Goal: Information Seeking & Learning: Learn about a topic

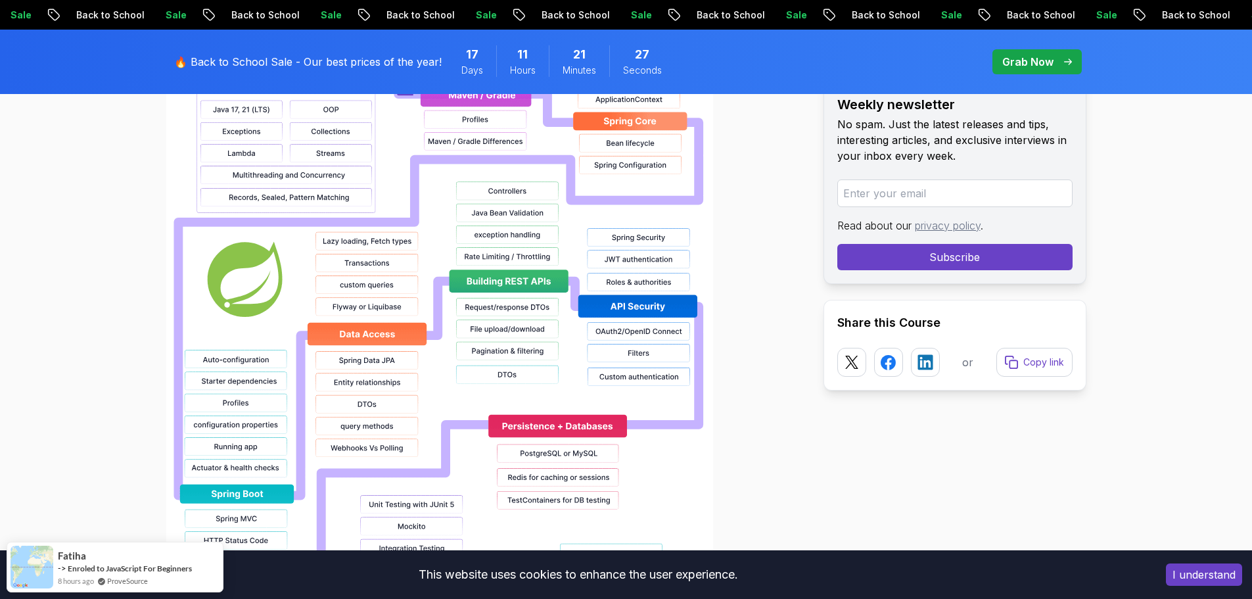
scroll to position [920, 0]
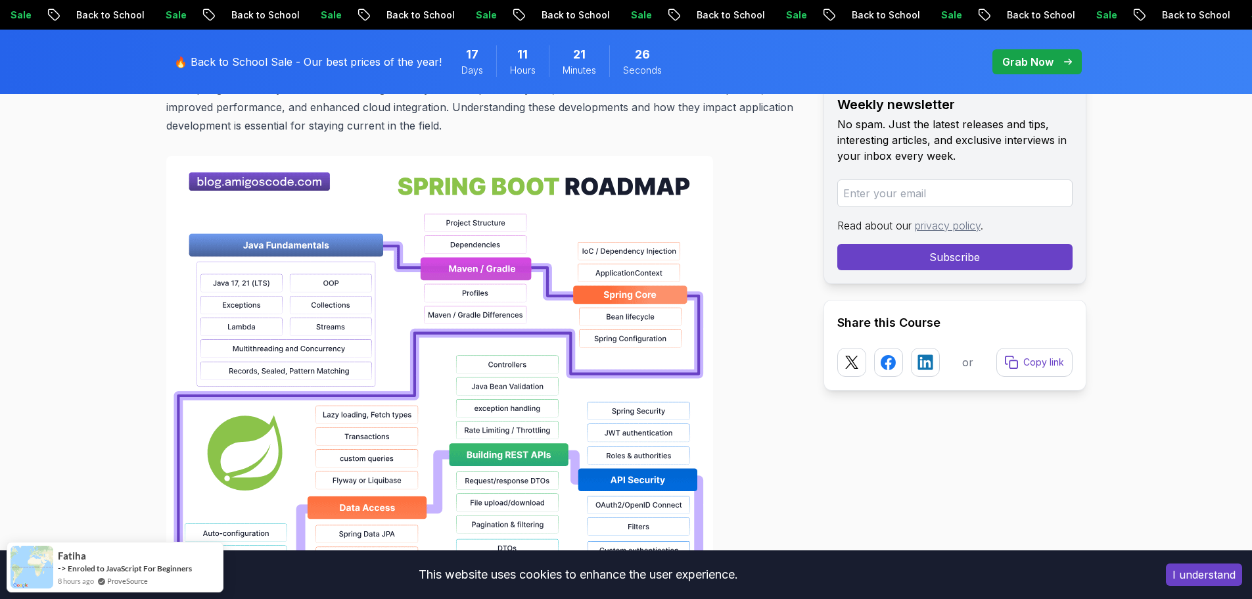
click at [386, 265] on img at bounding box center [439, 576] width 547 height 841
click at [468, 263] on img at bounding box center [439, 576] width 547 height 841
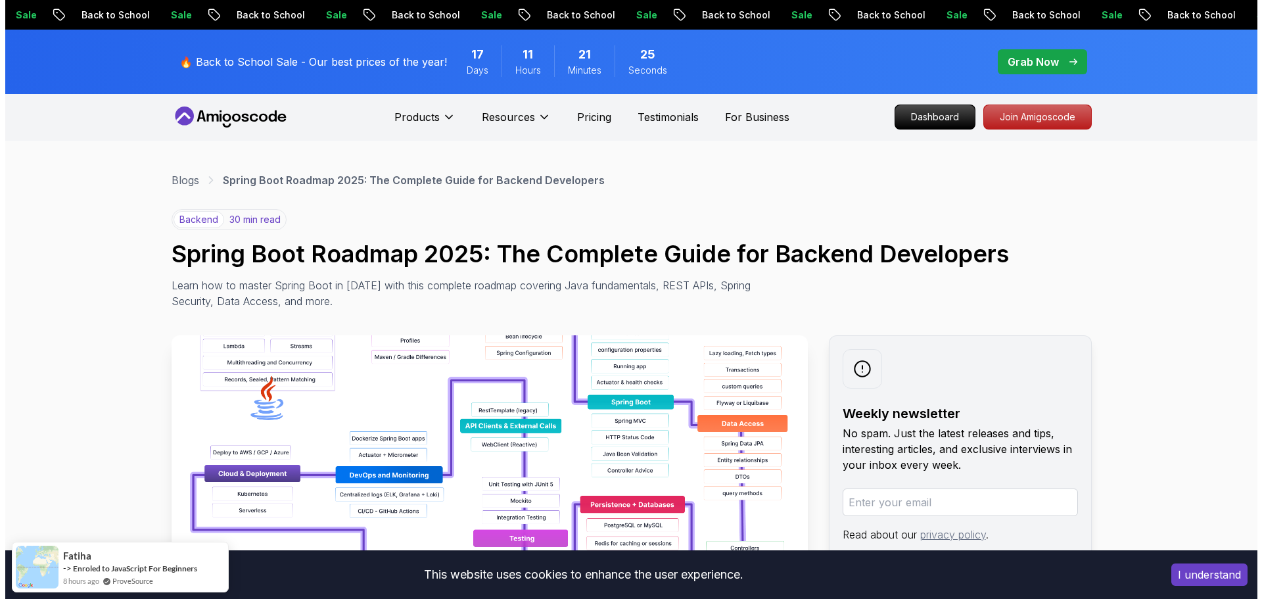
scroll to position [0, 0]
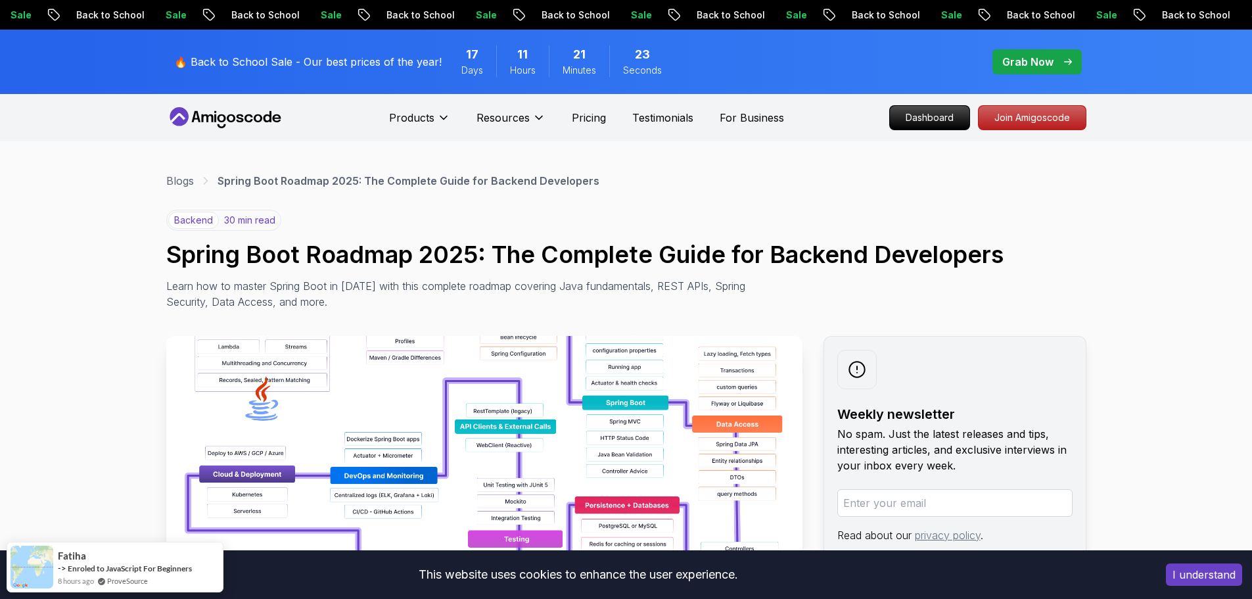
click at [230, 121] on icon at bounding box center [231, 118] width 9 height 8
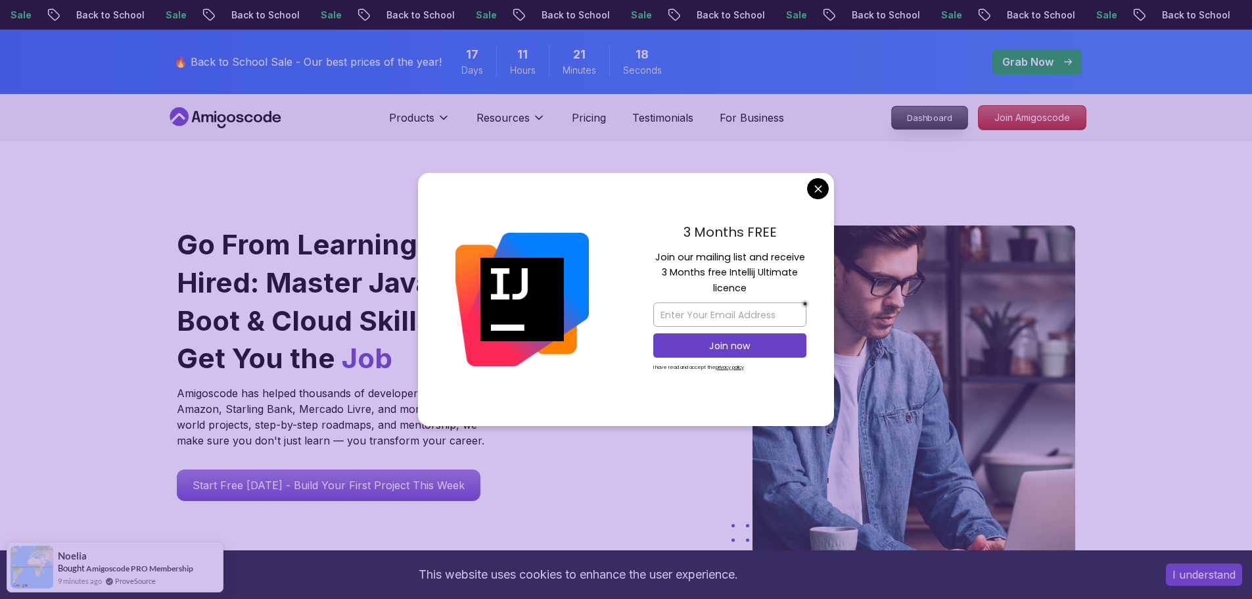
click at [923, 120] on p "Dashboard" at bounding box center [930, 117] width 76 height 22
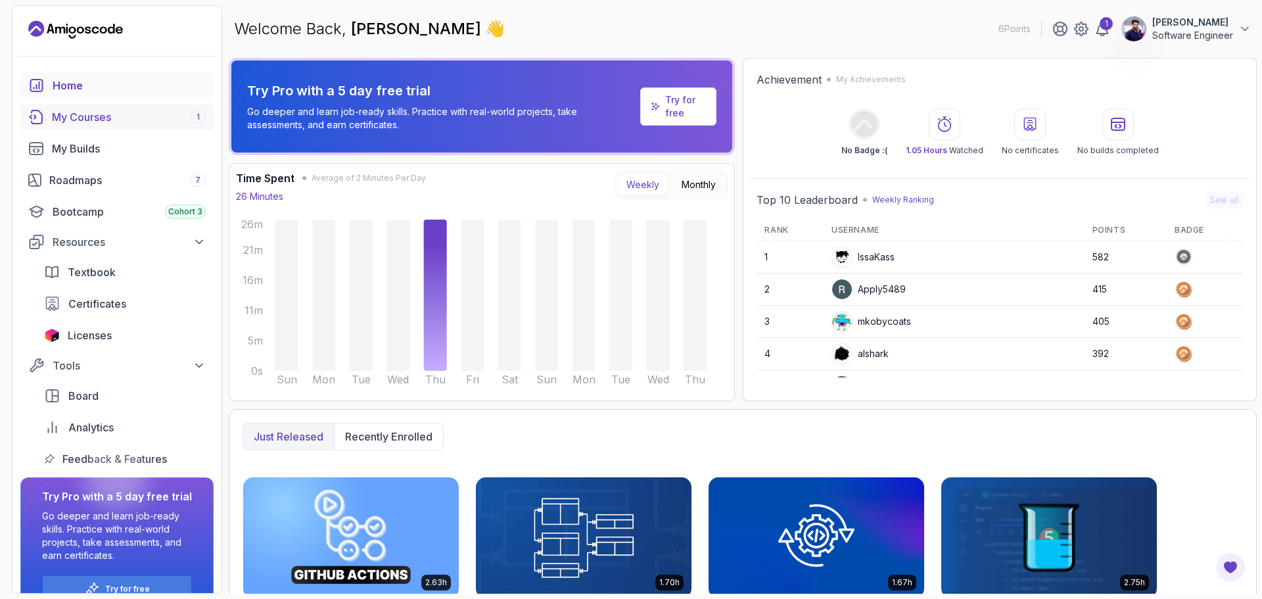
click at [101, 114] on div "My Courses 1" at bounding box center [129, 117] width 154 height 16
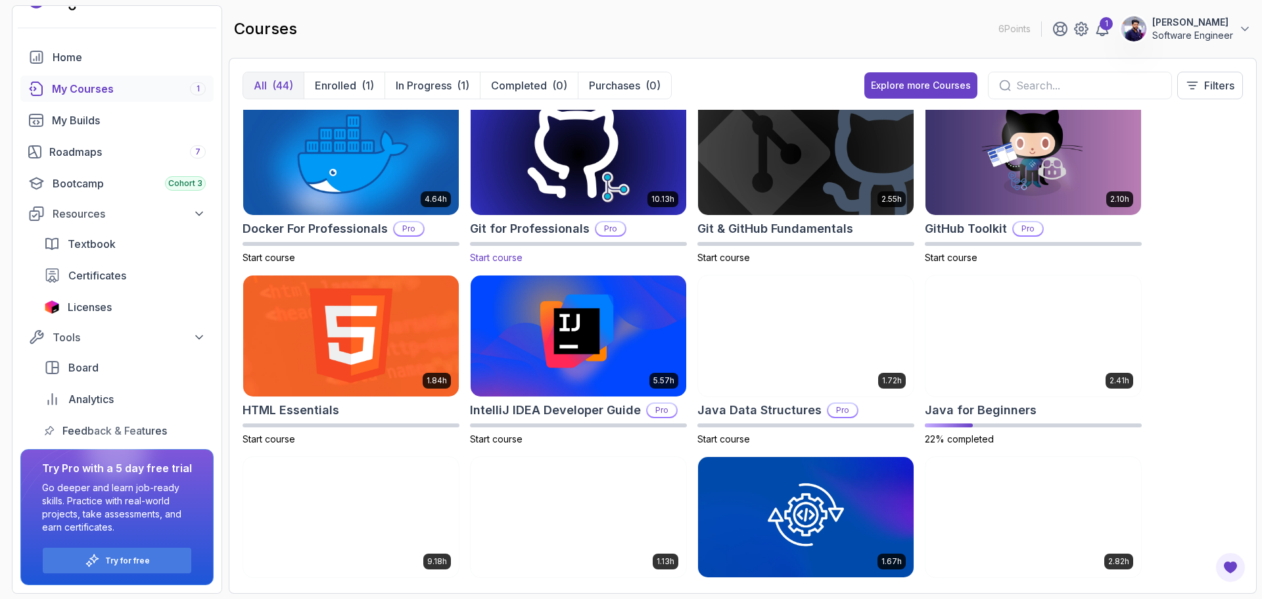
scroll to position [526, 0]
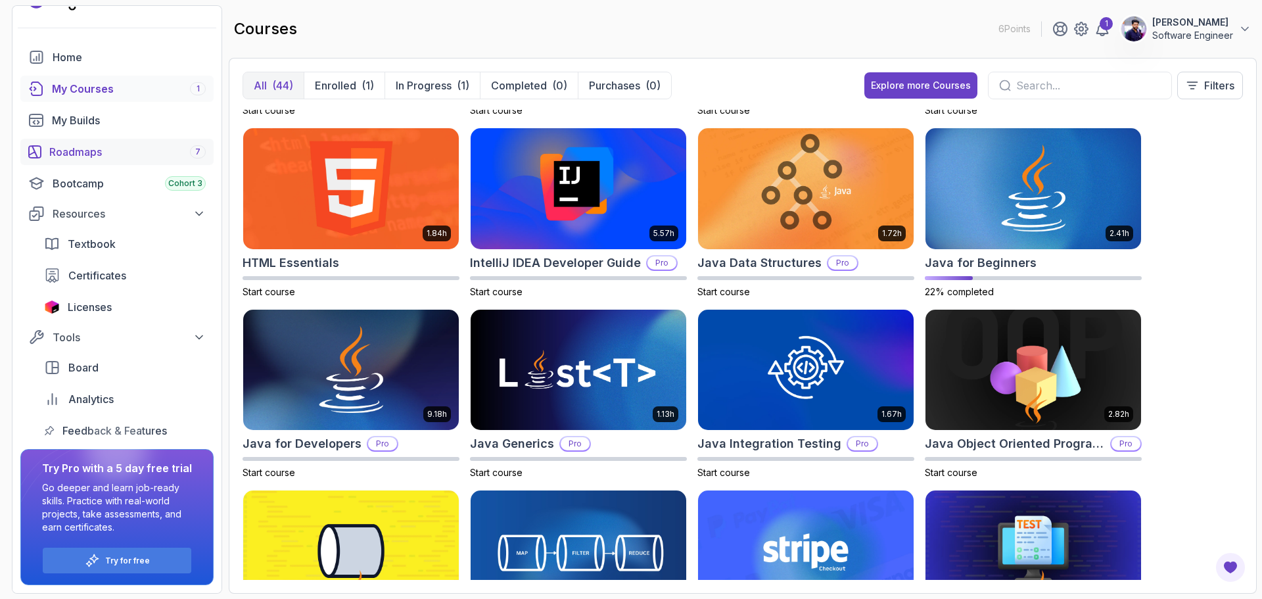
click at [120, 154] on div "Roadmaps 7" at bounding box center [127, 152] width 156 height 16
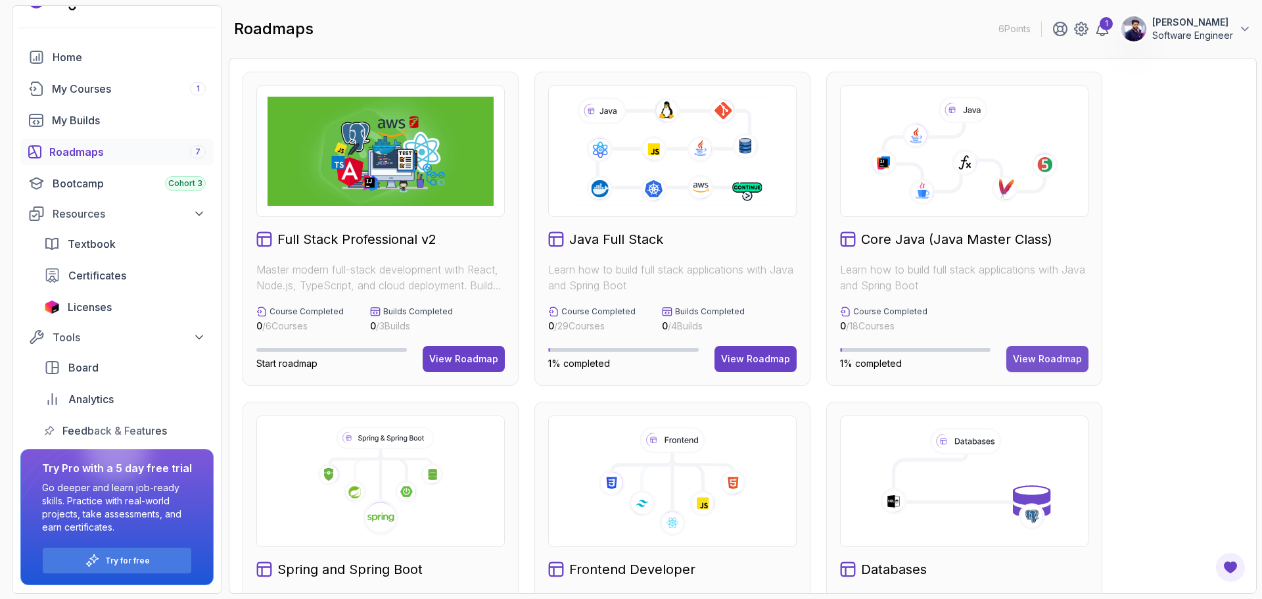
click at [1055, 358] on div "View Roadmap" at bounding box center [1047, 358] width 69 height 13
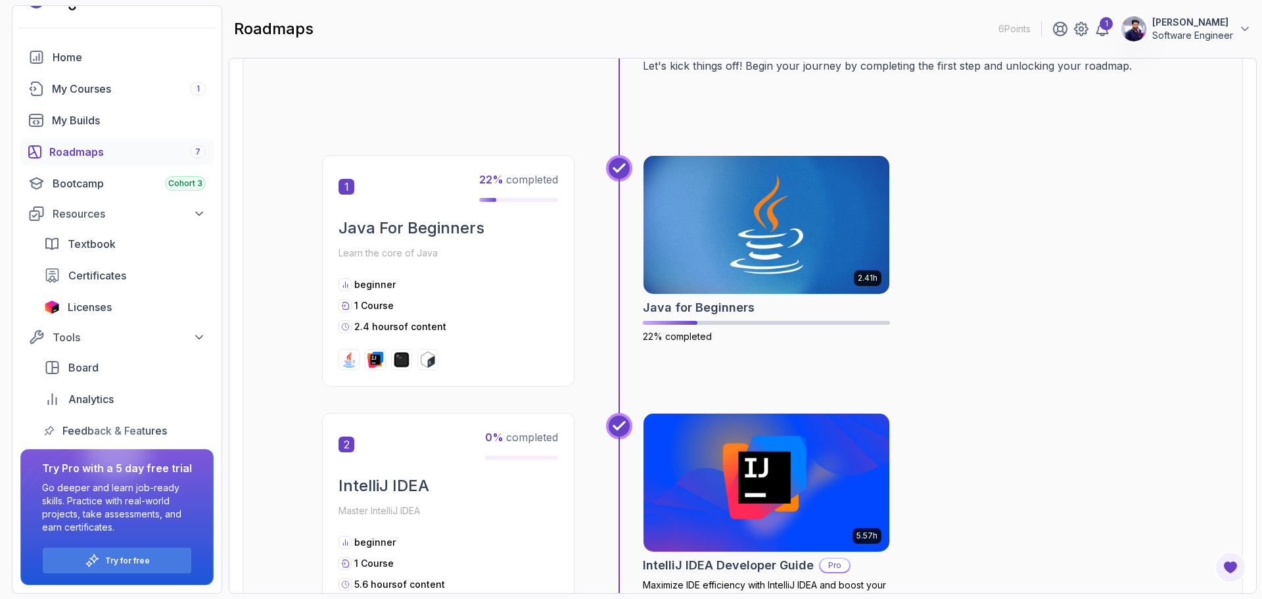
scroll to position [197, 0]
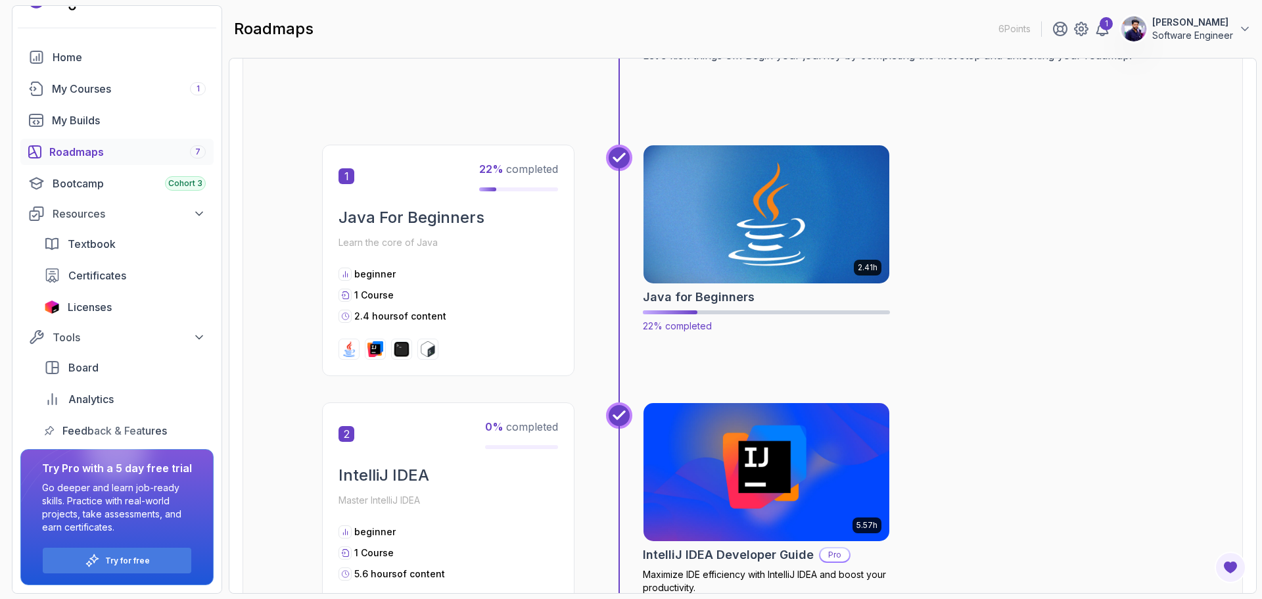
click at [764, 218] on img at bounding box center [766, 214] width 258 height 145
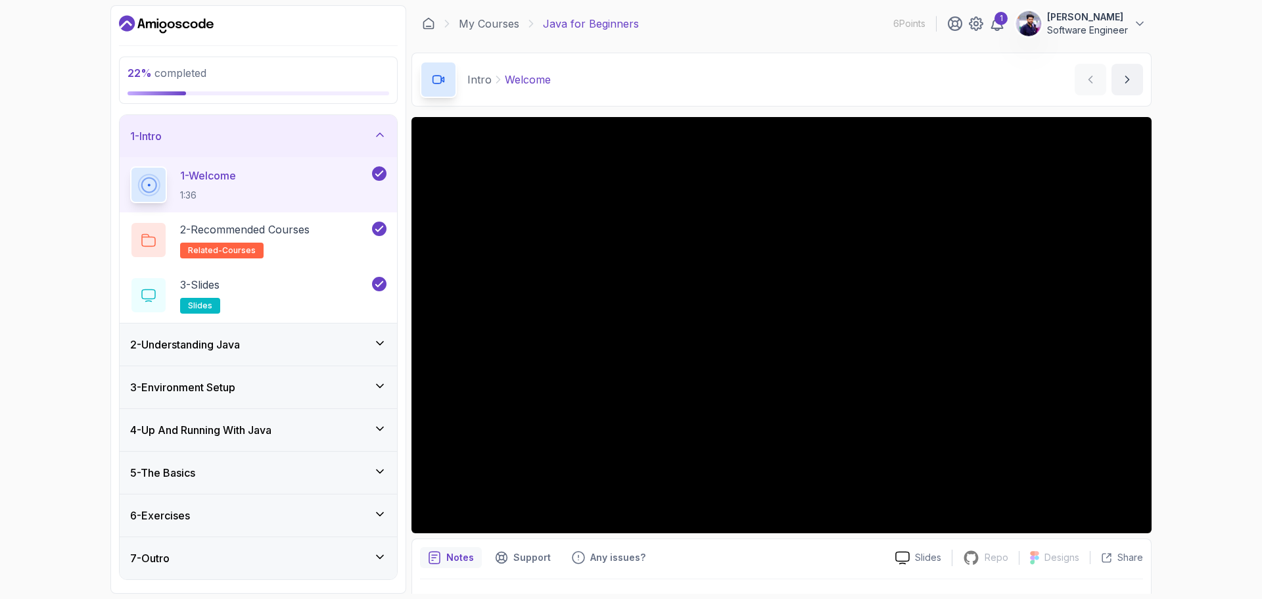
click at [317, 346] on div "2 - Understanding Java" at bounding box center [258, 344] width 256 height 16
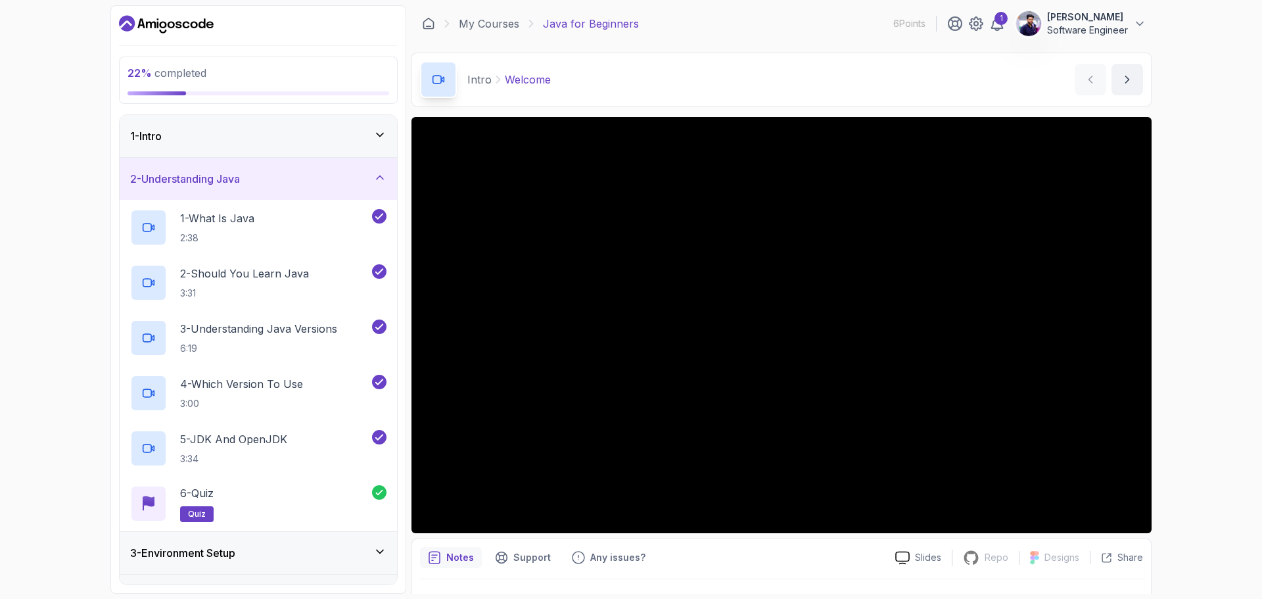
click at [287, 179] on div "2 - Understanding Java" at bounding box center [258, 179] width 256 height 16
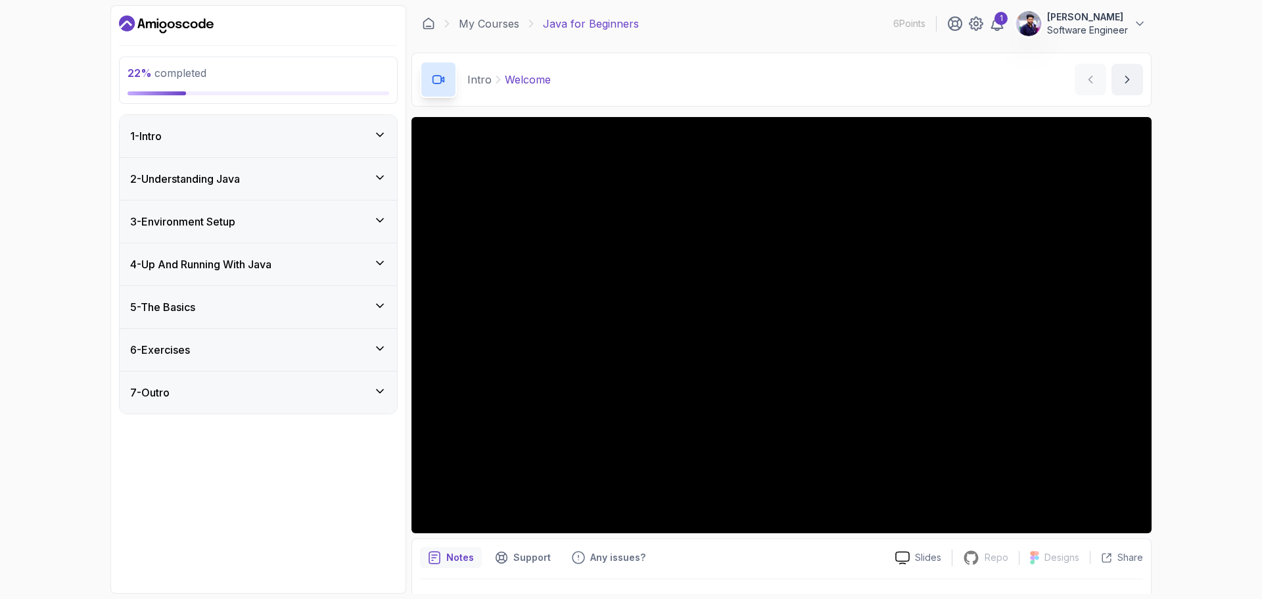
click at [313, 216] on div "3 - Environment Setup" at bounding box center [258, 222] width 256 height 16
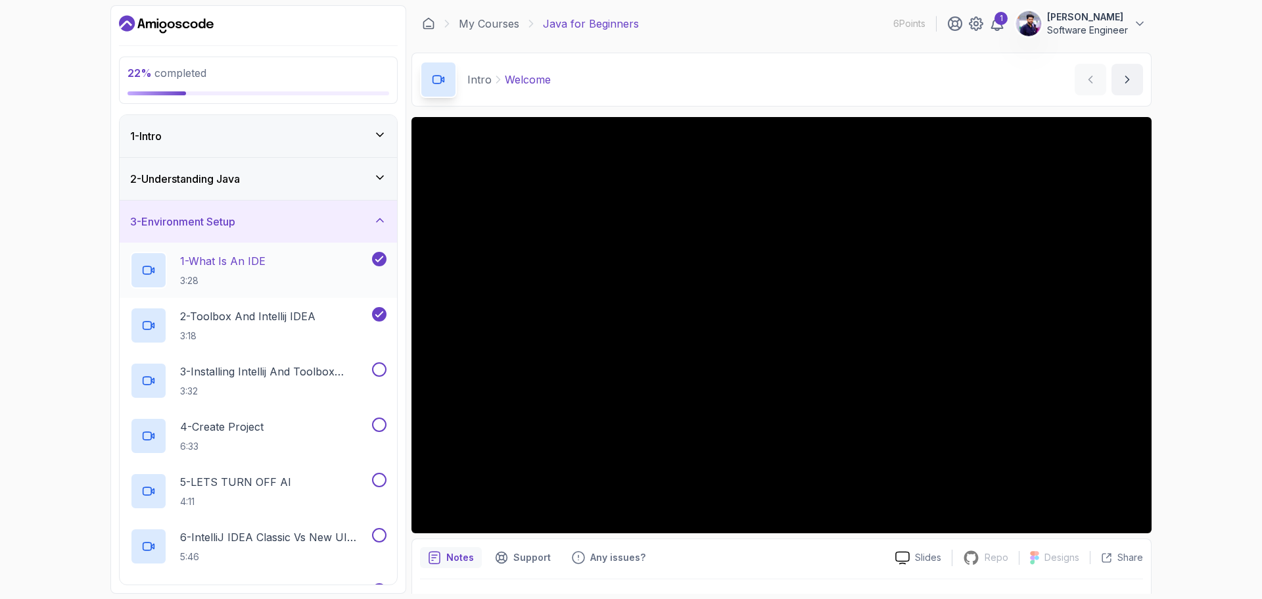
click at [296, 275] on div "1 - What Is An IDE 3:28" at bounding box center [249, 270] width 239 height 37
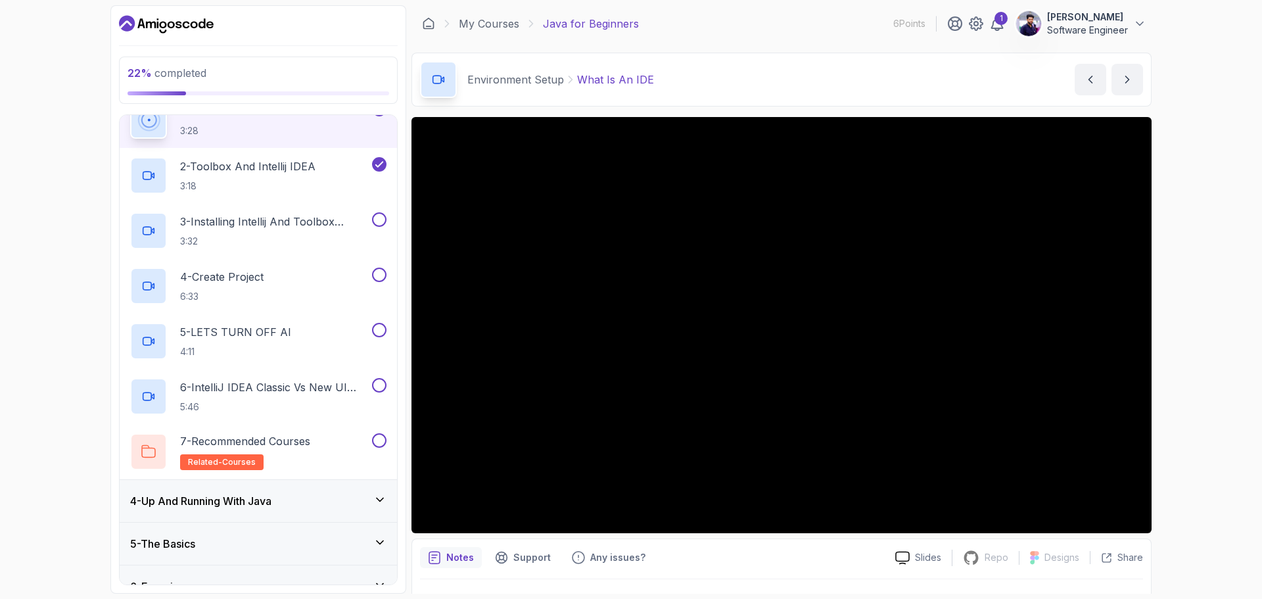
scroll to position [104, 0]
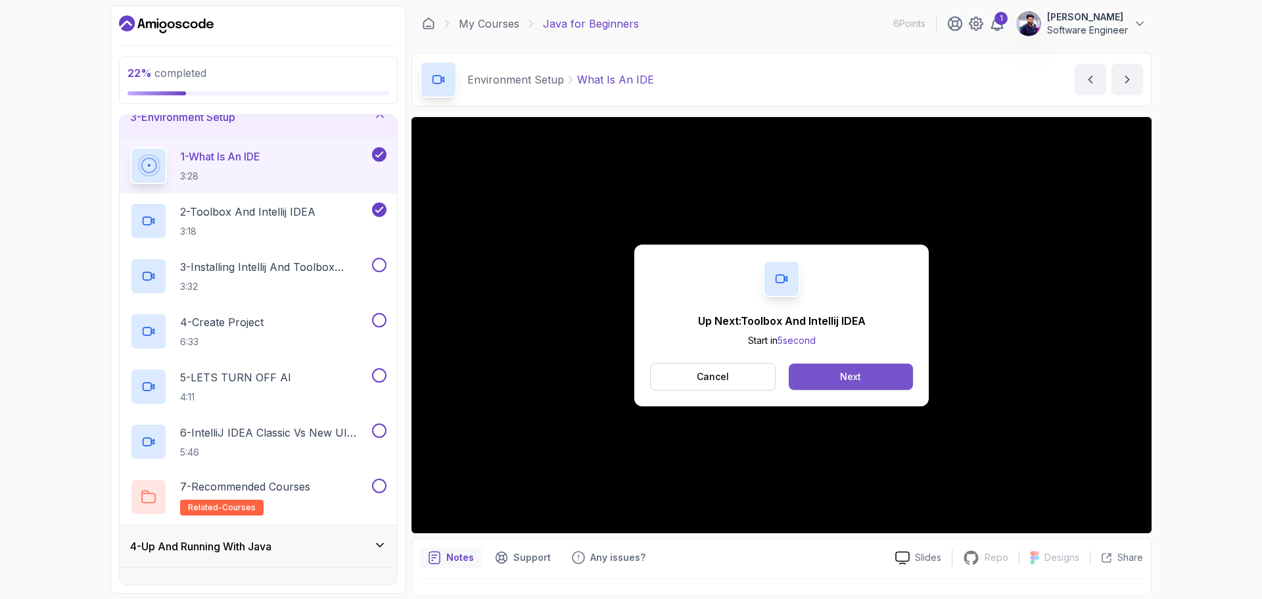
click at [850, 371] on div "Next" at bounding box center [850, 376] width 21 height 13
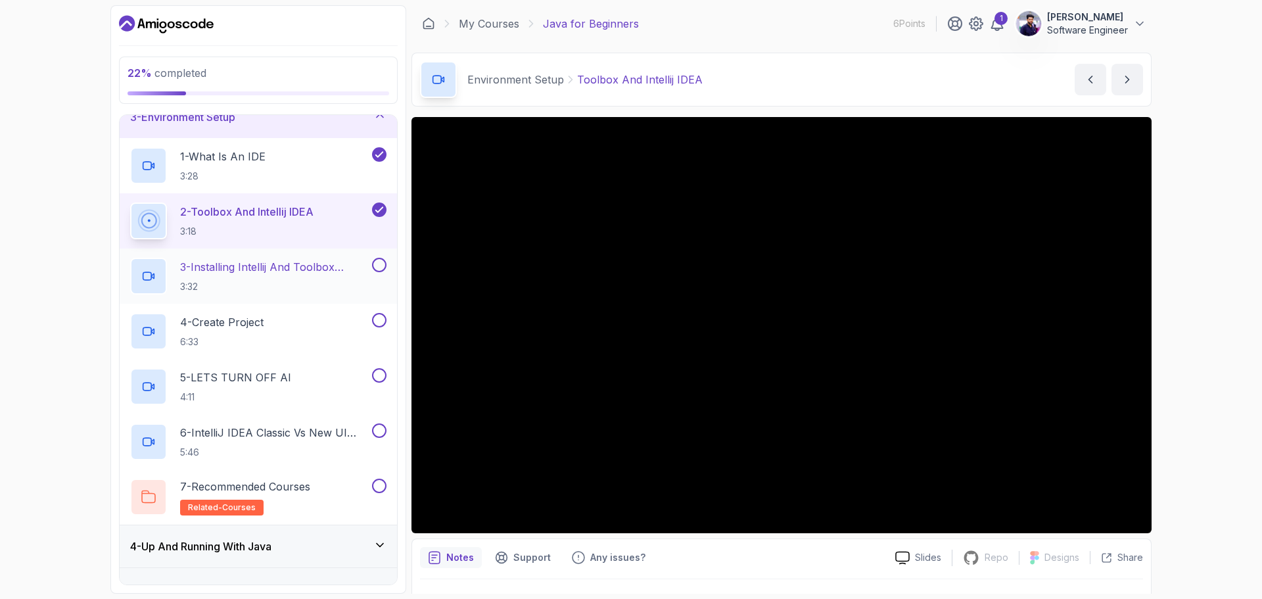
click at [235, 278] on h2 "3 - Installing Intellij And Toolbox Configuration 3:32" at bounding box center [274, 276] width 189 height 34
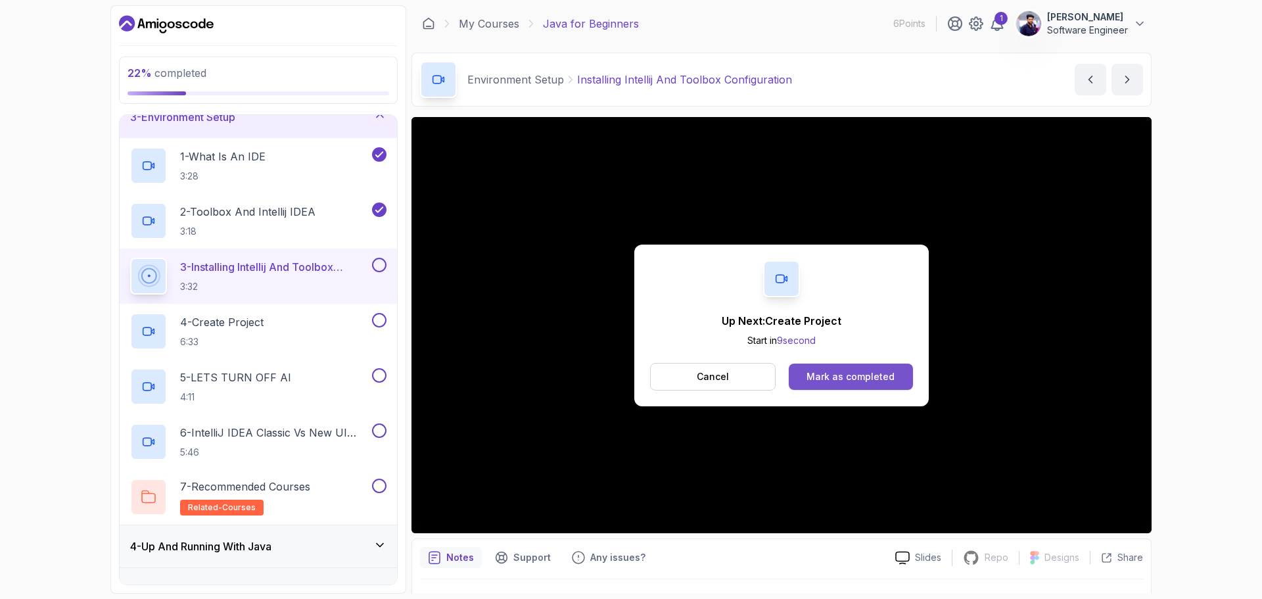
click at [882, 377] on div "Mark as completed" at bounding box center [850, 376] width 88 height 13
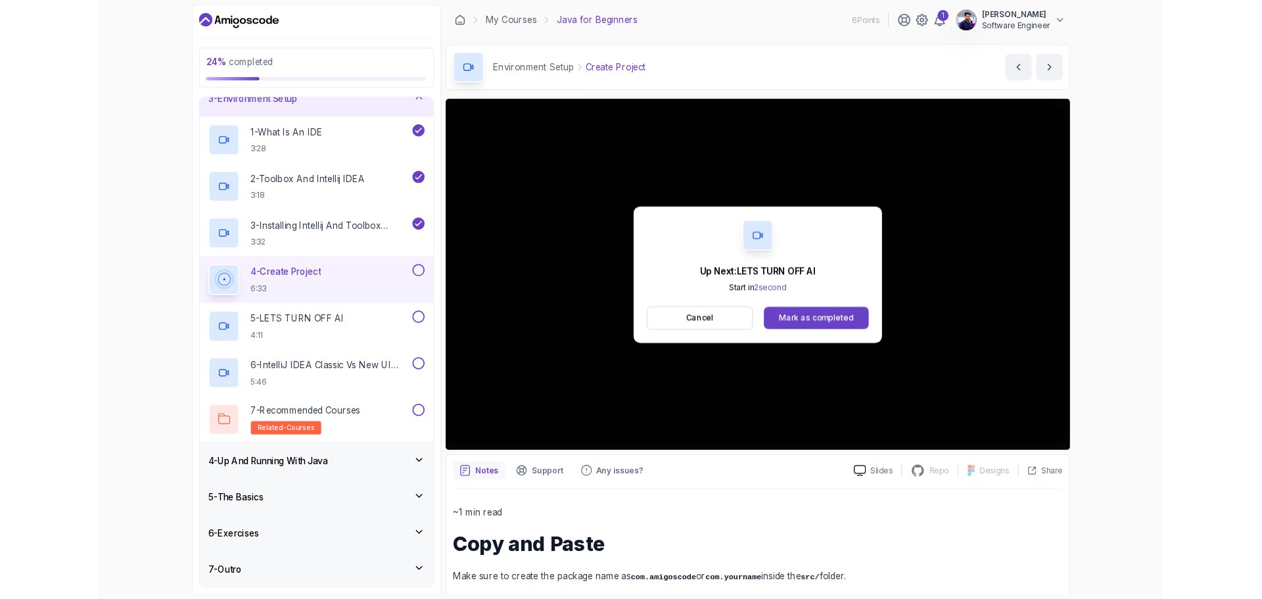
scroll to position [216, 0]
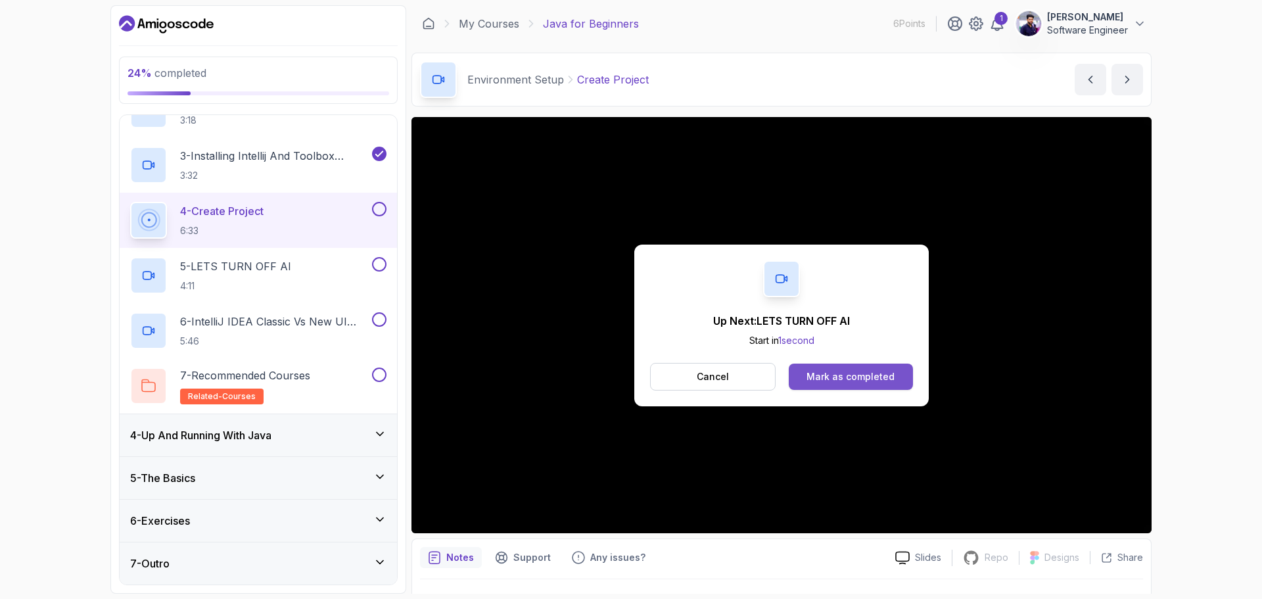
click at [836, 370] on div "Mark as completed" at bounding box center [850, 376] width 88 height 13
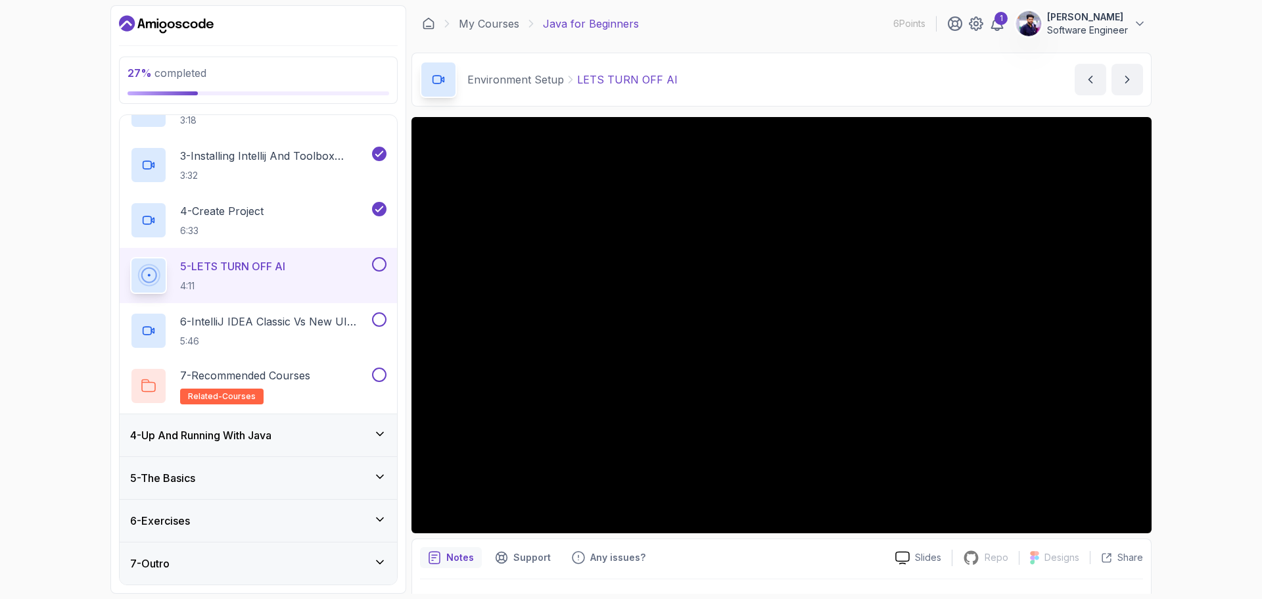
click at [803, 28] on div "My Courses Java for Beginners 6 Points 1 [PERSON_NAME] Software Engineer" at bounding box center [781, 23] width 740 height 37
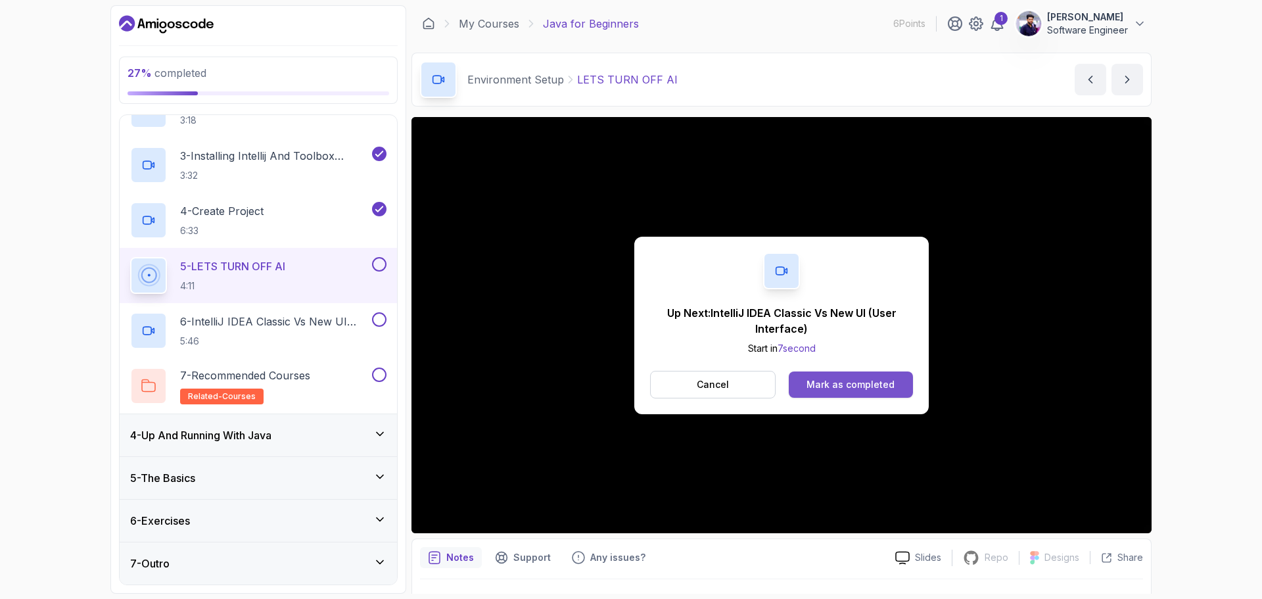
click at [885, 382] on div "Mark as completed" at bounding box center [850, 384] width 88 height 13
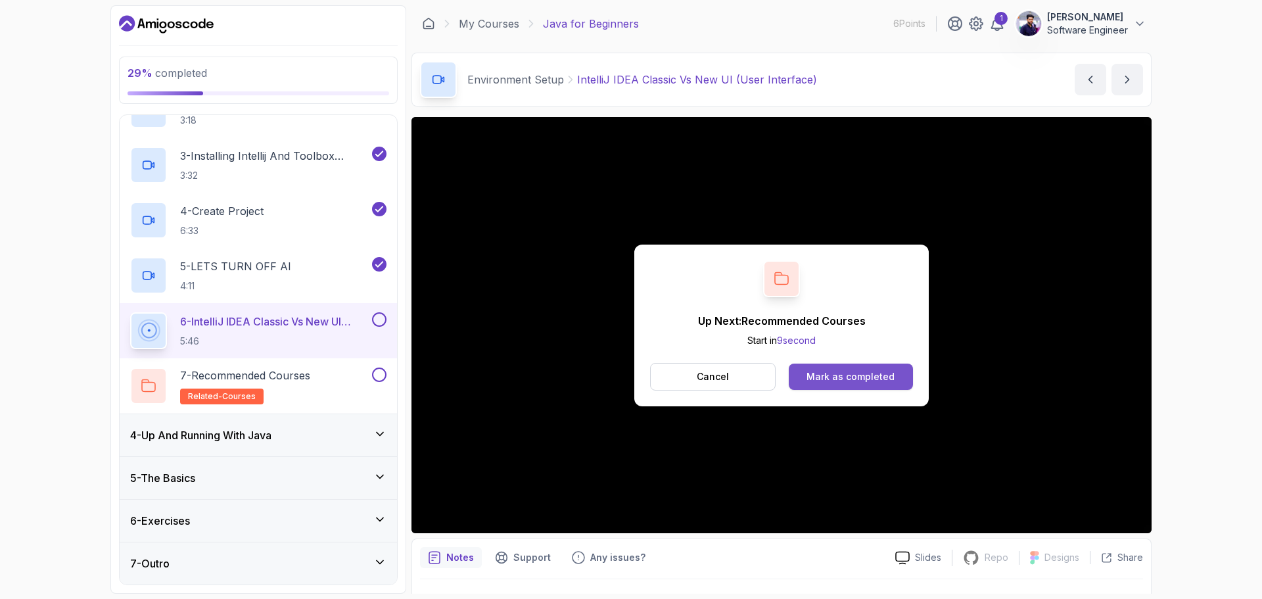
click at [861, 379] on div "Mark as completed" at bounding box center [850, 376] width 88 height 13
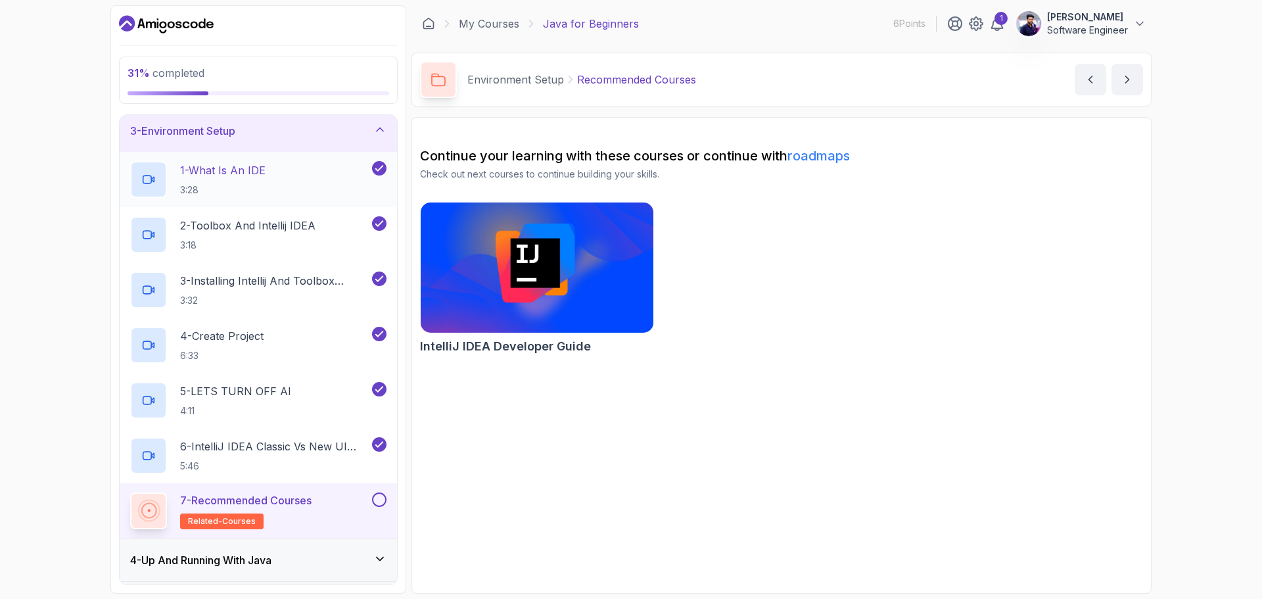
scroll to position [18, 0]
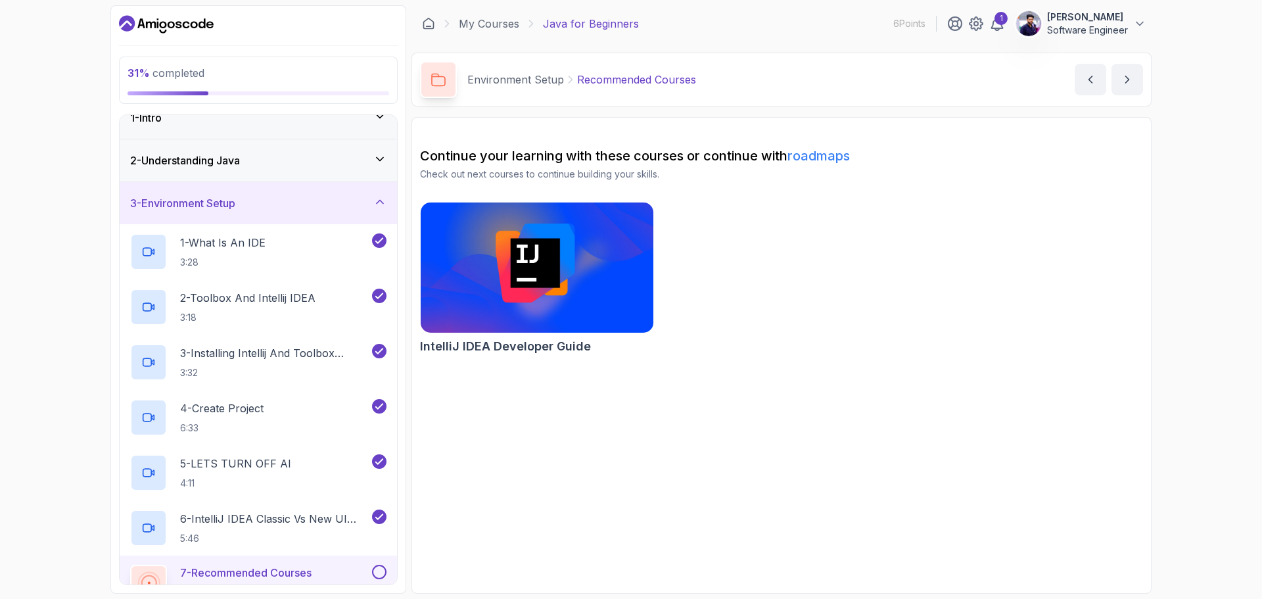
click at [344, 202] on div "3 - Environment Setup" at bounding box center [258, 203] width 256 height 16
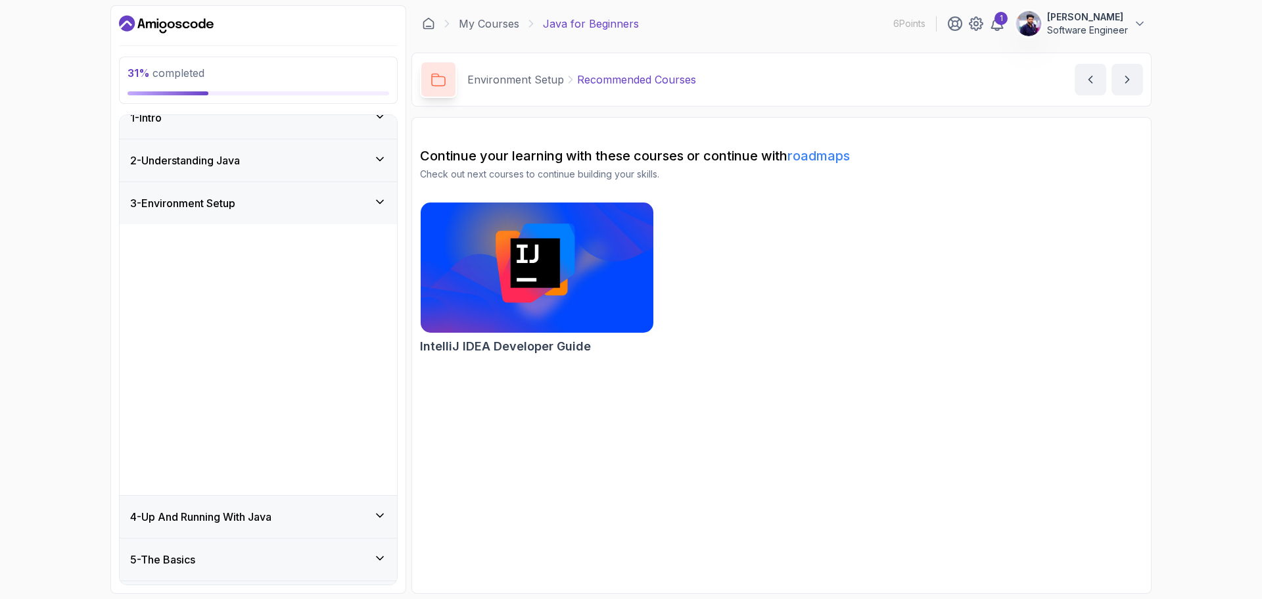
scroll to position [0, 0]
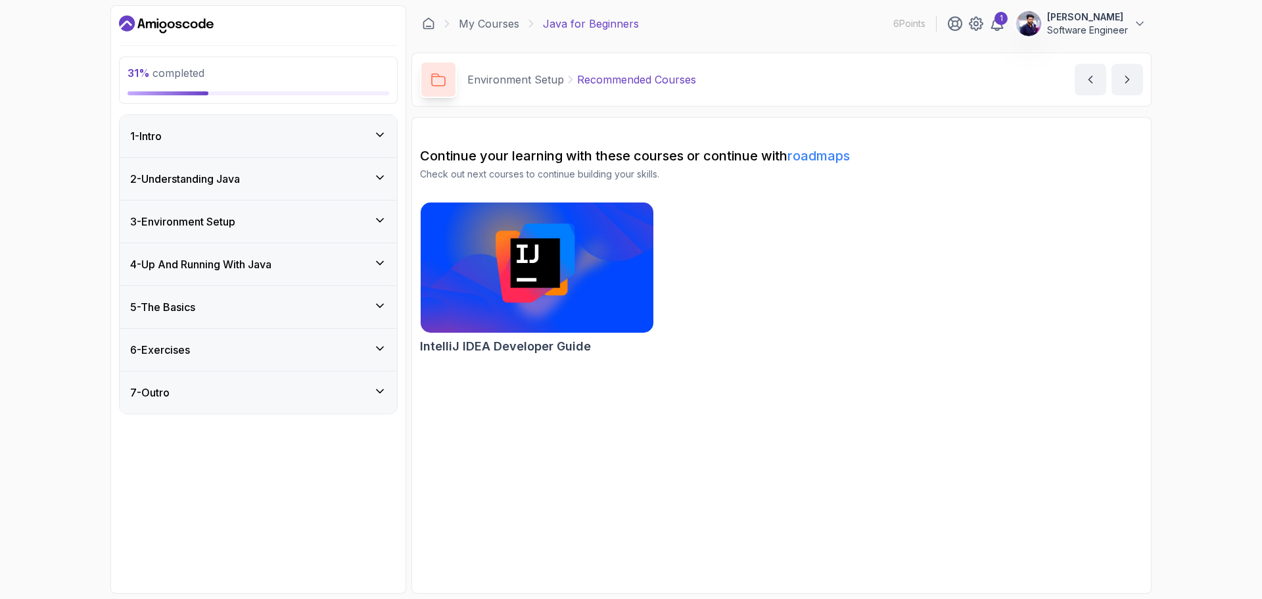
click at [344, 220] on div "3 - Environment Setup" at bounding box center [258, 222] width 256 height 16
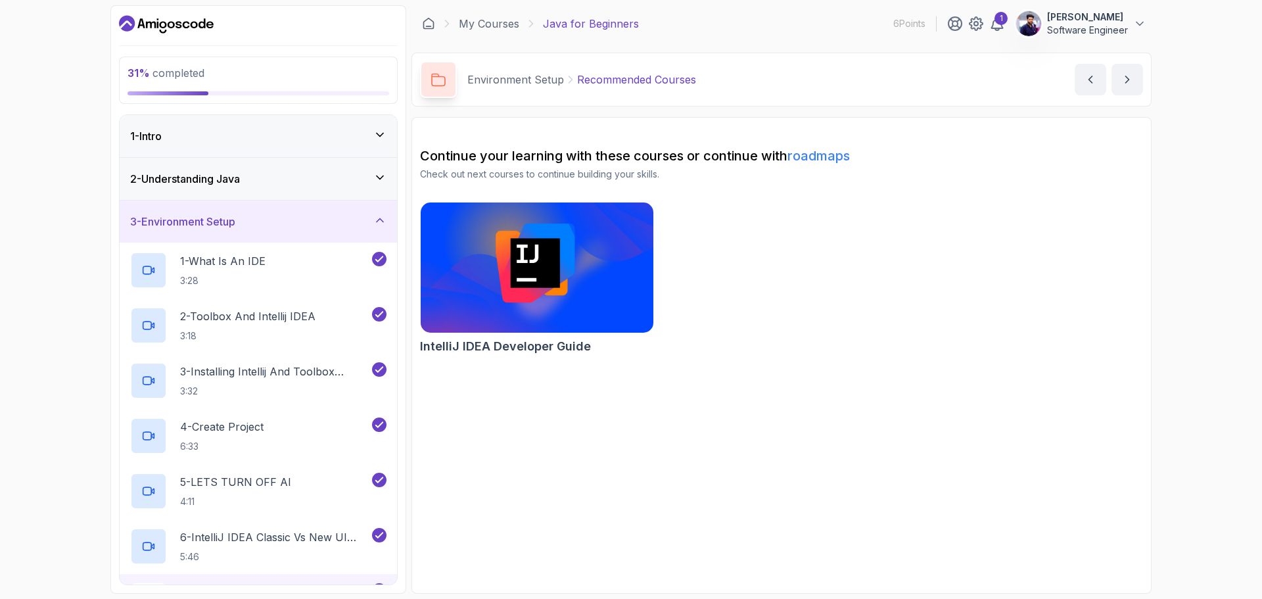
click at [352, 169] on div "2 - Understanding Java" at bounding box center [258, 179] width 277 height 42
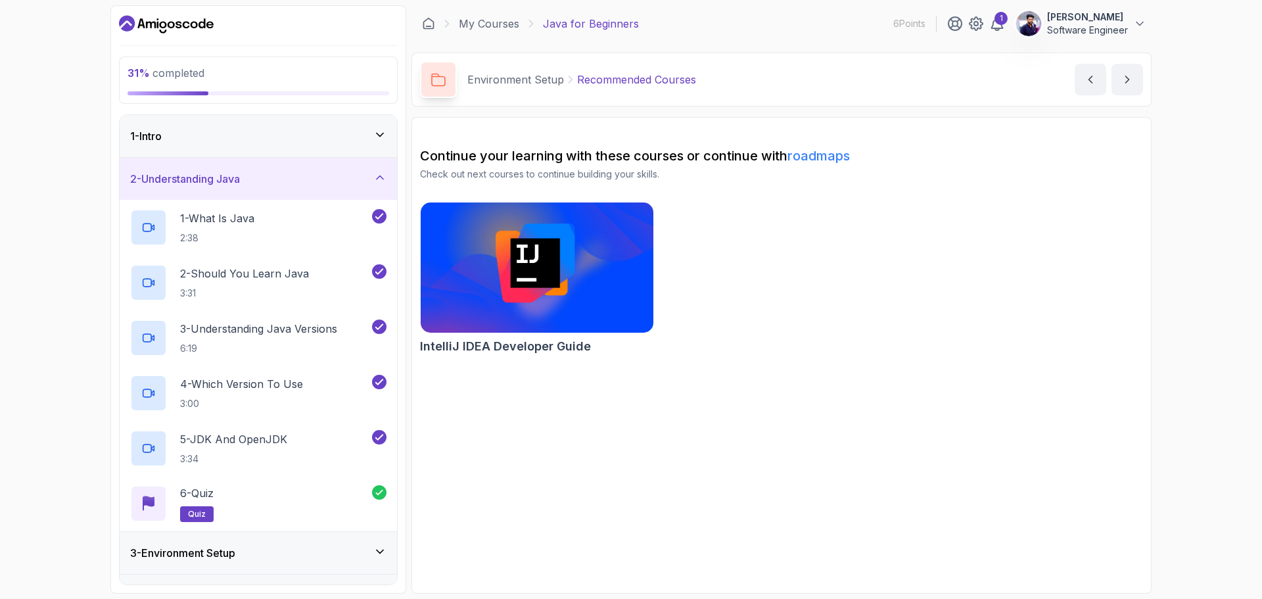
click at [352, 169] on div "2 - Understanding Java" at bounding box center [258, 179] width 277 height 42
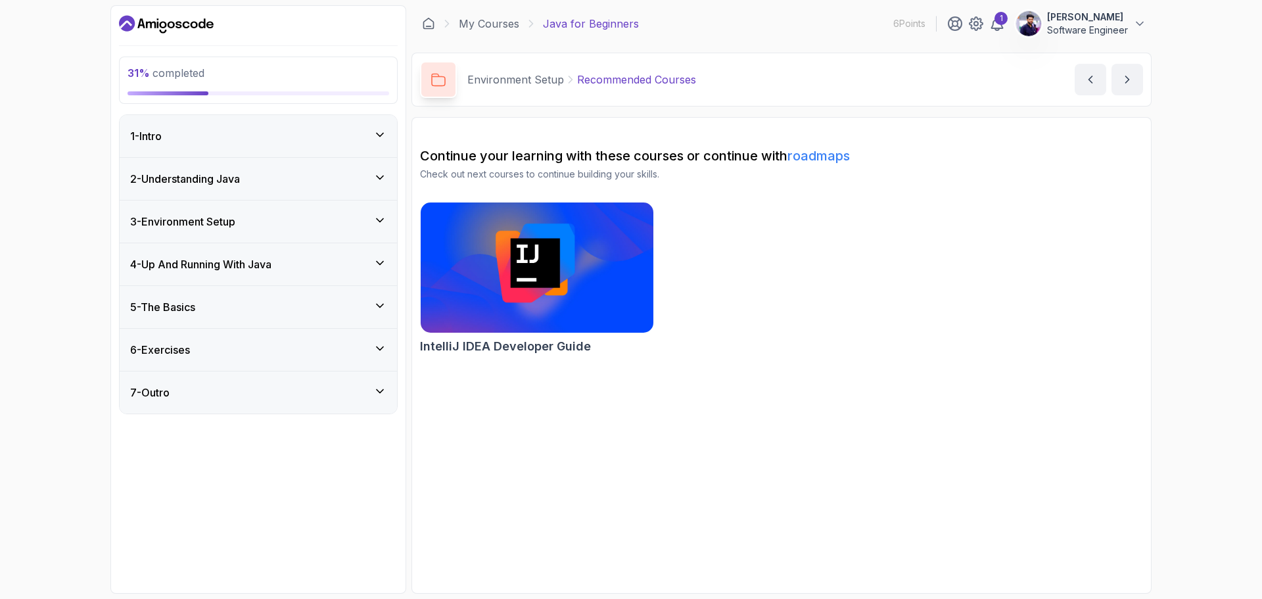
click at [331, 215] on div "3 - Environment Setup" at bounding box center [258, 222] width 256 height 16
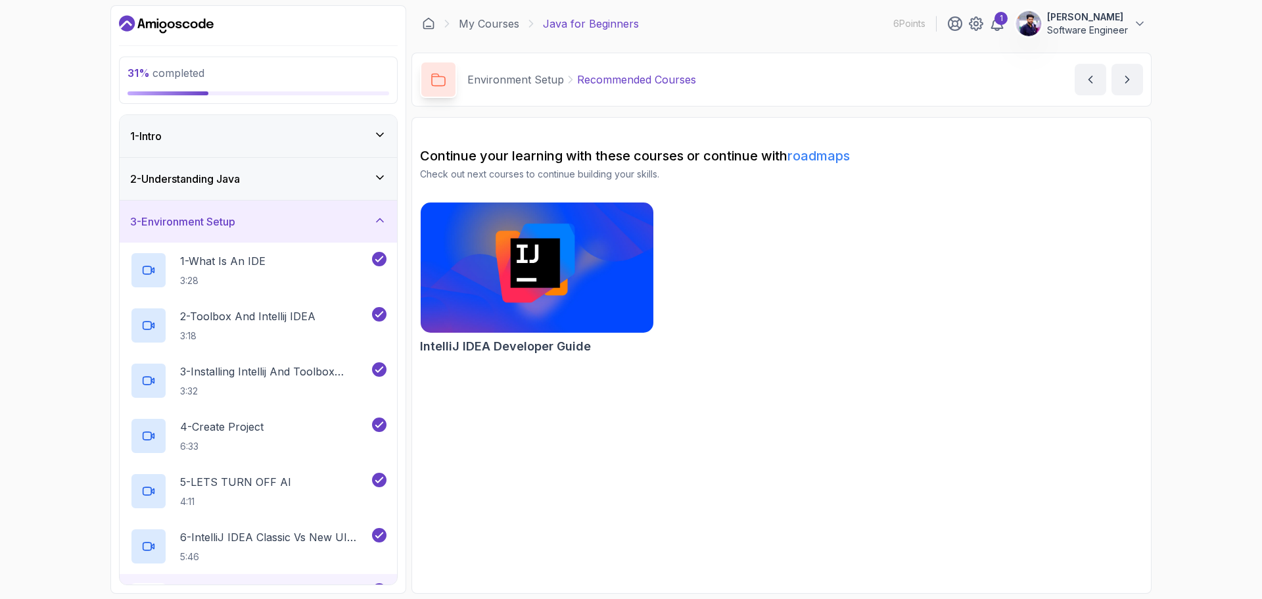
click at [308, 231] on div "3 - Environment Setup" at bounding box center [258, 221] width 277 height 42
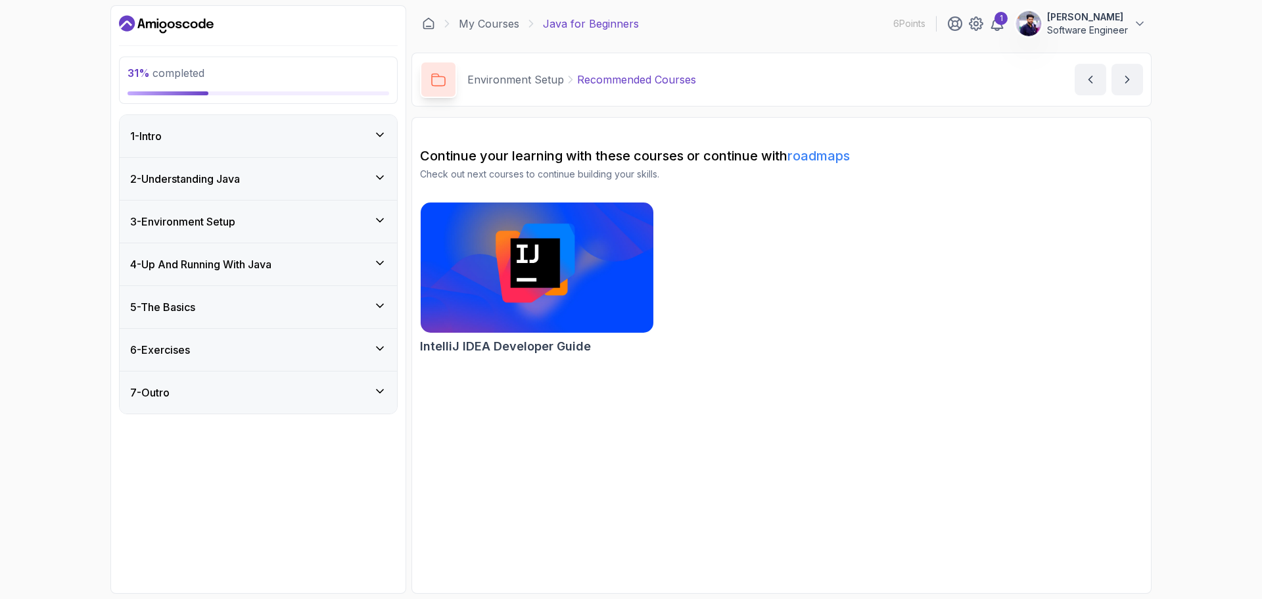
click at [317, 272] on div "4 - Up And Running With Java" at bounding box center [258, 264] width 277 height 42
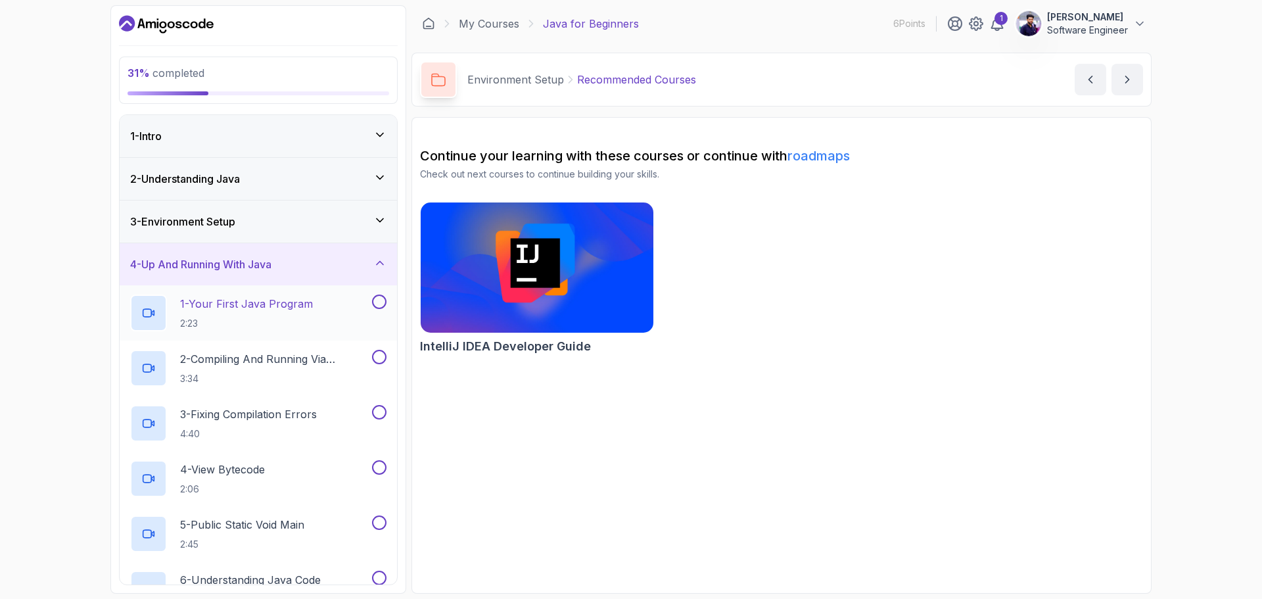
click at [329, 309] on div "1 - Your First Java Program 2:23" at bounding box center [249, 312] width 239 height 37
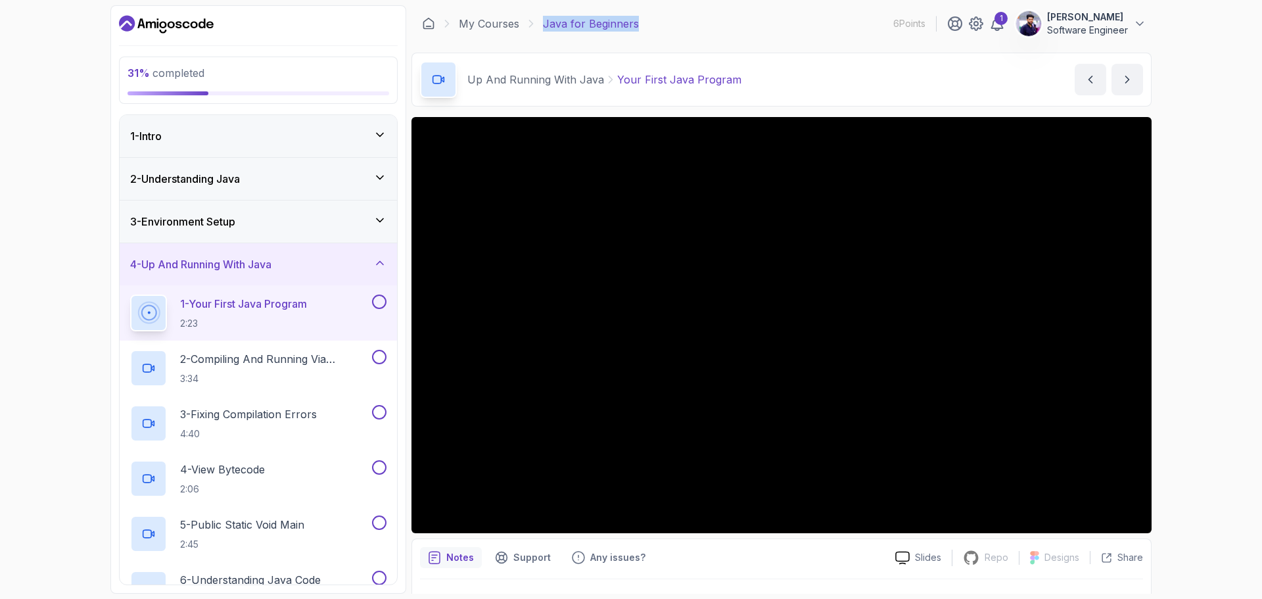
drag, startPoint x: 683, startPoint y: 30, endPoint x: 543, endPoint y: 29, distance: 140.6
click at [543, 29] on div "My Courses Java for Beginners 6 Points 1 [PERSON_NAME] Software Engineer" at bounding box center [781, 23] width 740 height 37
copy p "Java for Beginners"
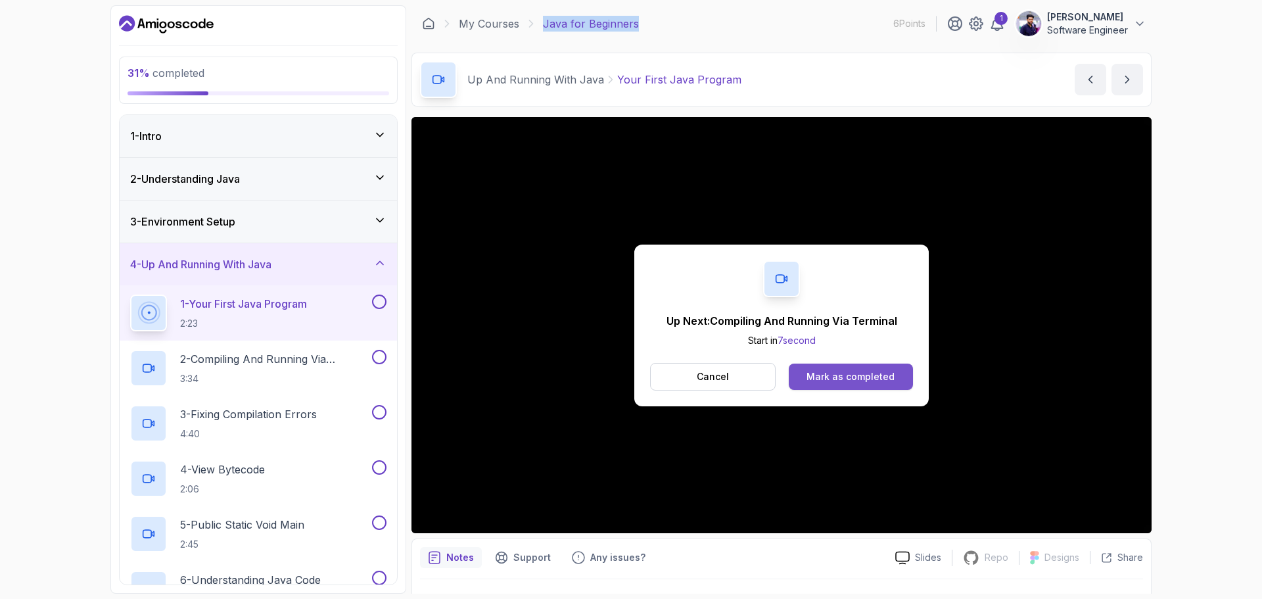
click at [837, 374] on div "Mark as completed" at bounding box center [850, 376] width 88 height 13
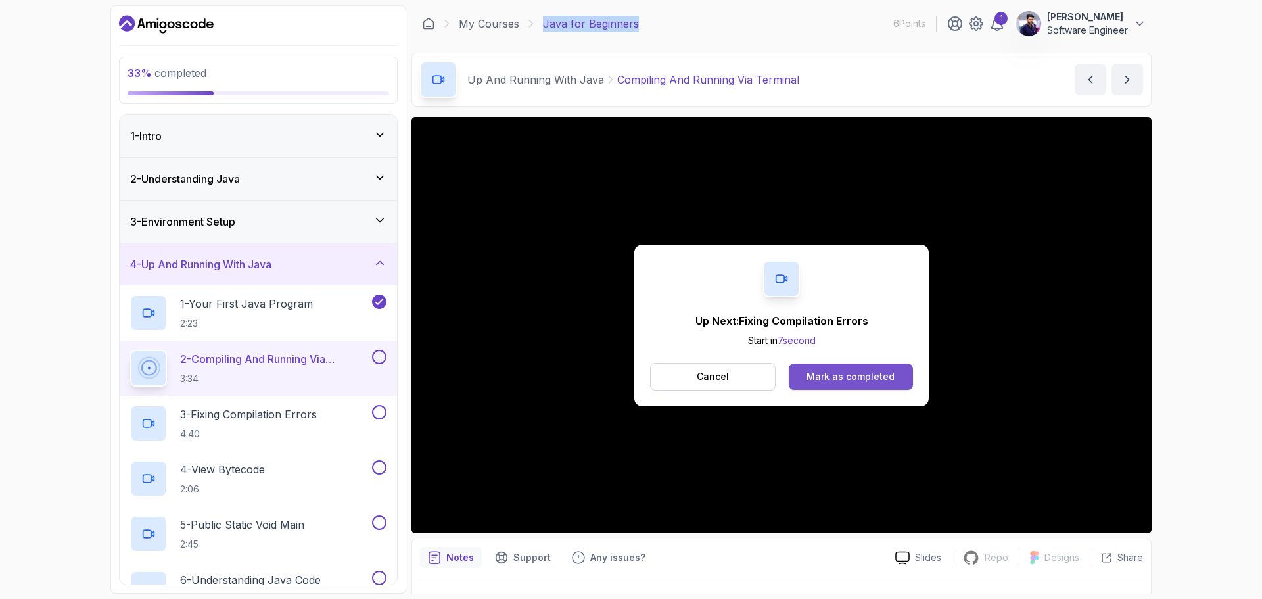
click at [859, 380] on div "Mark as completed" at bounding box center [850, 376] width 88 height 13
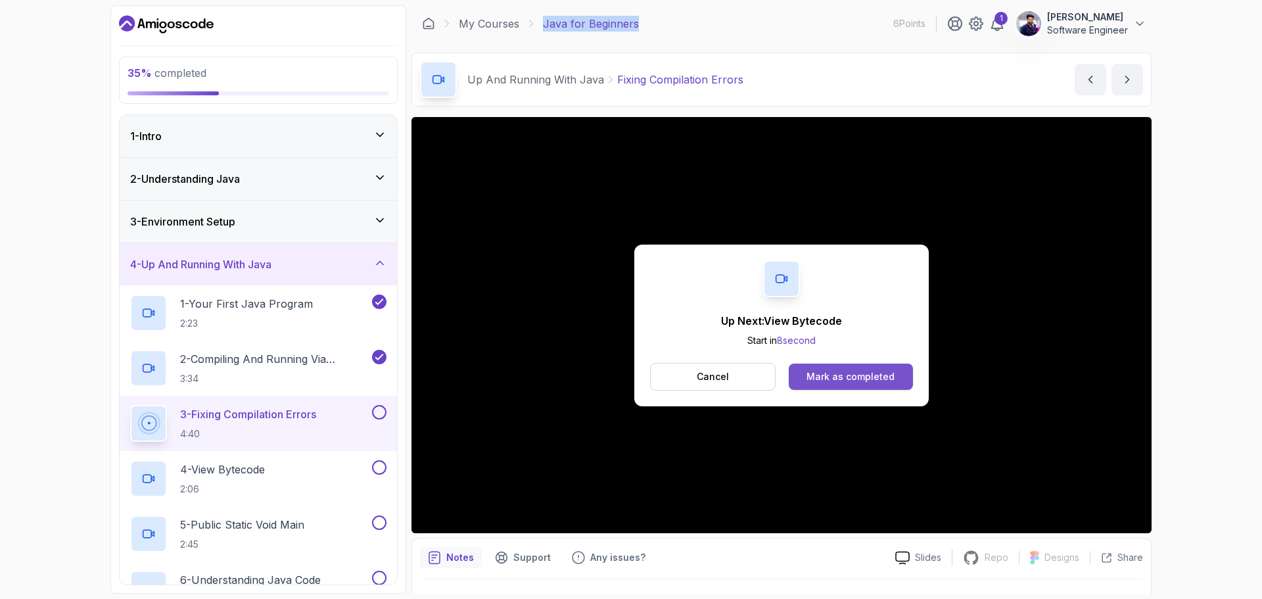
click at [825, 370] on div "Mark as completed" at bounding box center [850, 376] width 88 height 13
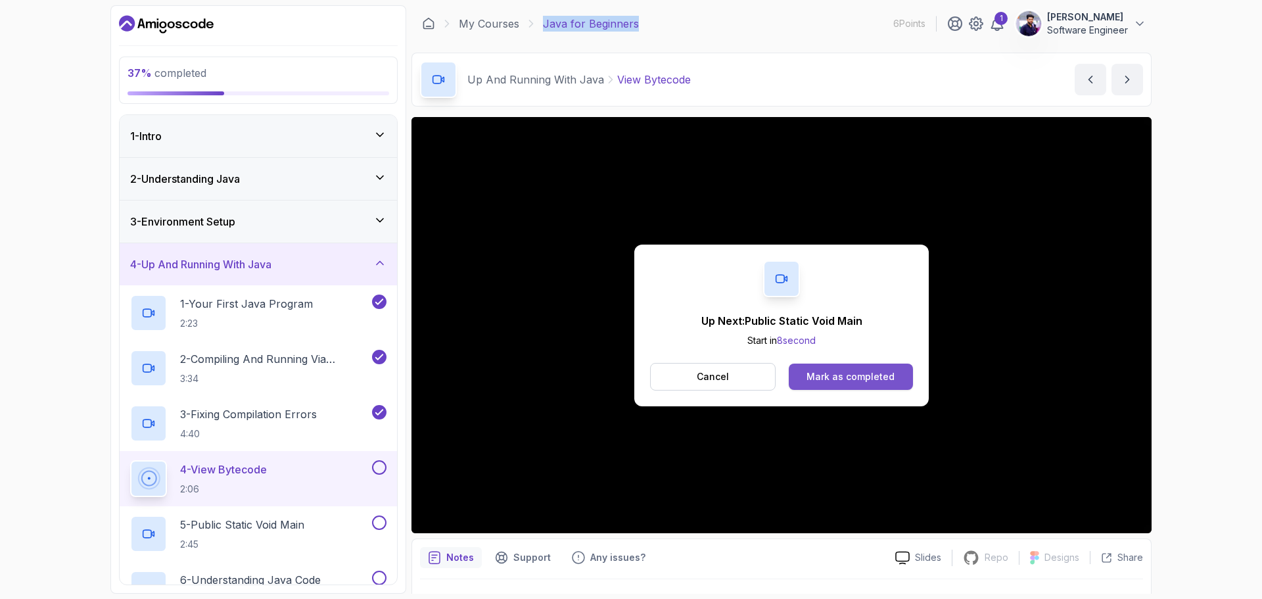
click at [863, 377] on div "Mark as completed" at bounding box center [850, 376] width 88 height 13
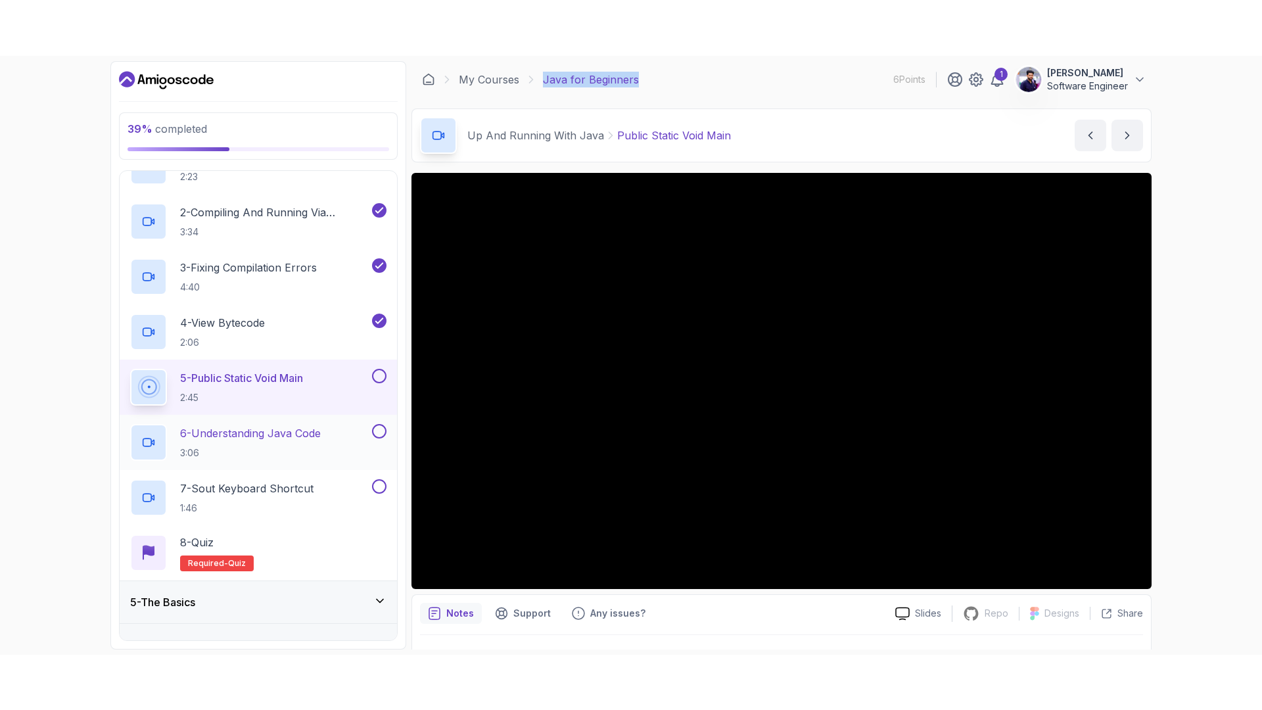
scroll to position [263, 0]
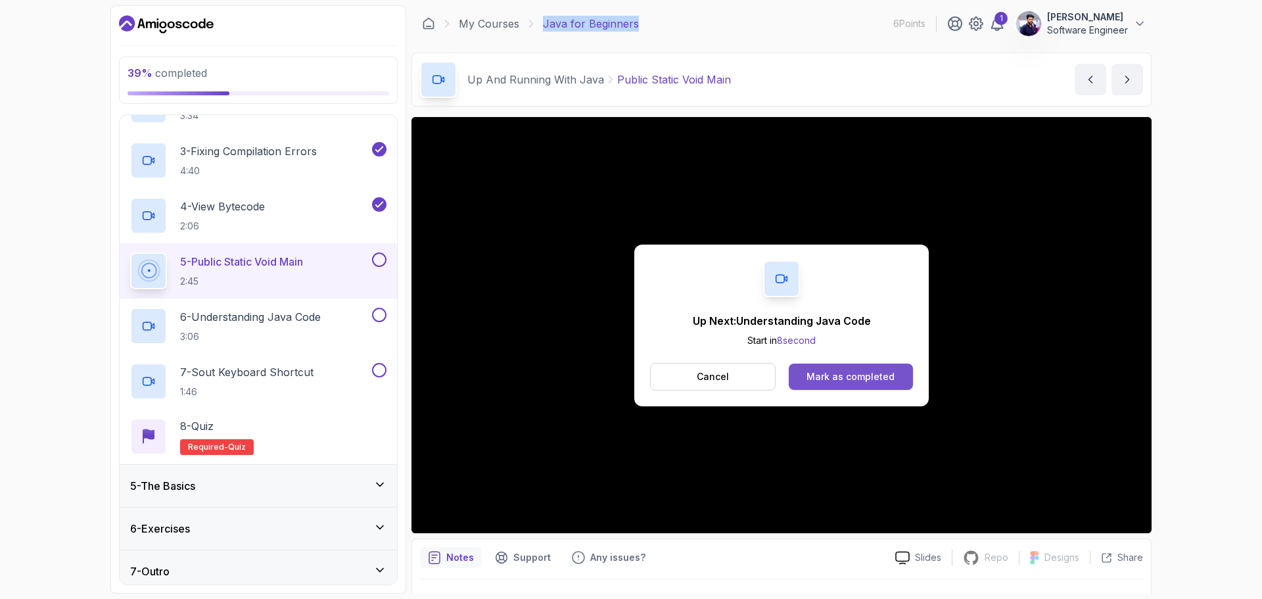
click at [846, 379] on div "Mark as completed" at bounding box center [850, 376] width 88 height 13
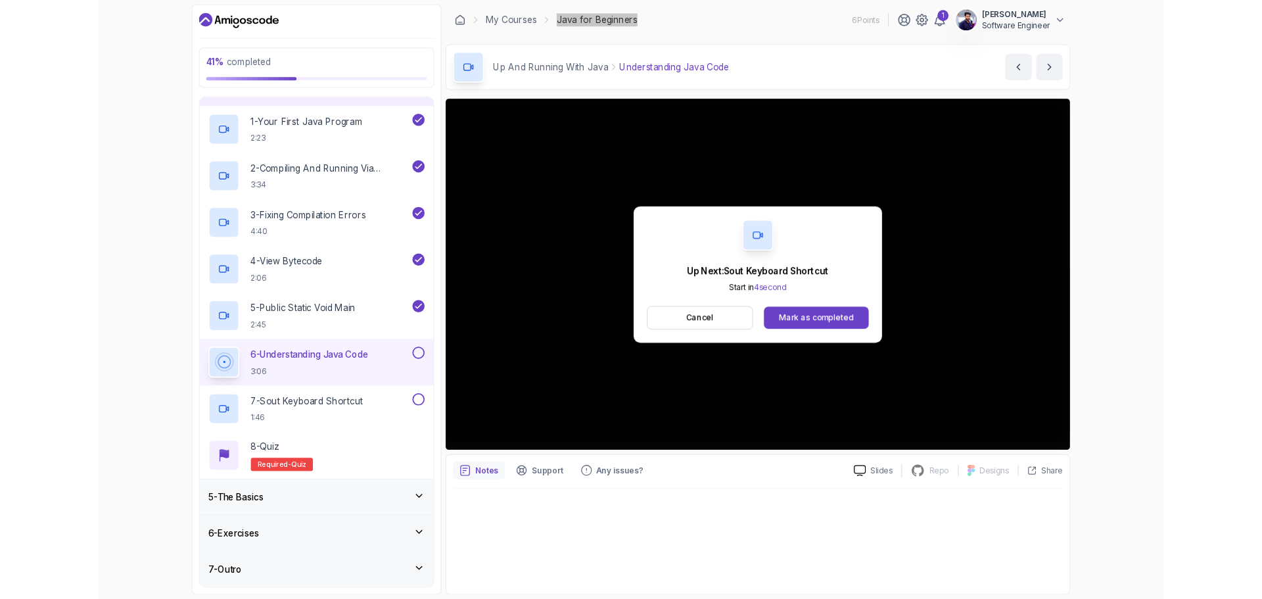
scroll to position [263, 0]
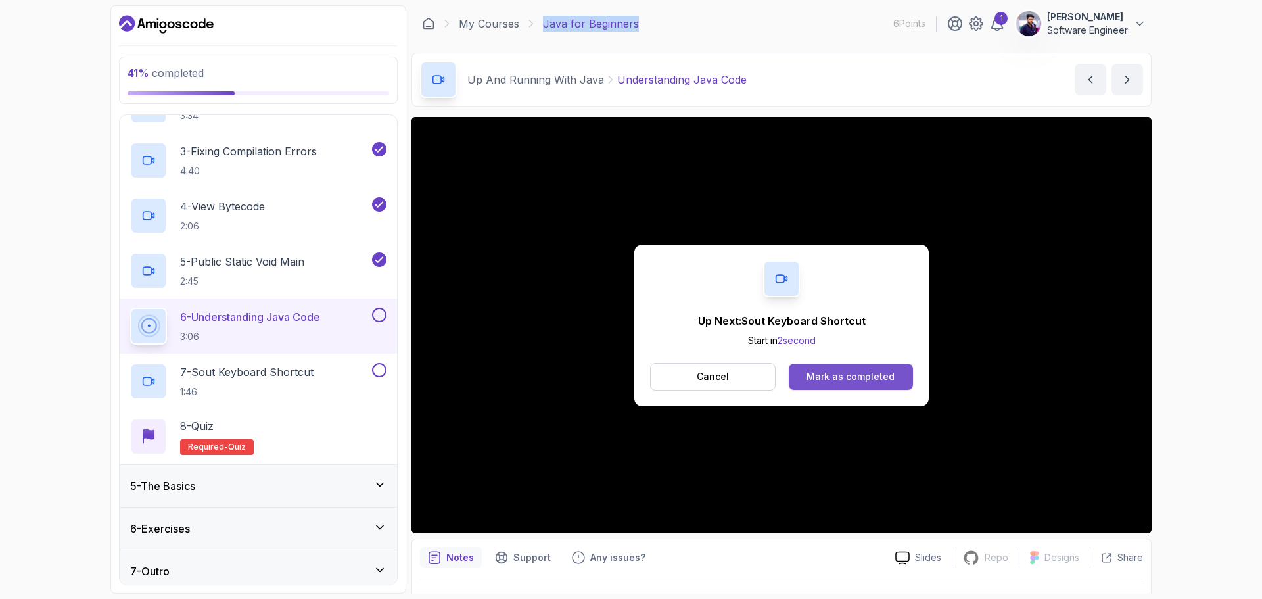
click at [881, 373] on div "Mark as completed" at bounding box center [850, 376] width 88 height 13
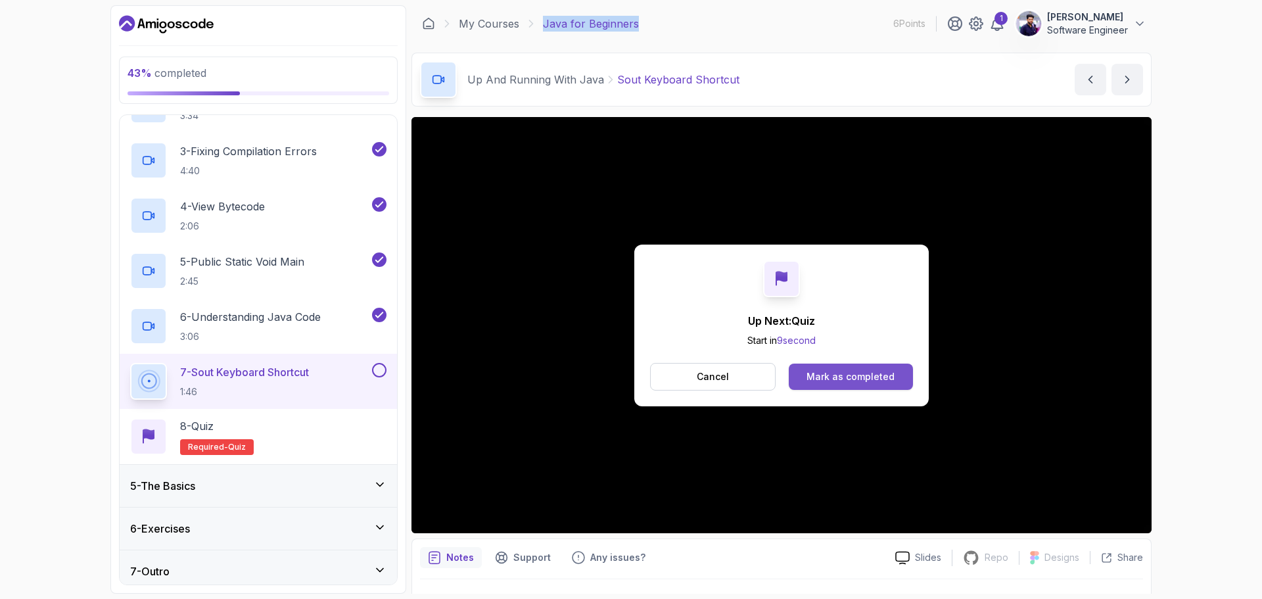
click at [840, 370] on div "Mark as completed" at bounding box center [850, 376] width 88 height 13
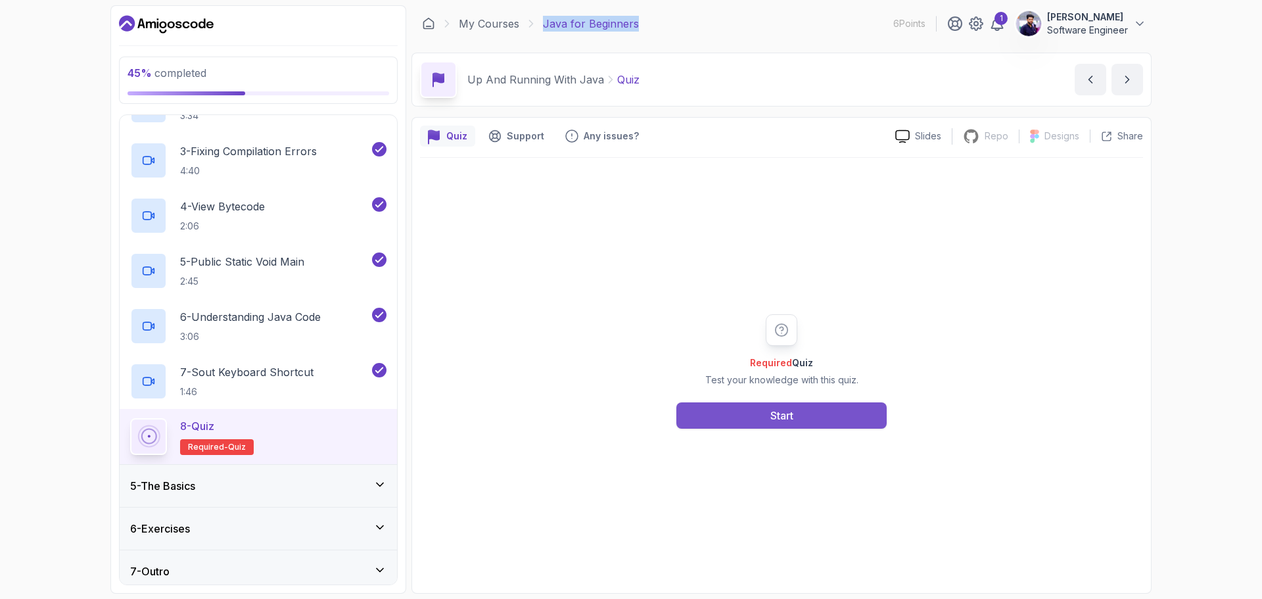
click at [770, 414] on div "Start" at bounding box center [781, 415] width 23 height 16
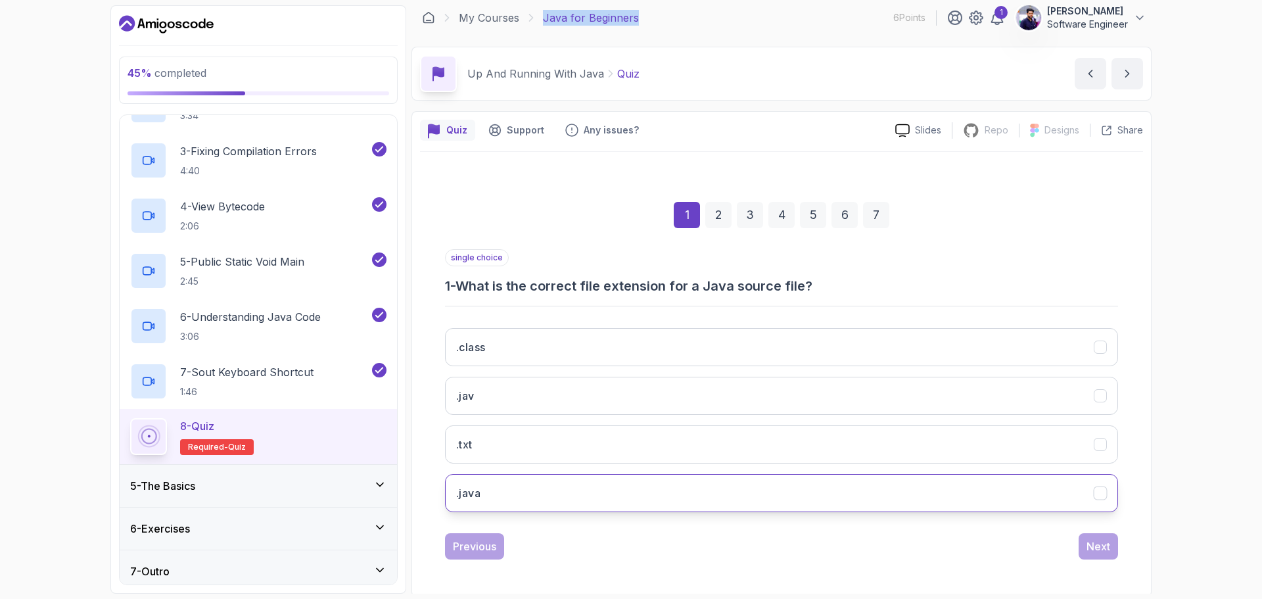
scroll to position [9, 0]
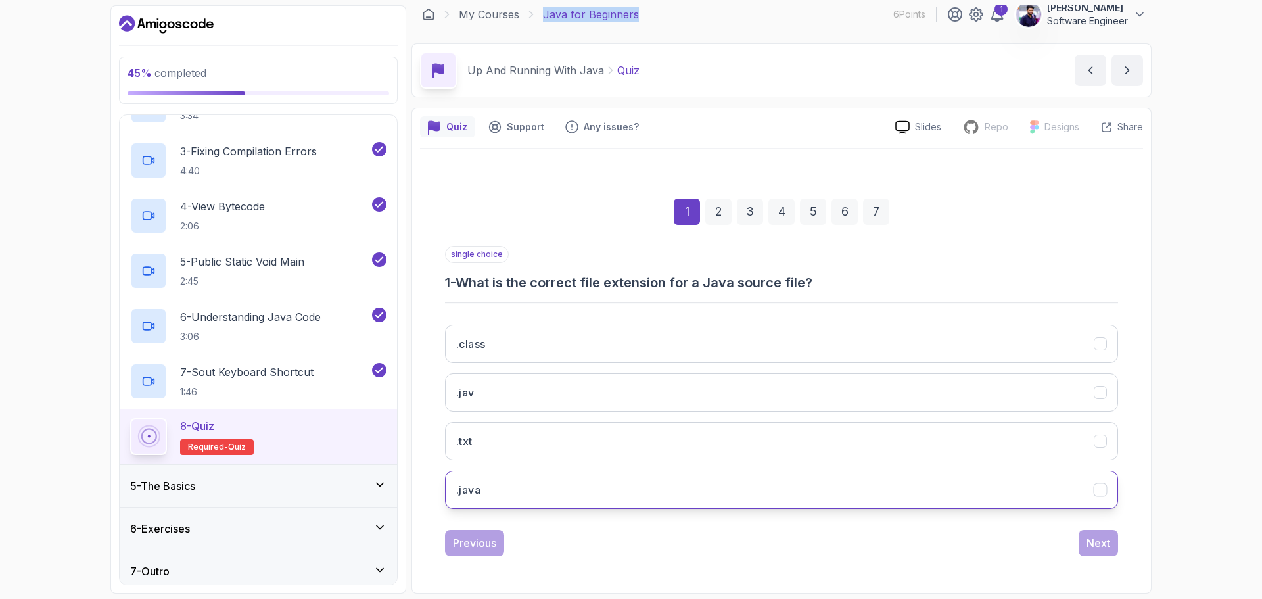
click at [533, 495] on button ".java" at bounding box center [781, 490] width 673 height 38
click at [1095, 545] on div "Next" at bounding box center [1098, 543] width 24 height 16
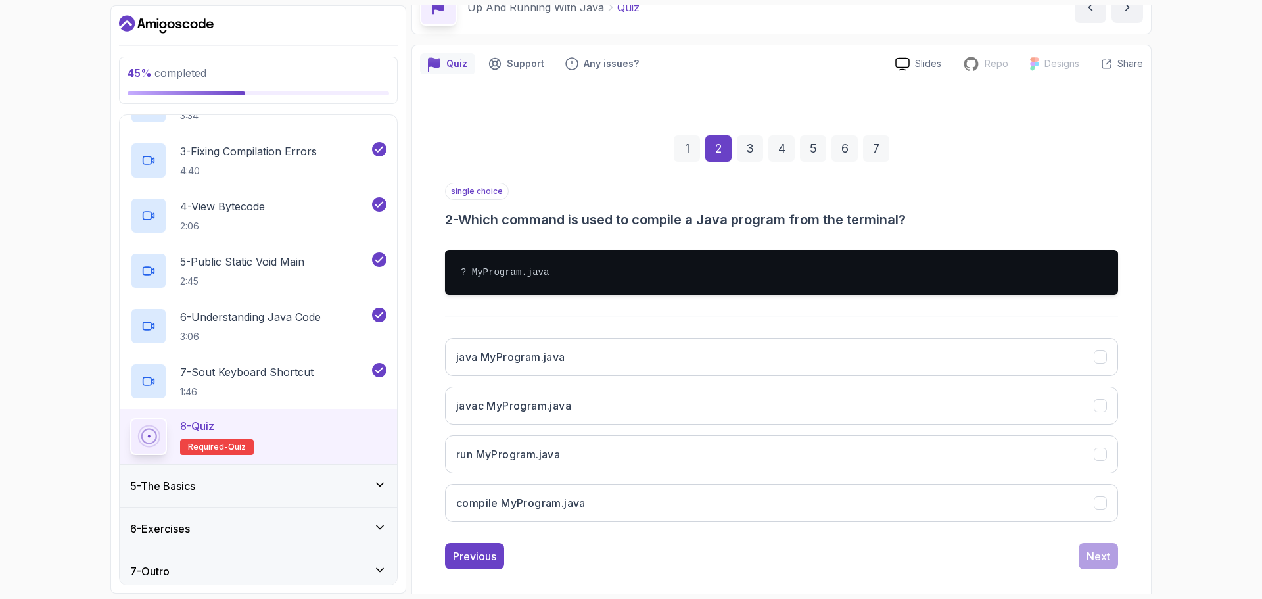
scroll to position [75, 0]
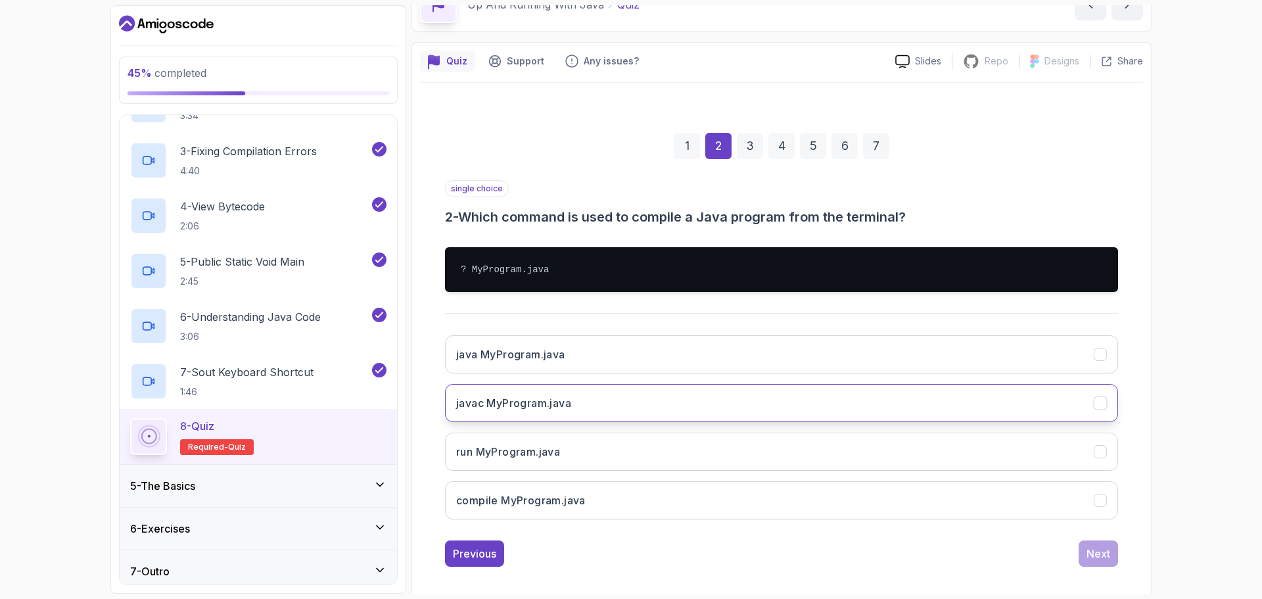
click at [588, 404] on button "javac MyProgram.java" at bounding box center [781, 403] width 673 height 38
click at [1093, 559] on div "Next" at bounding box center [1098, 553] width 24 height 16
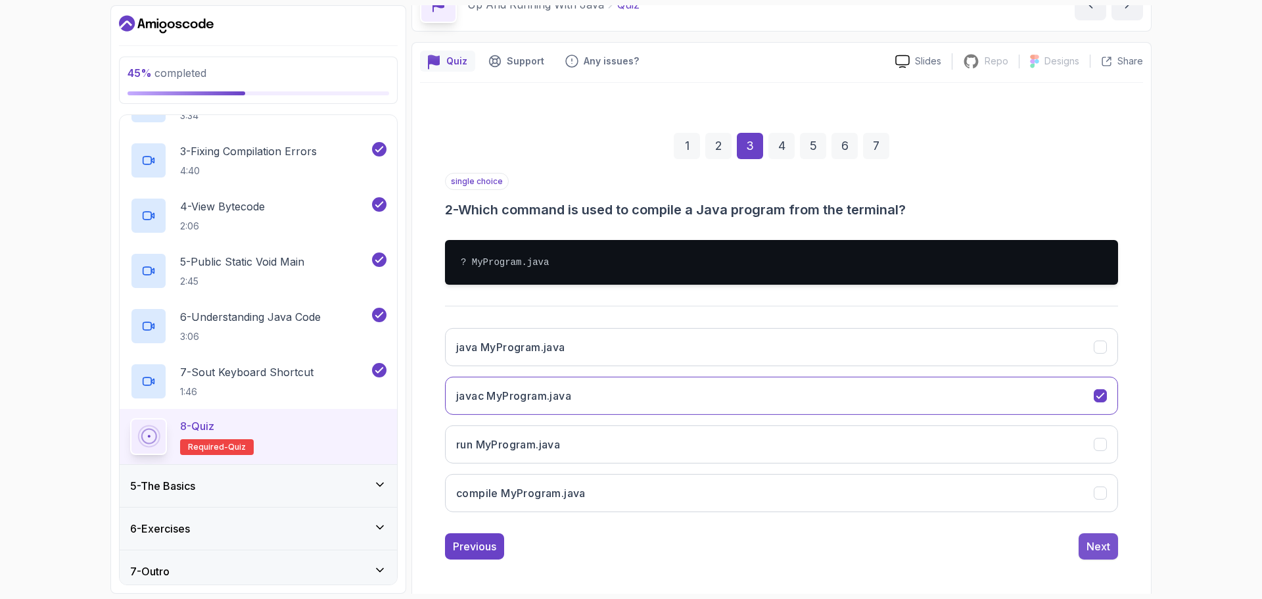
scroll to position [9, 0]
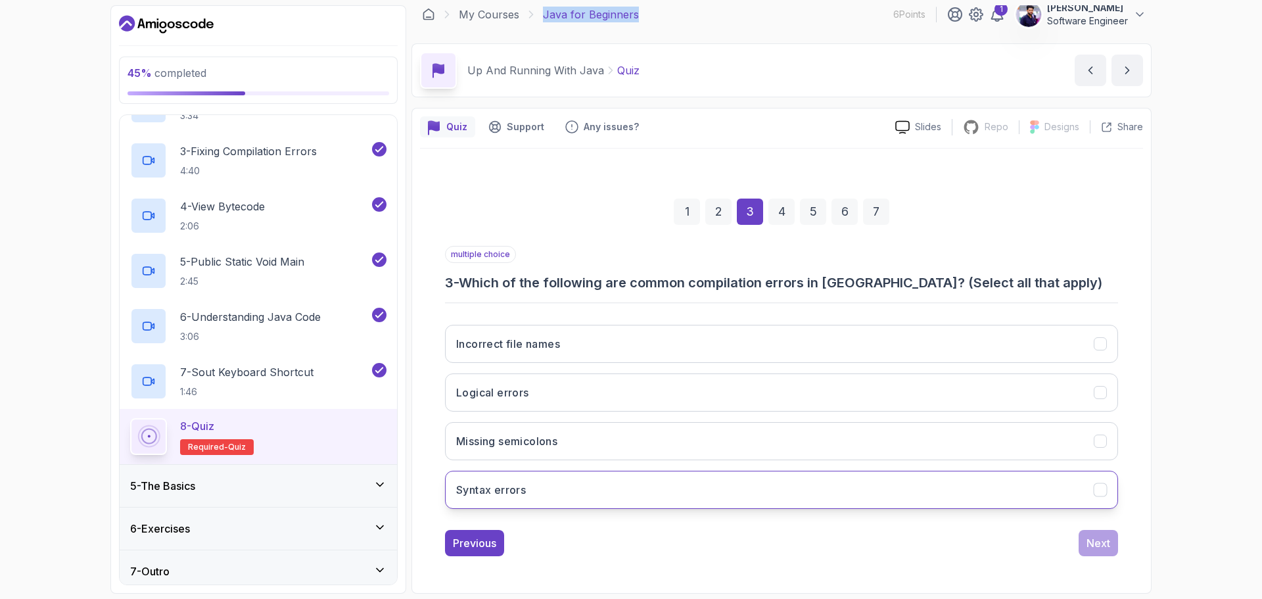
click at [1102, 493] on icon "Syntax errors" at bounding box center [1100, 490] width 12 height 12
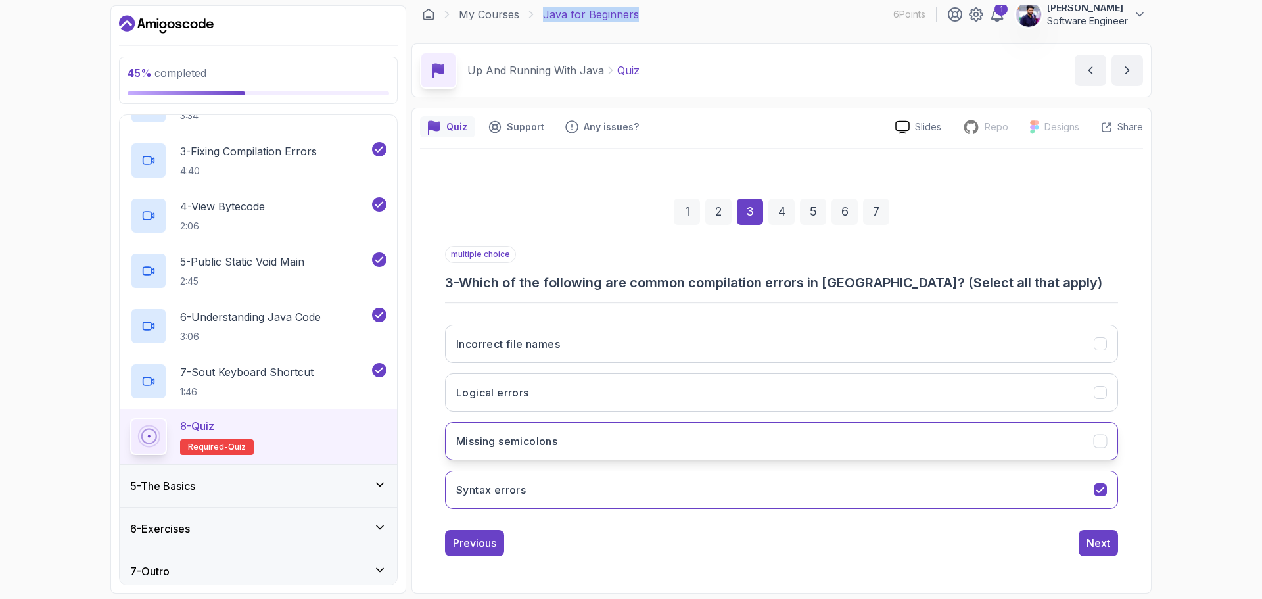
click at [1099, 439] on icon "Missing semicolons" at bounding box center [1100, 441] width 12 height 12
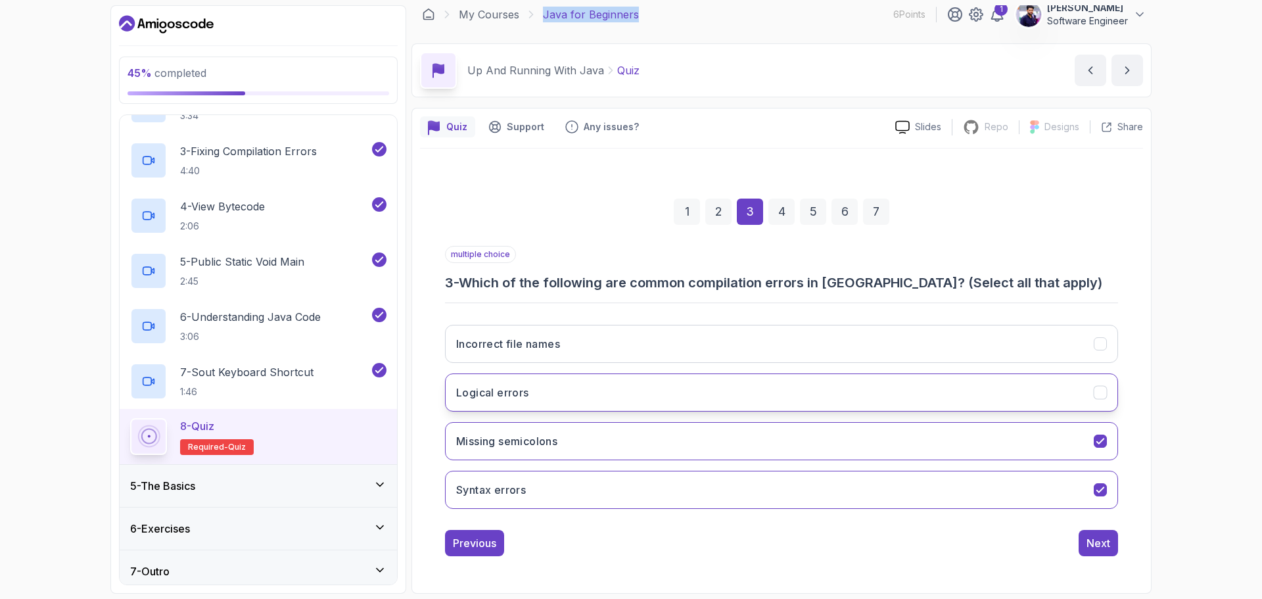
click at [1103, 392] on icon "Logical errors" at bounding box center [1100, 392] width 12 height 12
click at [1098, 390] on icon "Logical errors" at bounding box center [1100, 392] width 12 height 12
click at [1097, 545] on div "Next" at bounding box center [1098, 543] width 24 height 16
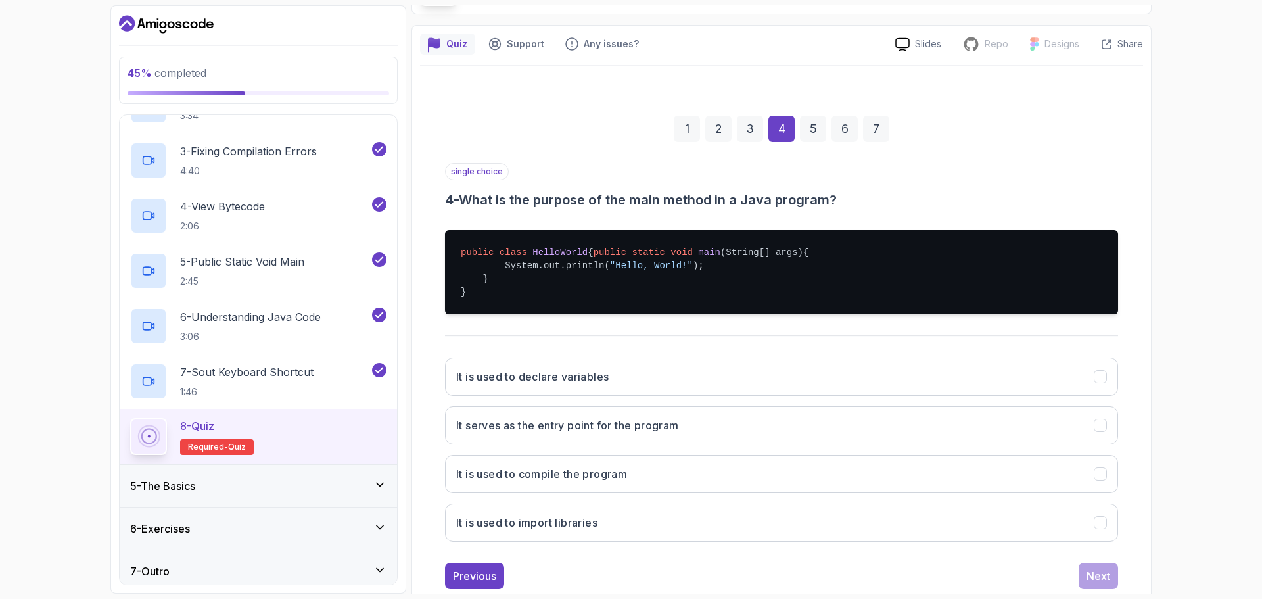
scroll to position [138, 0]
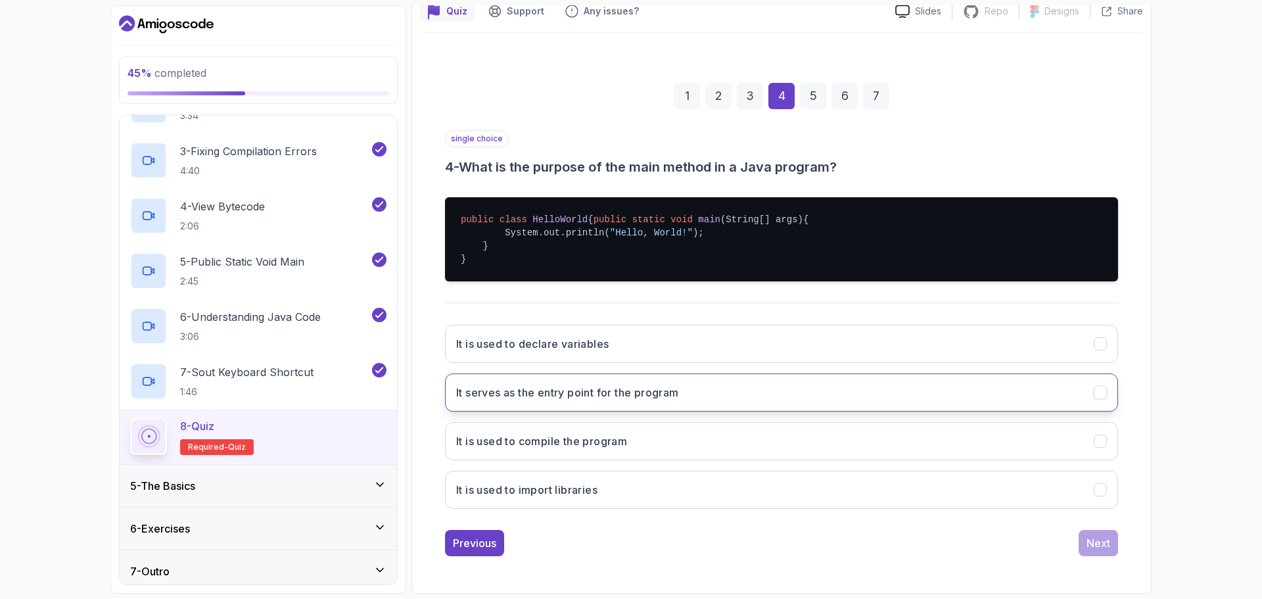
click at [806, 402] on button "It serves as the entry point for the program" at bounding box center [781, 392] width 673 height 38
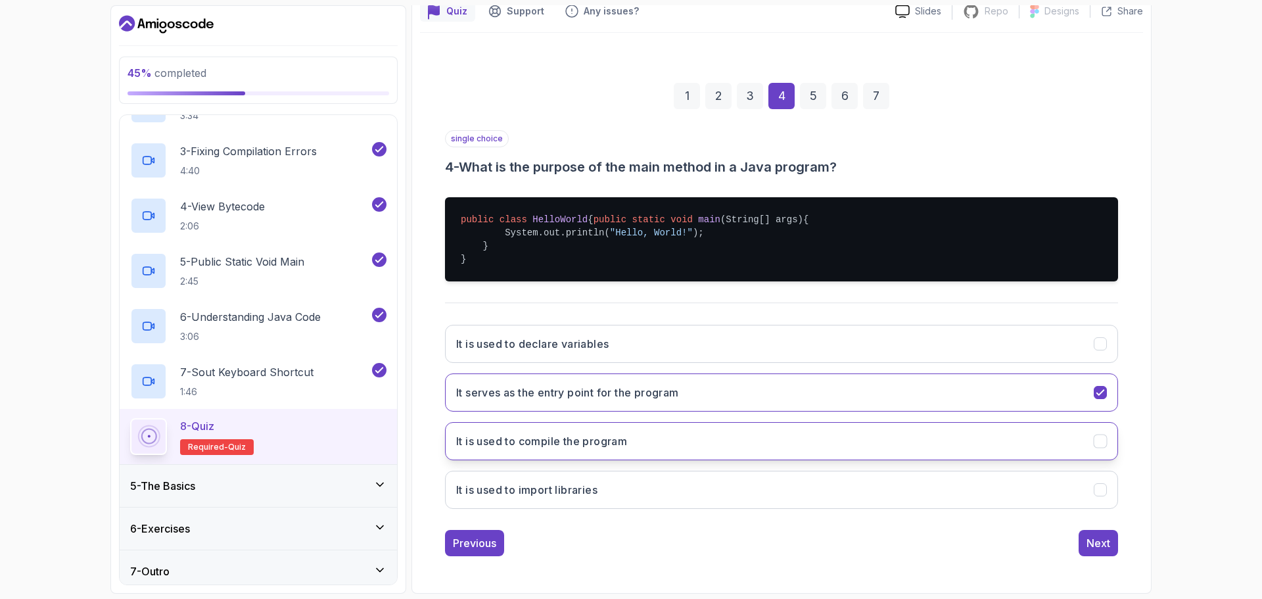
click at [646, 445] on button "It is used to compile the program" at bounding box center [781, 441] width 673 height 38
click at [1097, 393] on icon "It serves as the entry point for the program" at bounding box center [1099, 392] width 7 height 5
click at [1099, 542] on div "Next" at bounding box center [1098, 543] width 24 height 16
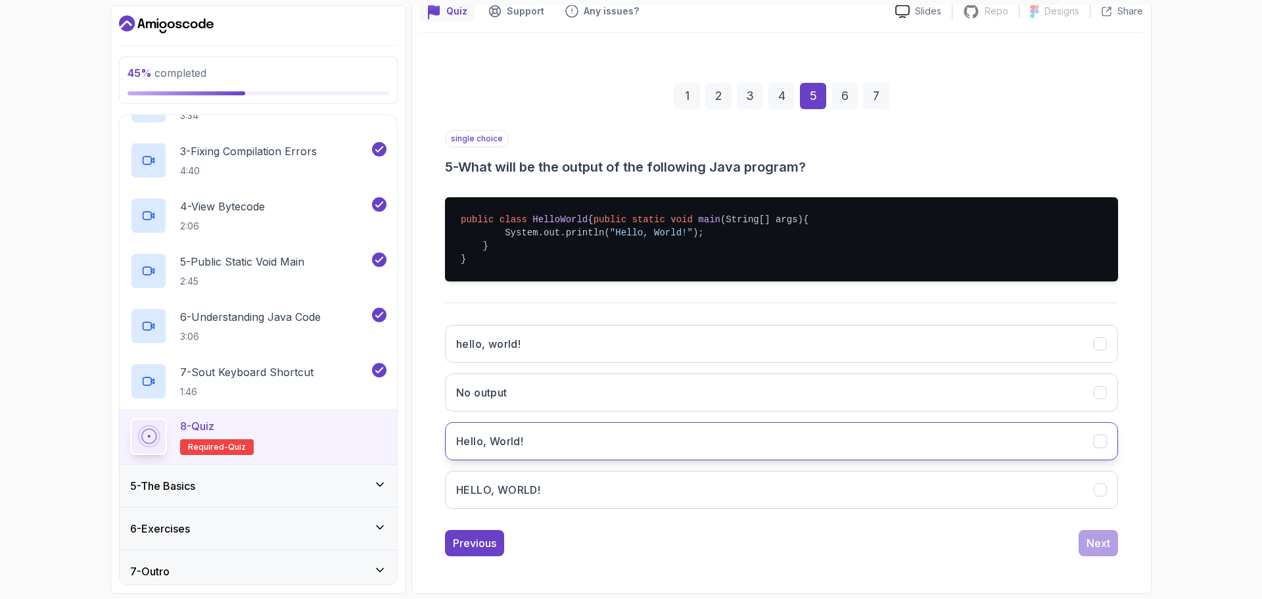
click at [661, 447] on button "Hello, World!" at bounding box center [781, 441] width 673 height 38
click at [1105, 551] on button "Next" at bounding box center [1097, 543] width 39 height 26
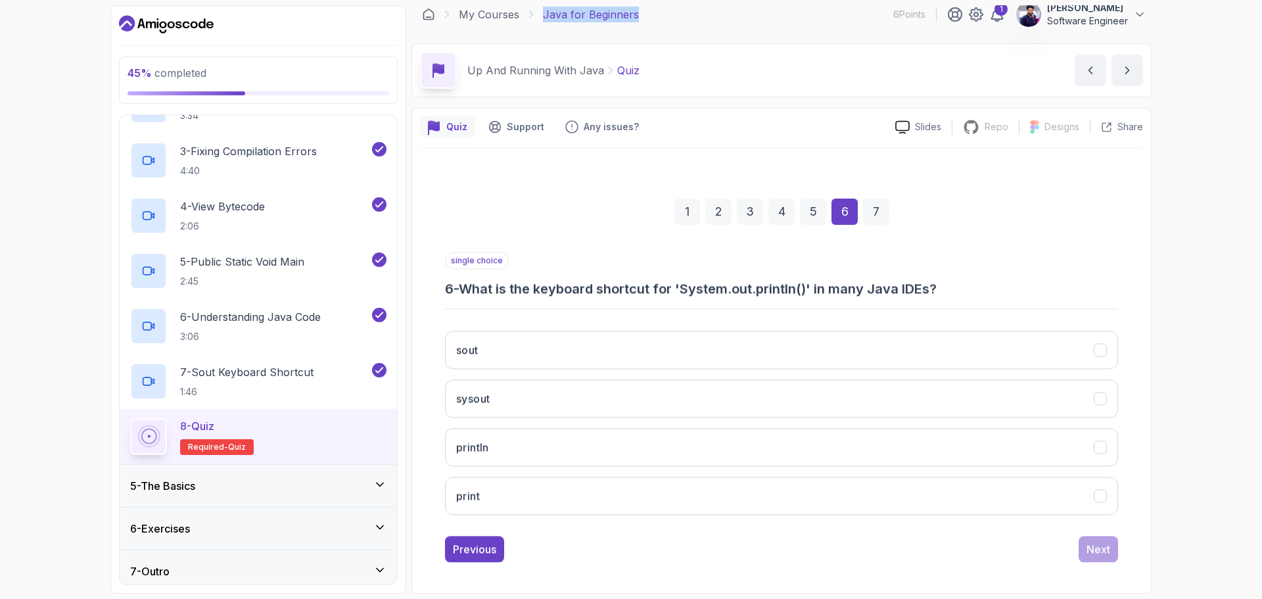
scroll to position [9, 0]
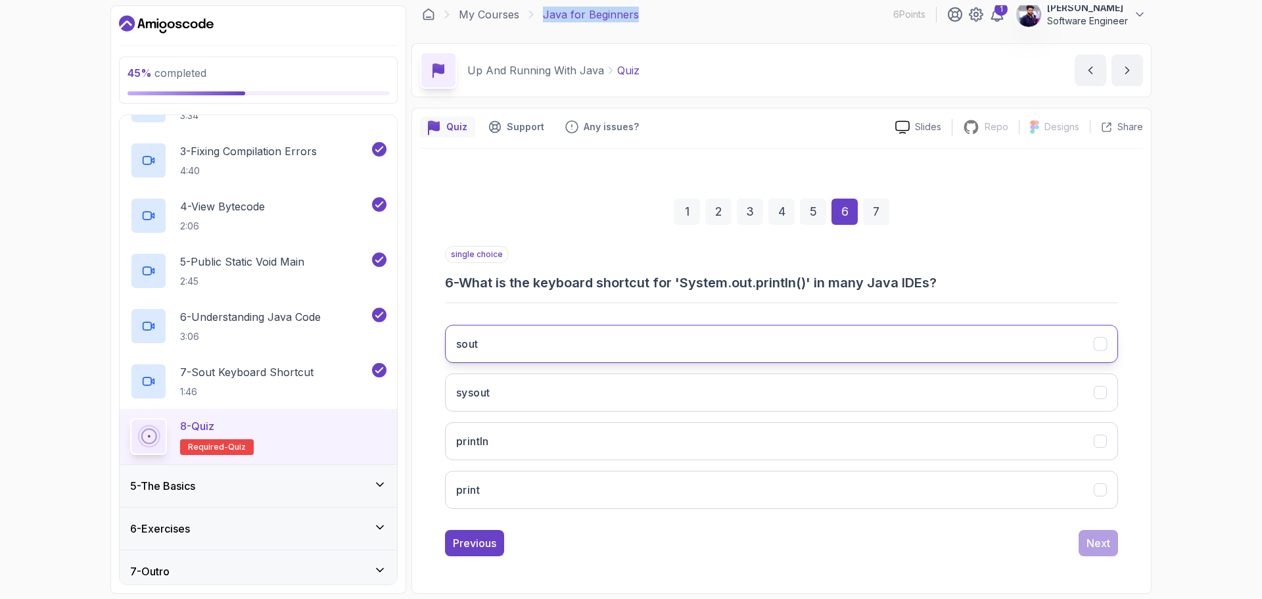
click at [638, 348] on button "sout" at bounding box center [781, 344] width 673 height 38
click at [1106, 403] on button "sysout" at bounding box center [781, 392] width 673 height 38
click at [1095, 348] on icon "sout" at bounding box center [1100, 344] width 12 height 12
click at [1097, 543] on div "Next" at bounding box center [1098, 543] width 24 height 16
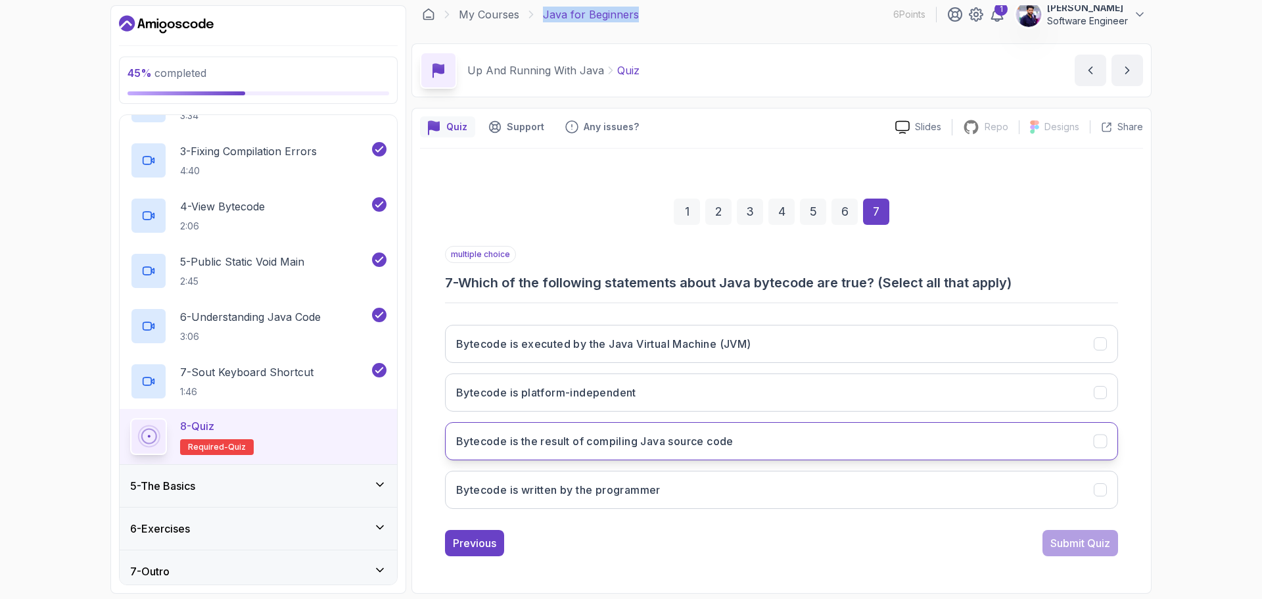
click at [1102, 443] on icon "Bytecode is the result of compiling Java source code" at bounding box center [1100, 441] width 12 height 12
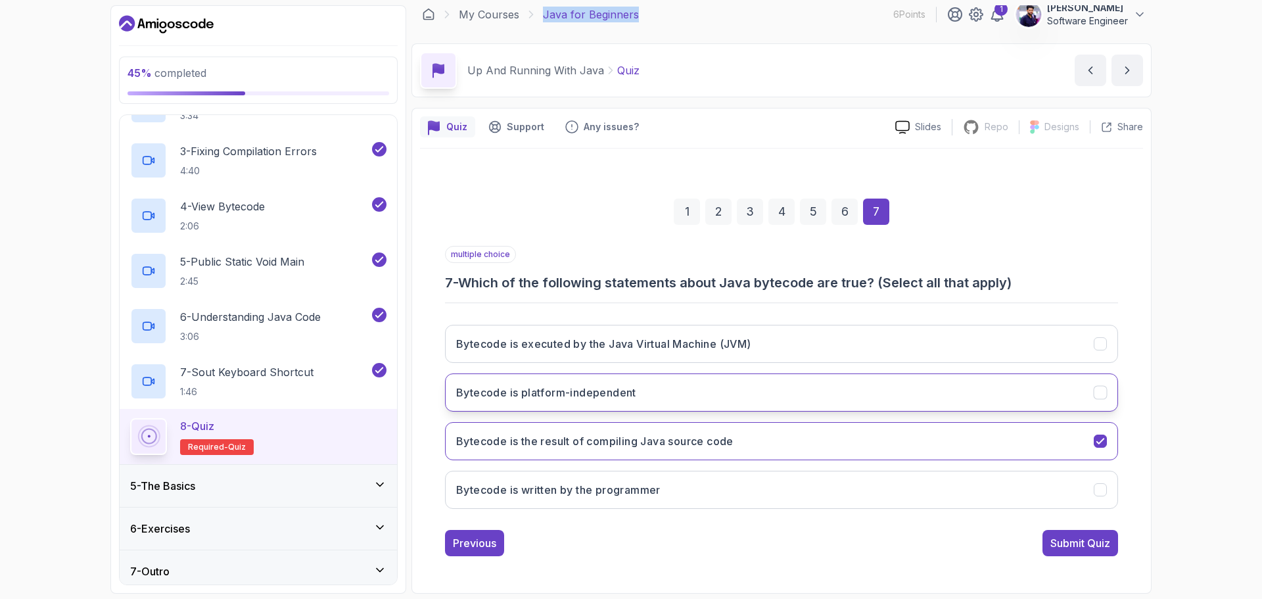
click at [1103, 393] on icon "Bytecode is platform-independent" at bounding box center [1100, 392] width 12 height 12
click at [1103, 342] on icon "Bytecode is executed by the Java Virtual Machine (JVM)" at bounding box center [1099, 343] width 7 height 5
click at [1101, 344] on icon "Bytecode is executed by the Java Virtual Machine (JVM)" at bounding box center [1100, 344] width 12 height 12
click at [1079, 538] on div "Submit Quiz" at bounding box center [1080, 543] width 60 height 16
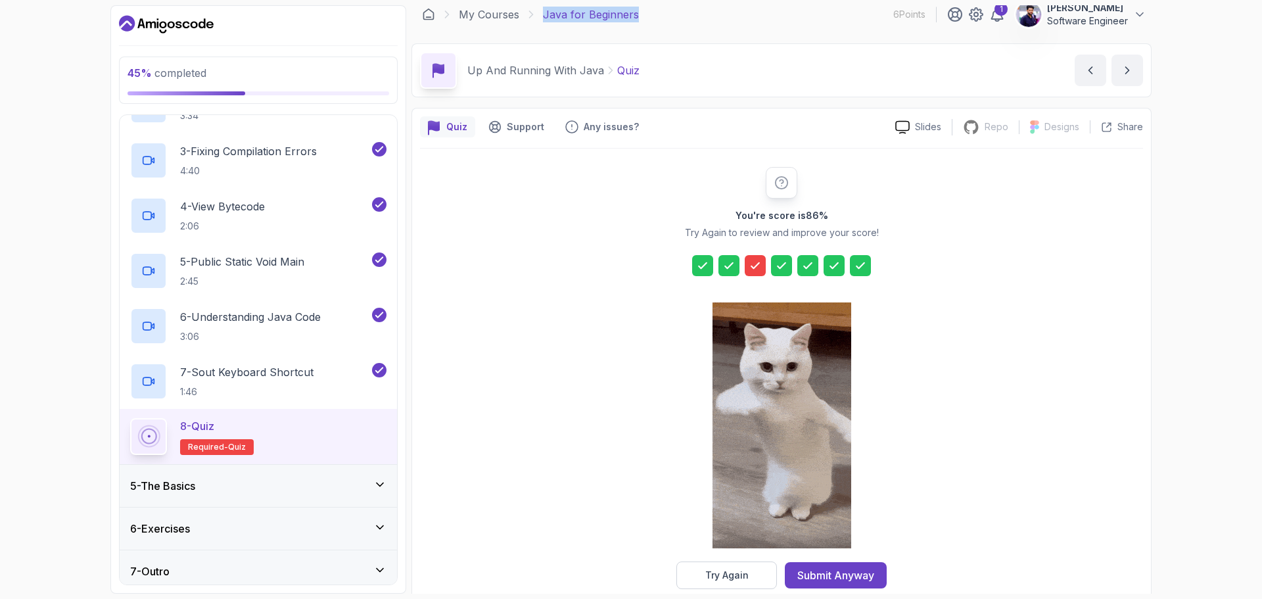
scroll to position [32, 0]
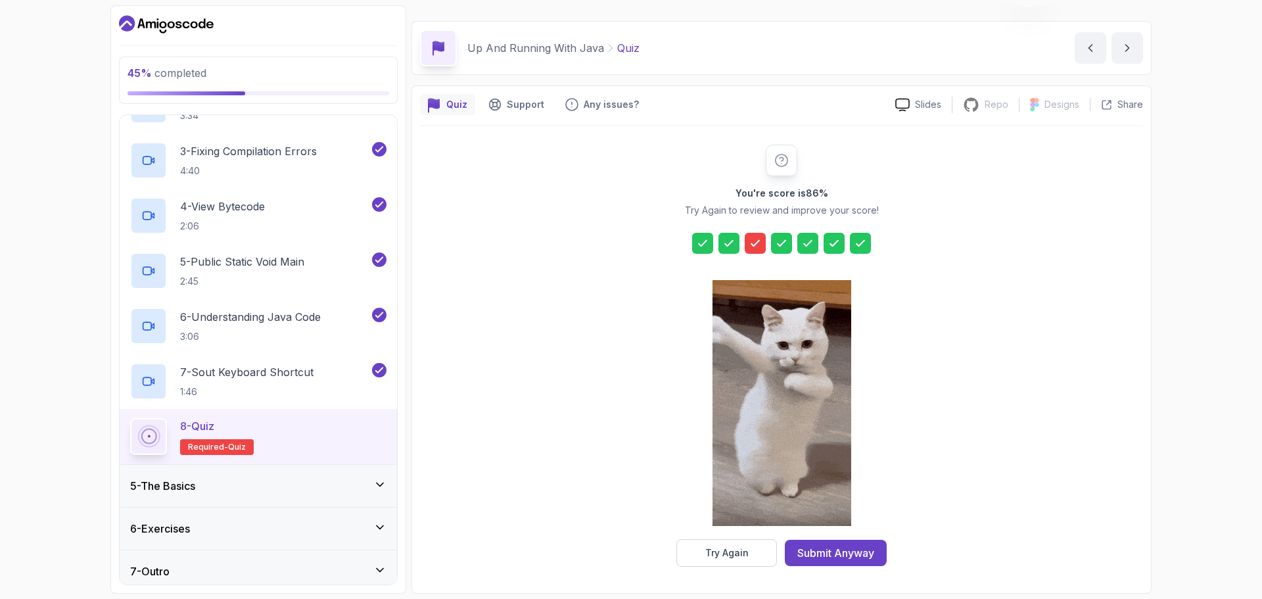
click at [759, 239] on icon at bounding box center [754, 243] width 13 height 13
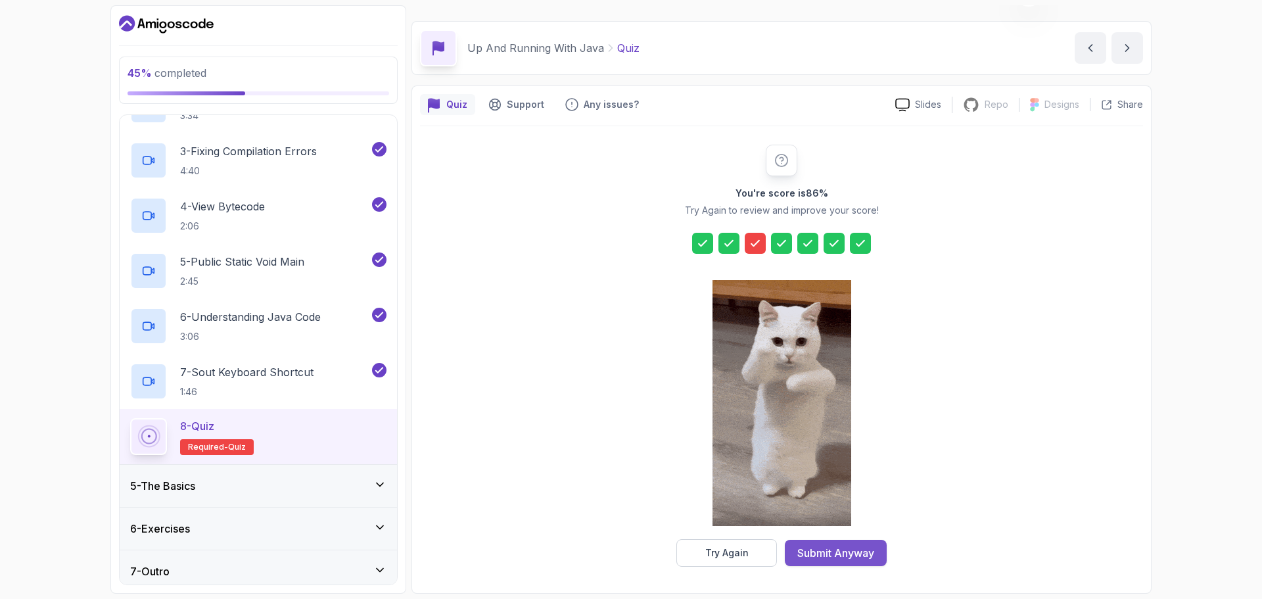
click at [871, 552] on div "Submit Anyway" at bounding box center [835, 553] width 77 height 16
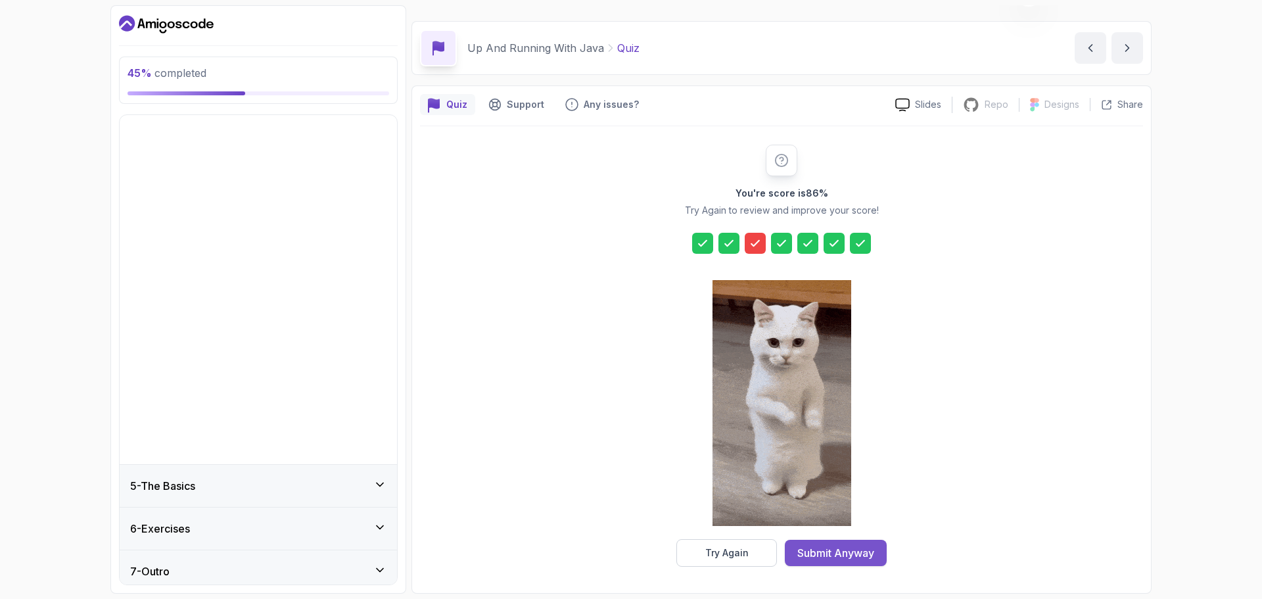
click at [871, 552] on div "You're score is 86 % Try Again to review and improve your score! Try Again Subm…" at bounding box center [781, 355] width 723 height 459
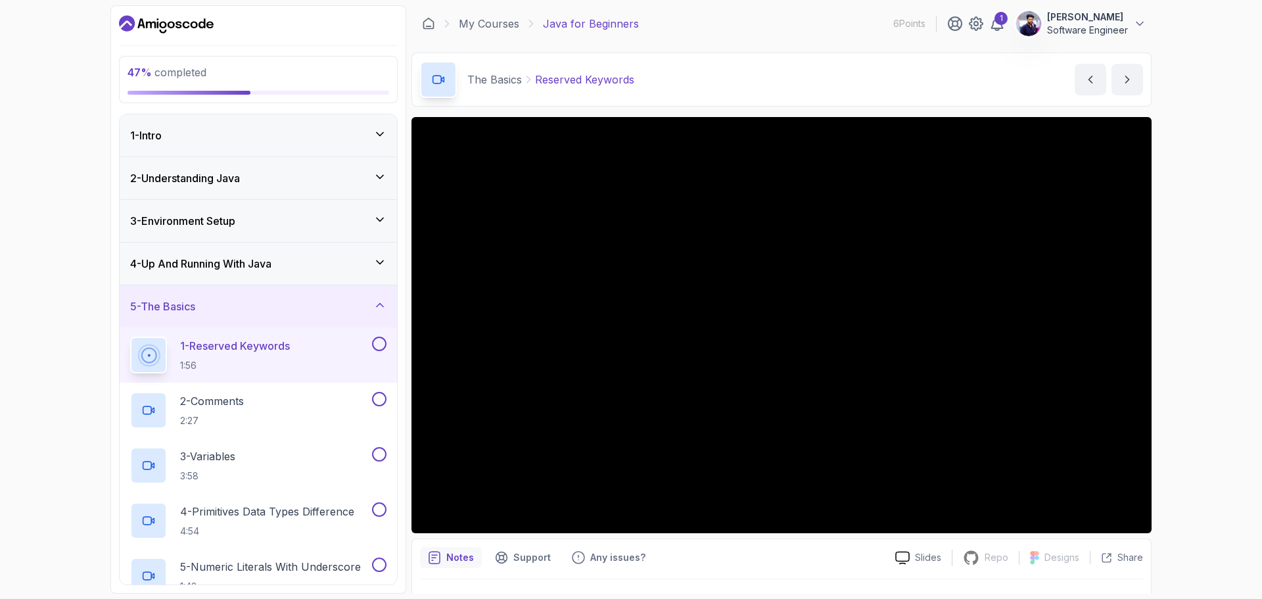
click at [368, 260] on div "4 - Up And Running With Java" at bounding box center [258, 264] width 256 height 16
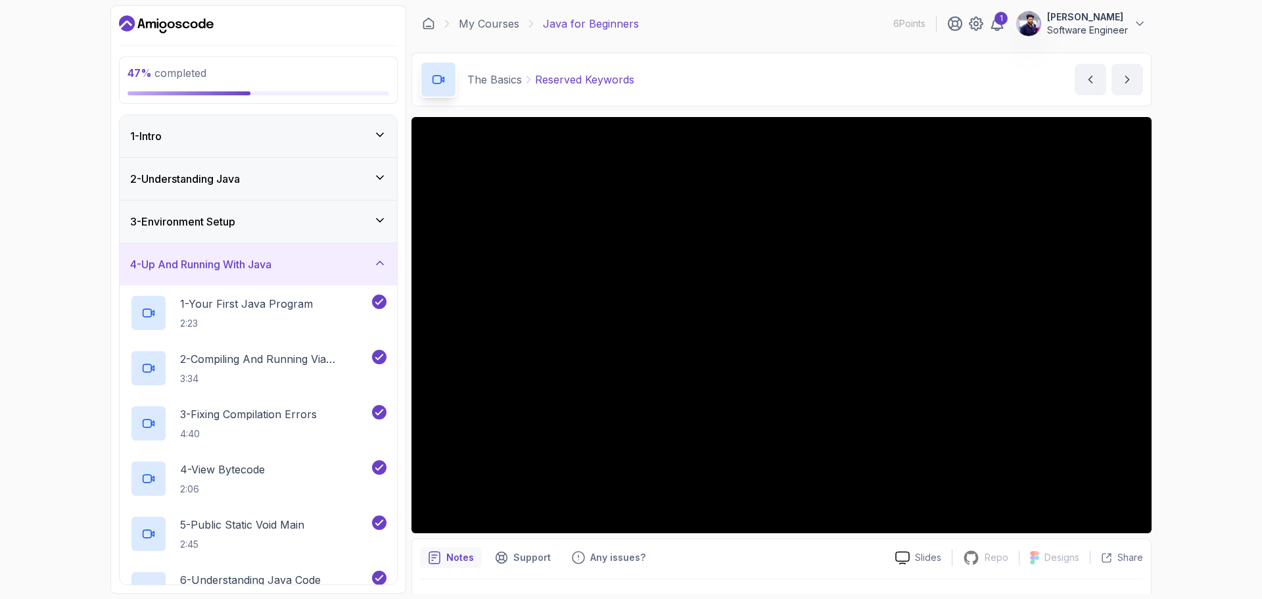
click at [326, 264] on div "4 - Up And Running With Java" at bounding box center [258, 264] width 256 height 16
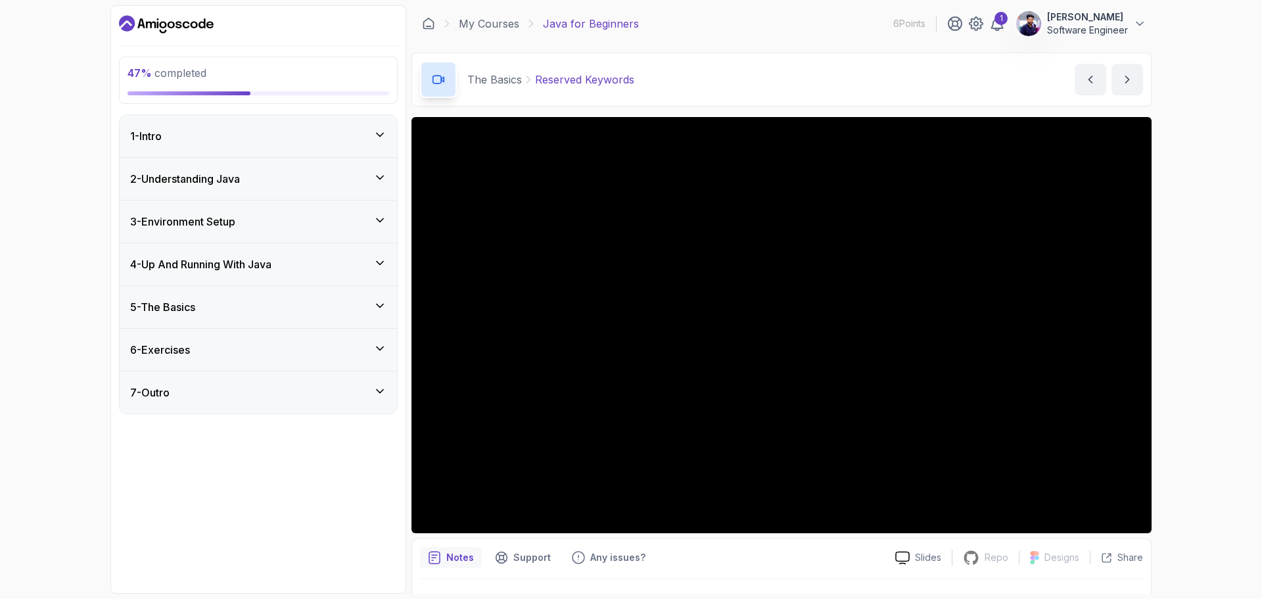
click at [321, 267] on div "4 - Up And Running With Java" at bounding box center [258, 264] width 256 height 16
click at [383, 265] on icon at bounding box center [379, 262] width 13 height 13
click at [316, 300] on div "5 - The Basics" at bounding box center [258, 307] width 256 height 16
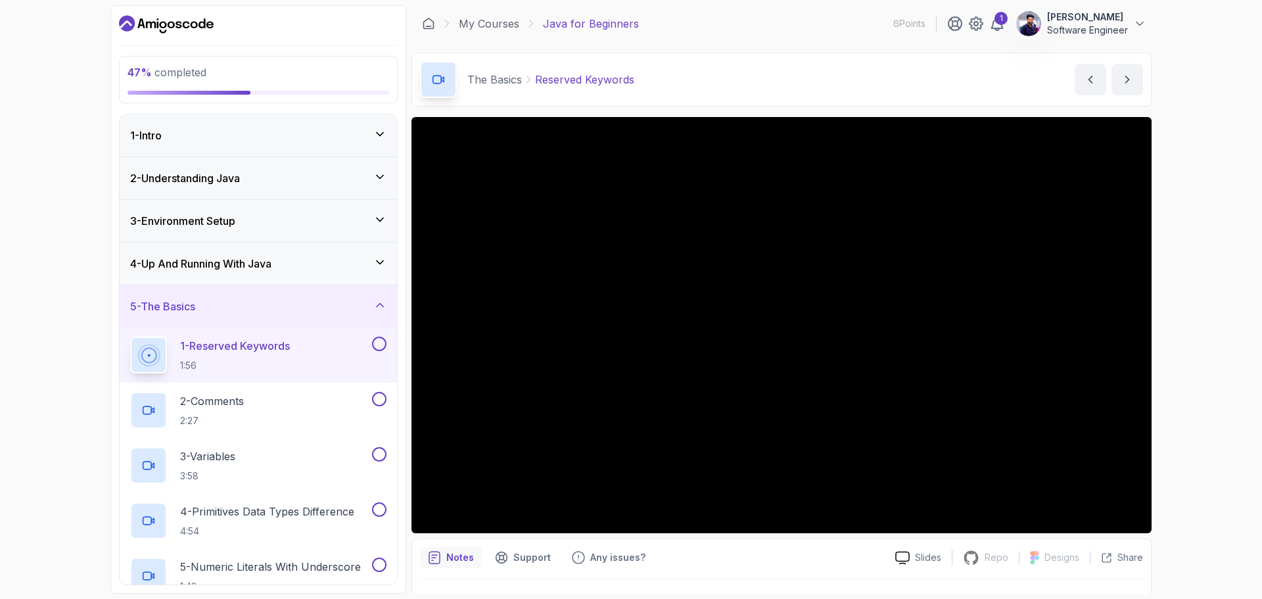
click at [346, 252] on div "4 - Up And Running With Java" at bounding box center [258, 263] width 277 height 42
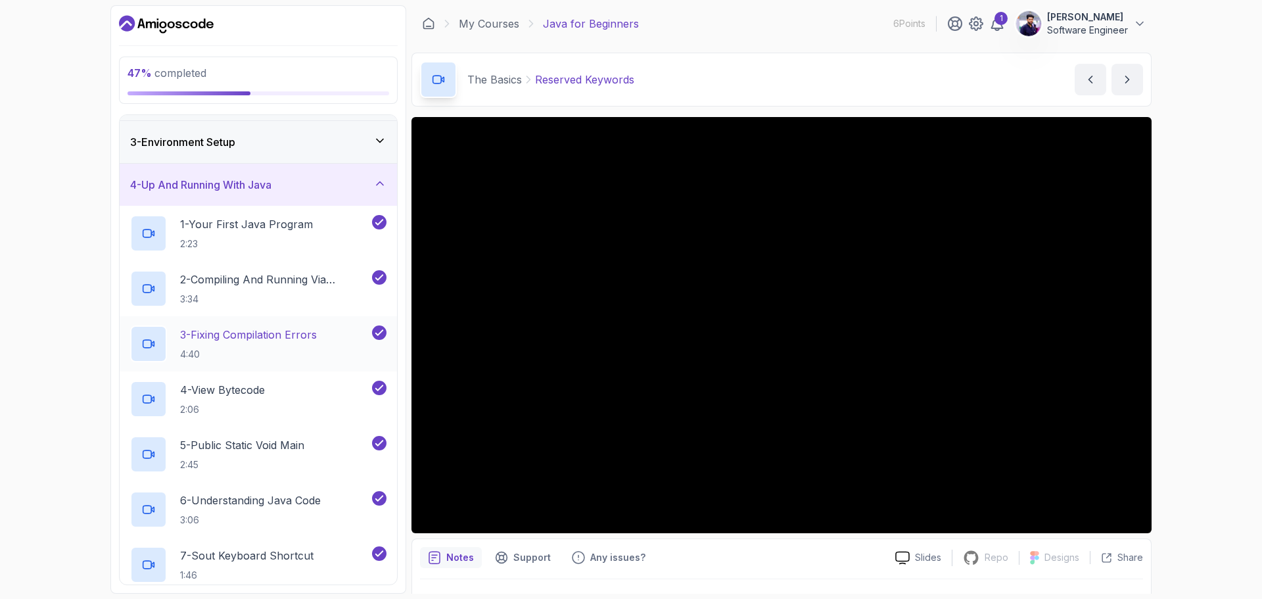
scroll to position [271, 0]
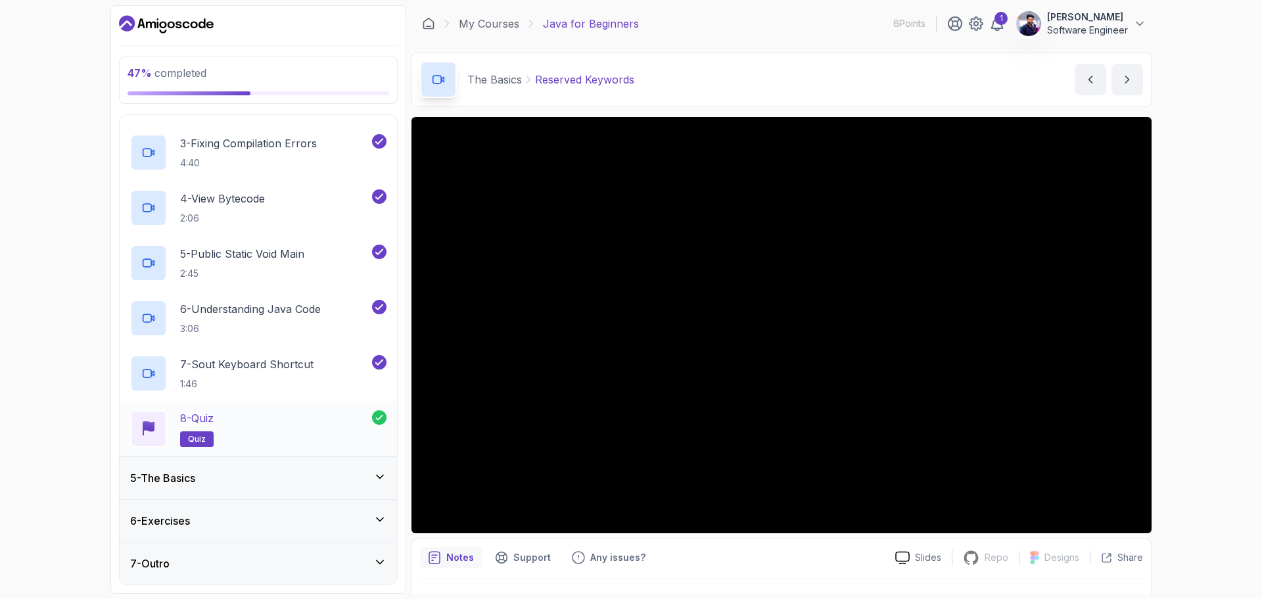
click at [281, 417] on div "8 - Quiz quiz" at bounding box center [251, 428] width 242 height 37
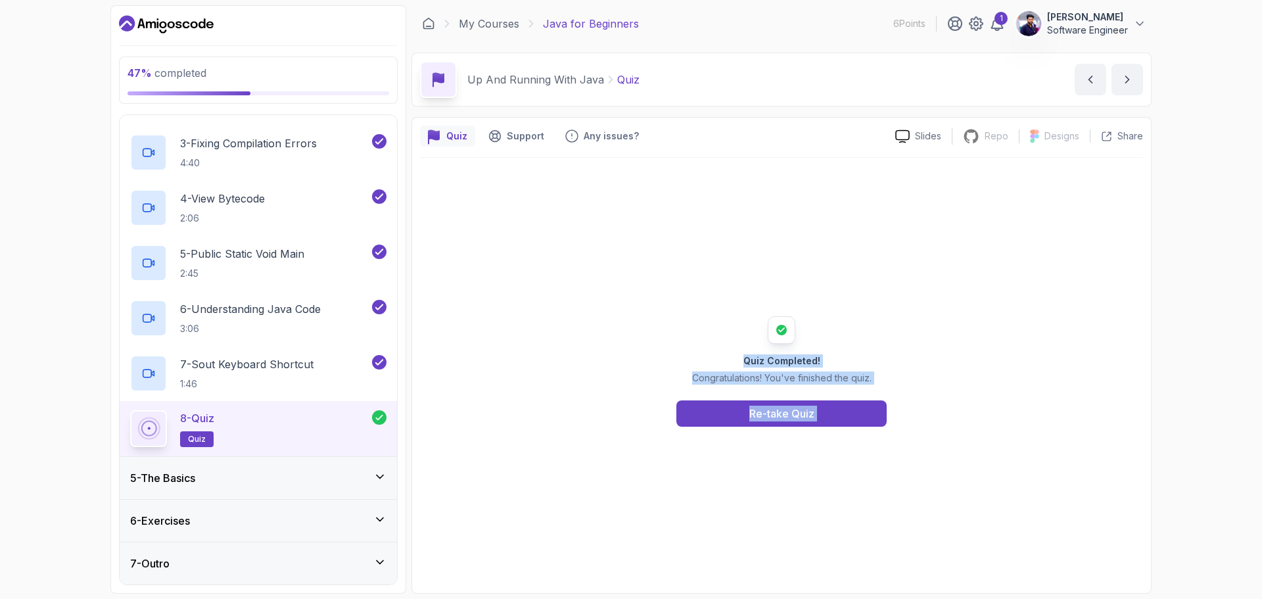
click at [789, 486] on div "Quiz Completed! Congratulations! You've finished the quiz. Re-take Quiz" at bounding box center [781, 371] width 723 height 427
click at [674, 326] on div "Quiz Completed! Congratulations! You've finished the quiz. Re-take Quiz" at bounding box center [781, 371] width 252 height 110
click at [768, 413] on div "Re-take Quiz" at bounding box center [781, 413] width 65 height 16
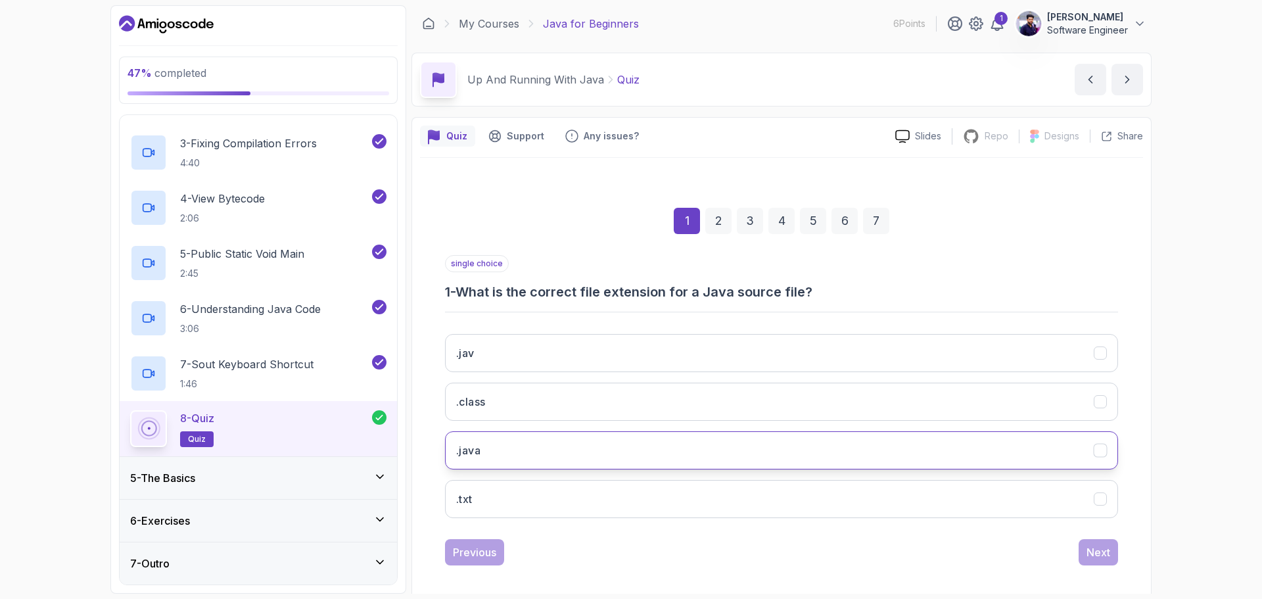
click at [588, 441] on button ".java" at bounding box center [781, 450] width 673 height 38
click at [1094, 557] on div "Next" at bounding box center [1098, 552] width 24 height 16
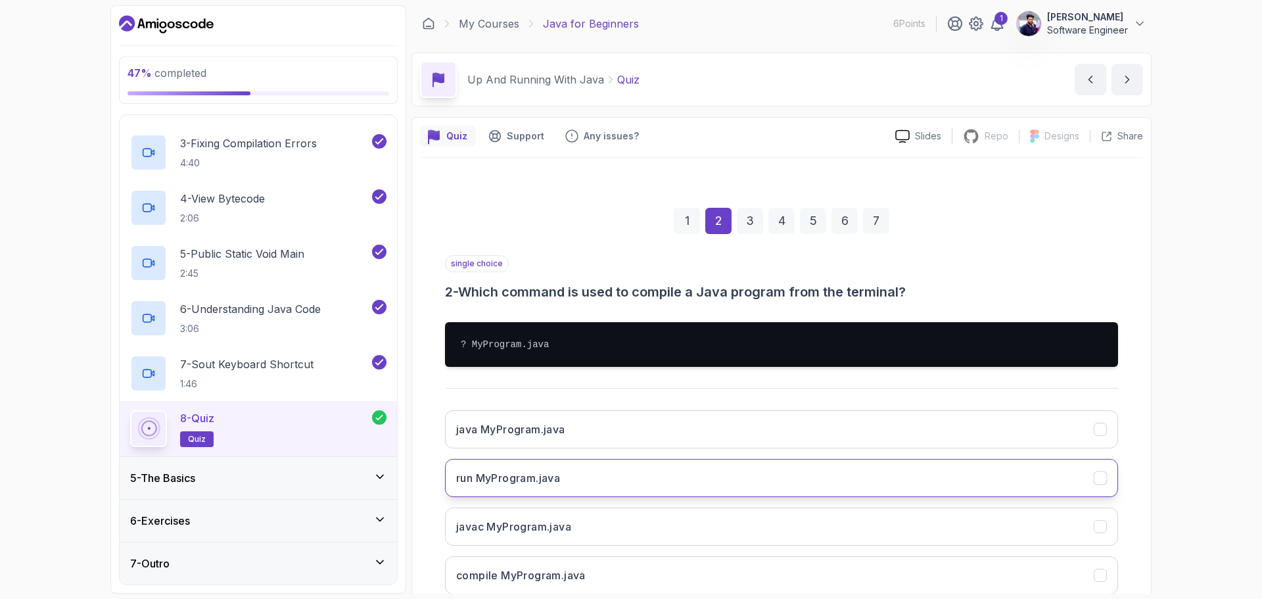
scroll to position [66, 0]
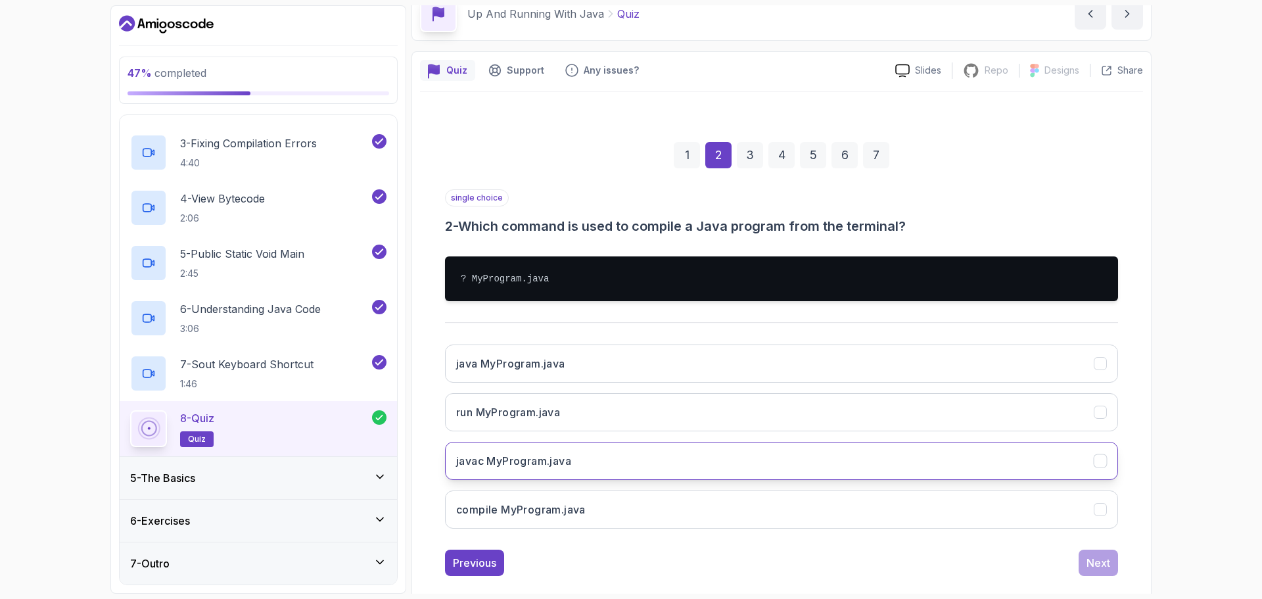
click at [615, 460] on button "javac MyProgram.java" at bounding box center [781, 461] width 673 height 38
click at [1106, 572] on button "Next" at bounding box center [1097, 562] width 39 height 26
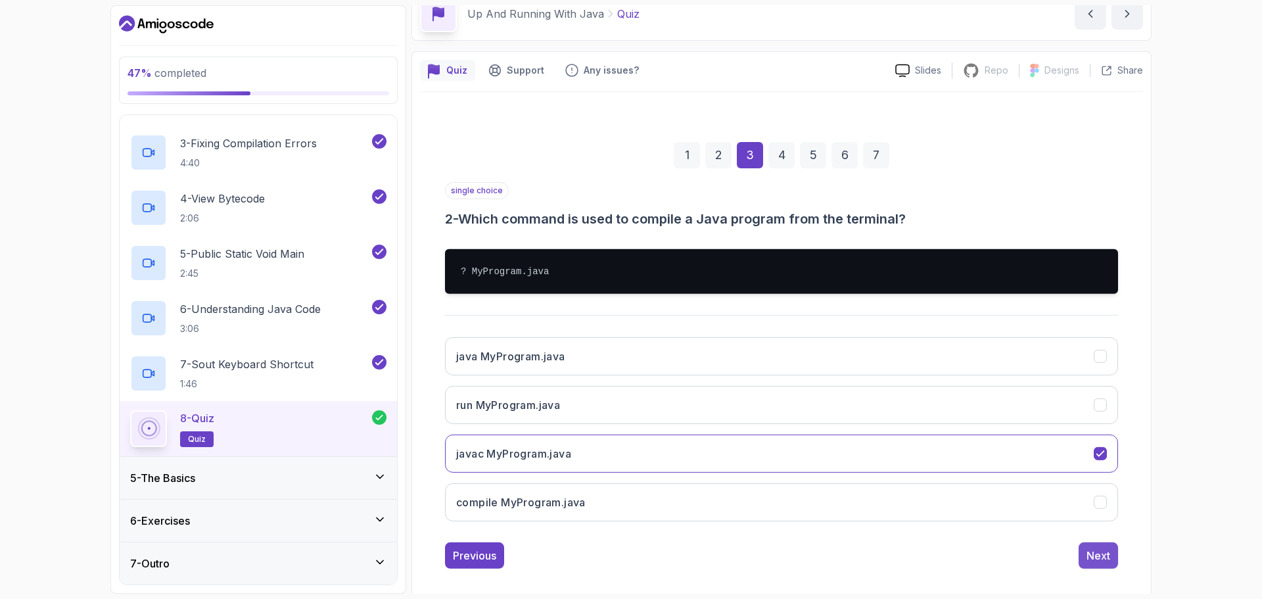
scroll to position [9, 0]
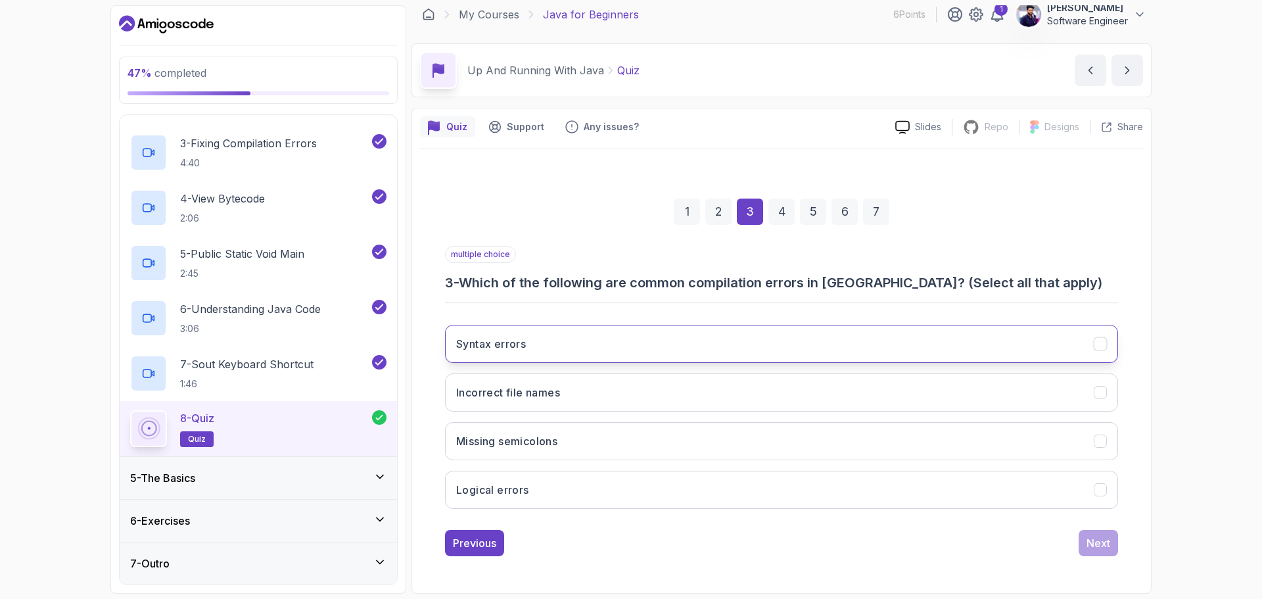
click at [1101, 347] on icon "Syntax errors" at bounding box center [1100, 344] width 12 height 12
click at [1100, 487] on icon "Logical errors" at bounding box center [1100, 490] width 12 height 12
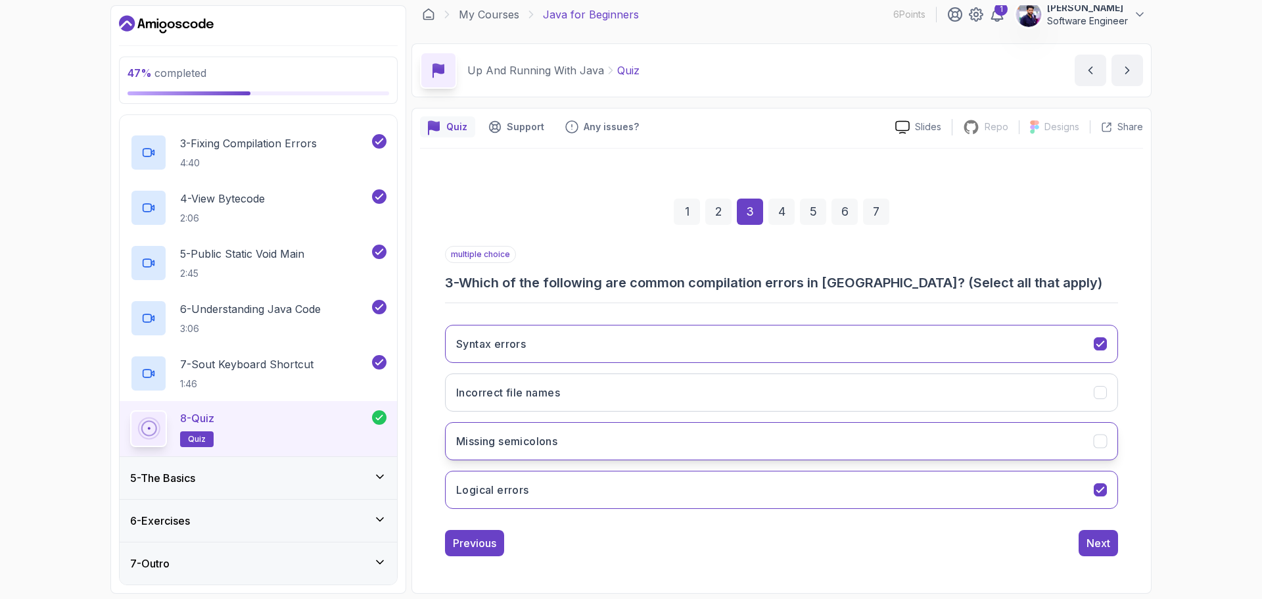
click at [1101, 445] on icon "Missing semicolons" at bounding box center [1100, 441] width 12 height 12
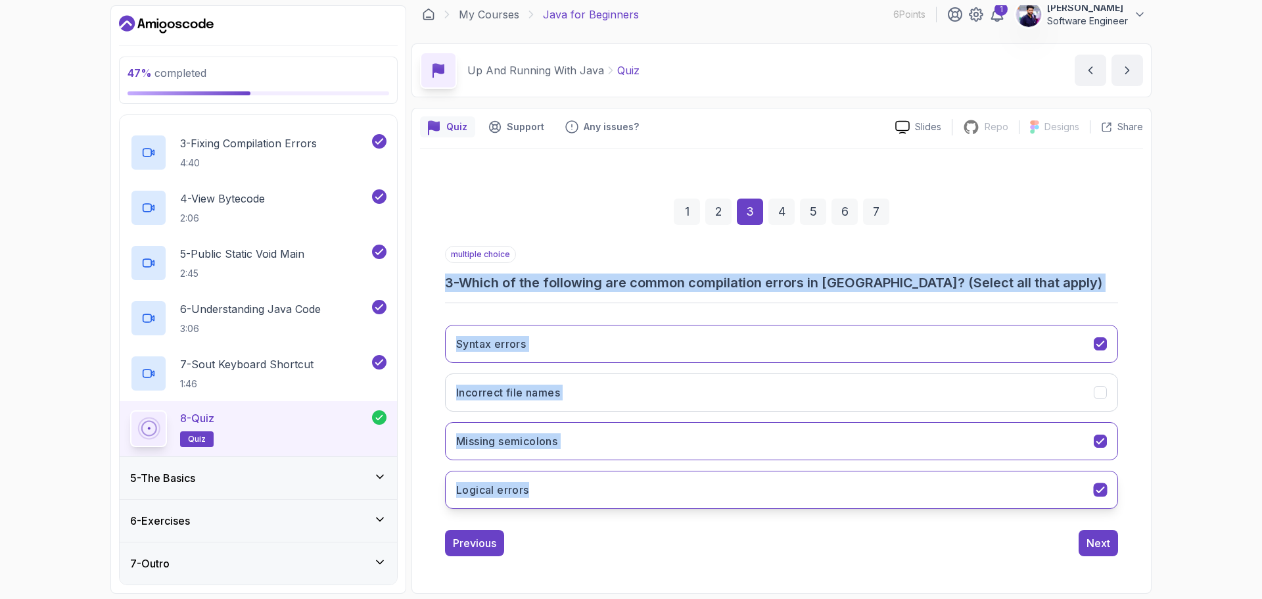
drag, startPoint x: 438, startPoint y: 279, endPoint x: 641, endPoint y: 502, distance: 302.4
click at [641, 502] on div "1 2 3 4 5 6 7 multiple choice 3 - Which of the following are common compilation…" at bounding box center [781, 367] width 723 height 400
copy div "3 - Which of the following are common compilation errors in [GEOGRAPHIC_DATA]? …"
click at [678, 314] on div "Syntax errors Incorrect file names Missing semicolons Logical errors" at bounding box center [781, 416] width 673 height 205
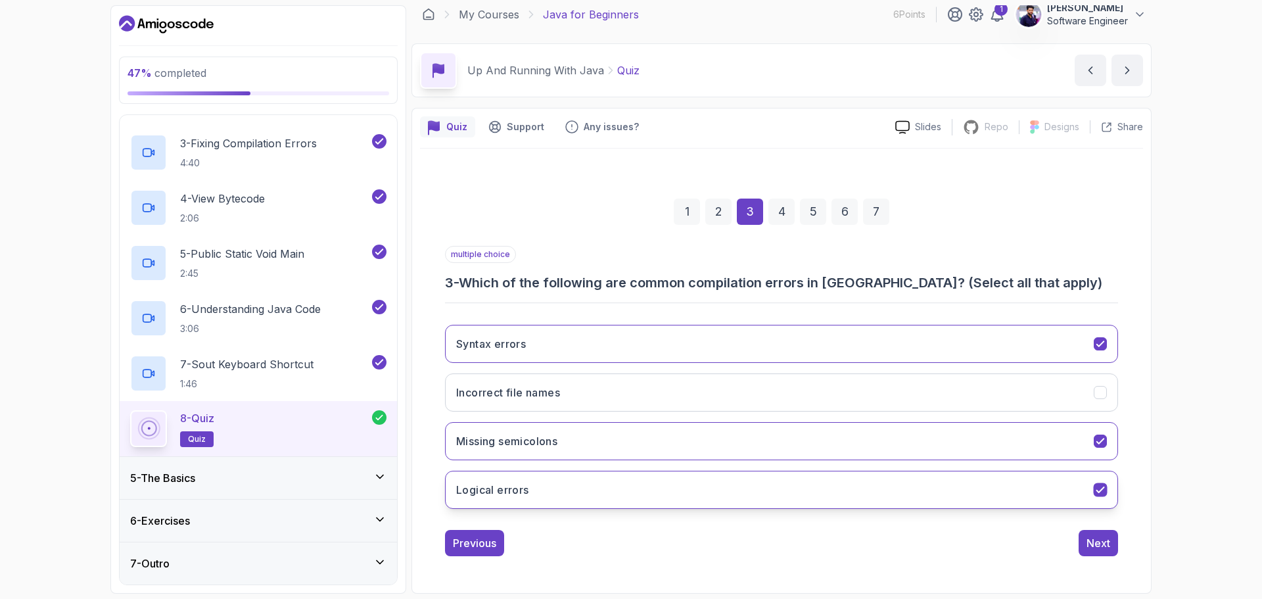
click at [1101, 488] on icon "Logical errors" at bounding box center [1100, 490] width 12 height 12
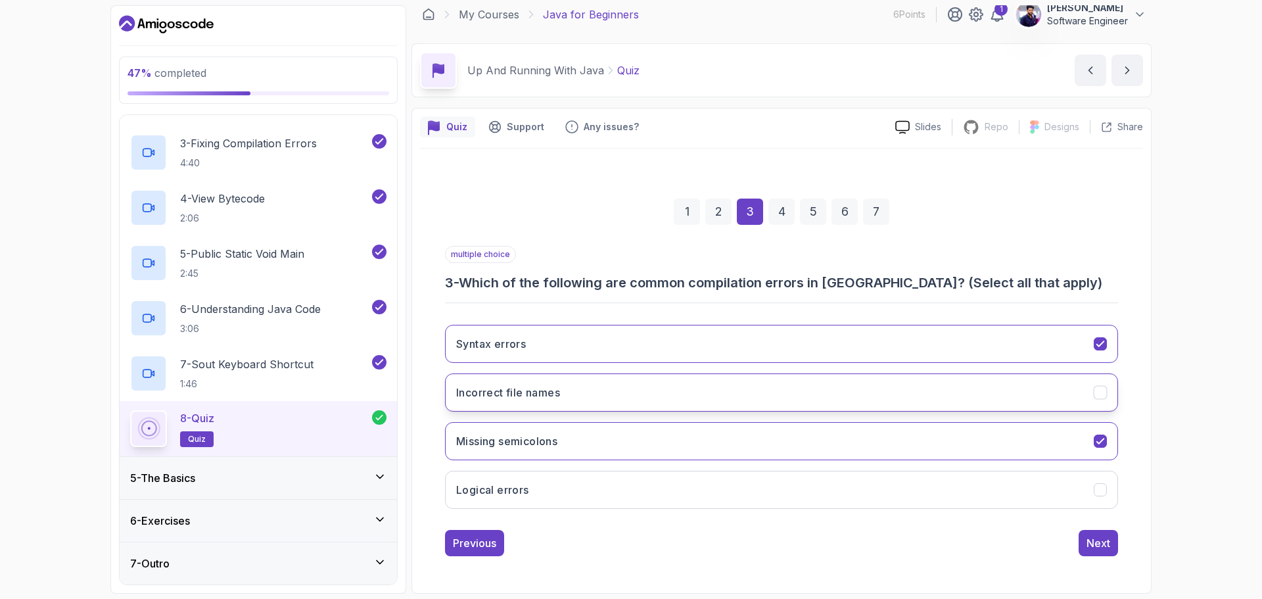
click at [1100, 394] on icon "Incorrect file names" at bounding box center [1100, 392] width 12 height 12
click at [1093, 544] on div "Next" at bounding box center [1098, 543] width 24 height 16
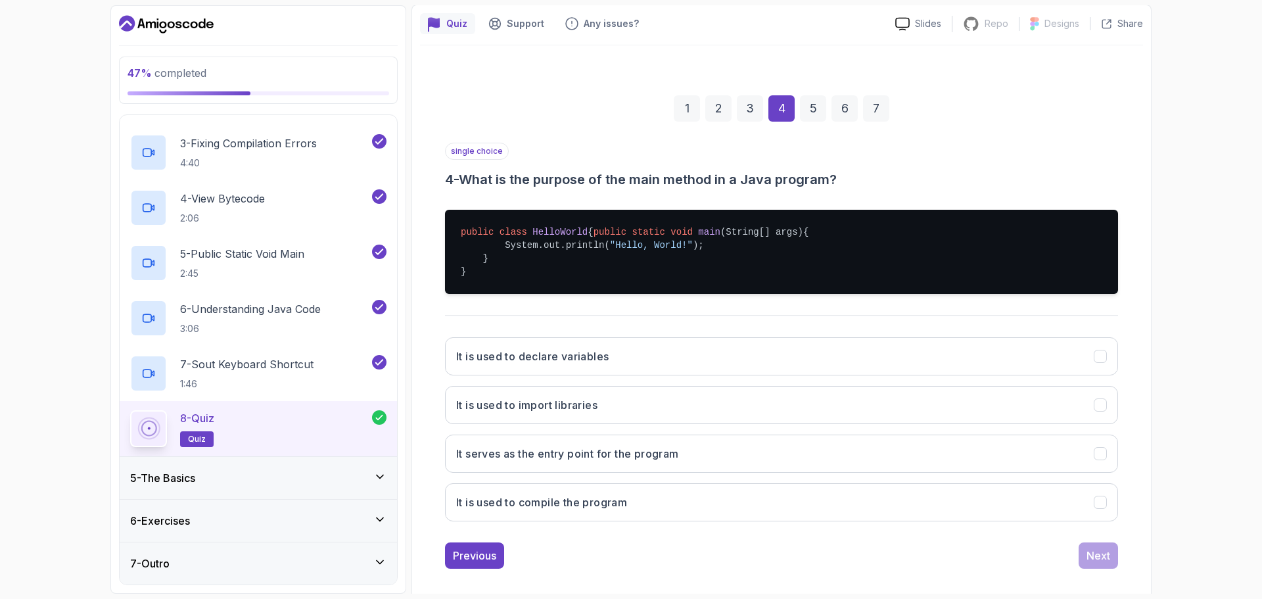
scroll to position [138, 0]
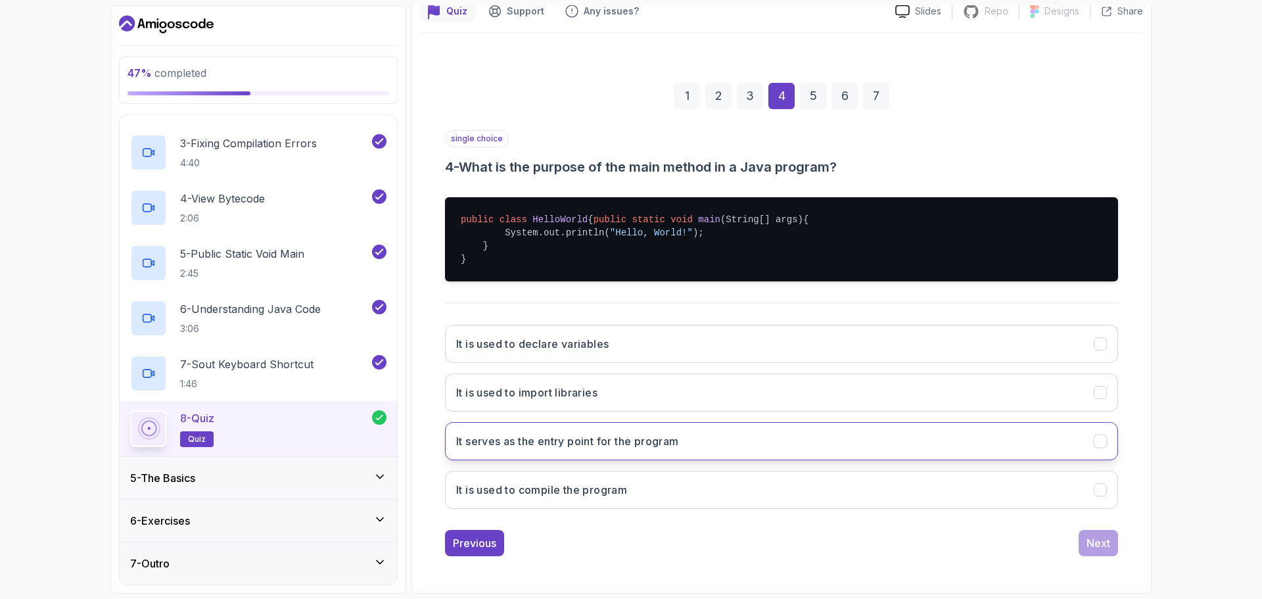
click at [804, 438] on button "It serves as the entry point for the program" at bounding box center [781, 441] width 673 height 38
click at [1101, 540] on div "Next" at bounding box center [1098, 543] width 24 height 16
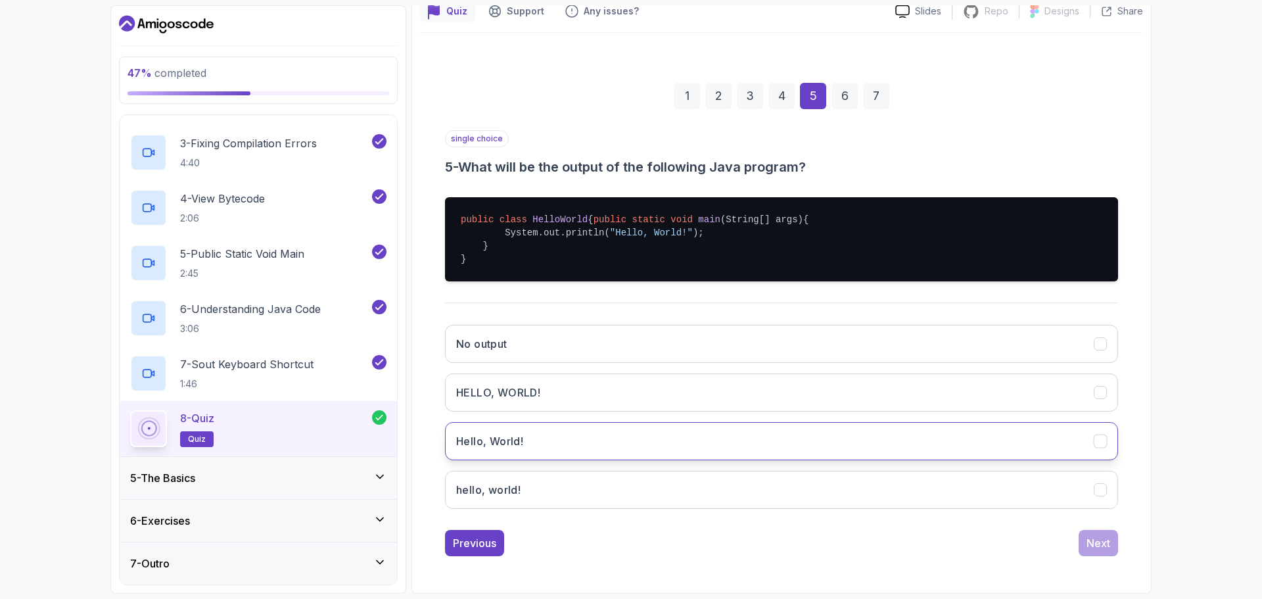
click at [583, 447] on button "Hello, World!" at bounding box center [781, 441] width 673 height 38
click at [1092, 543] on div "Next" at bounding box center [1098, 543] width 24 height 16
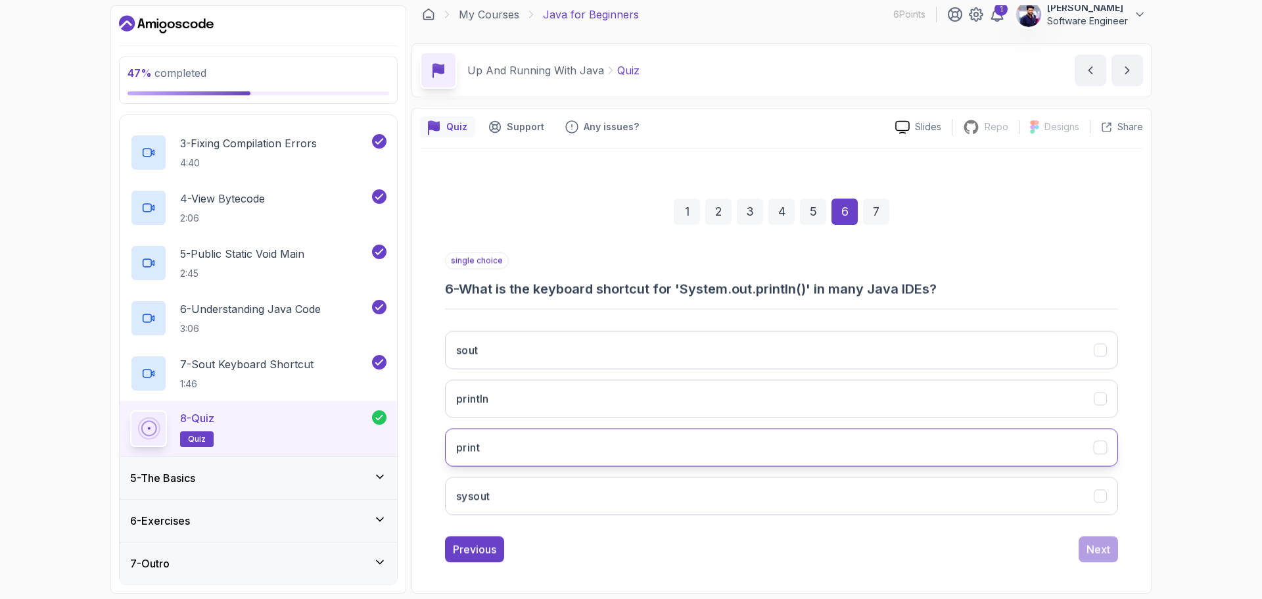
scroll to position [9, 0]
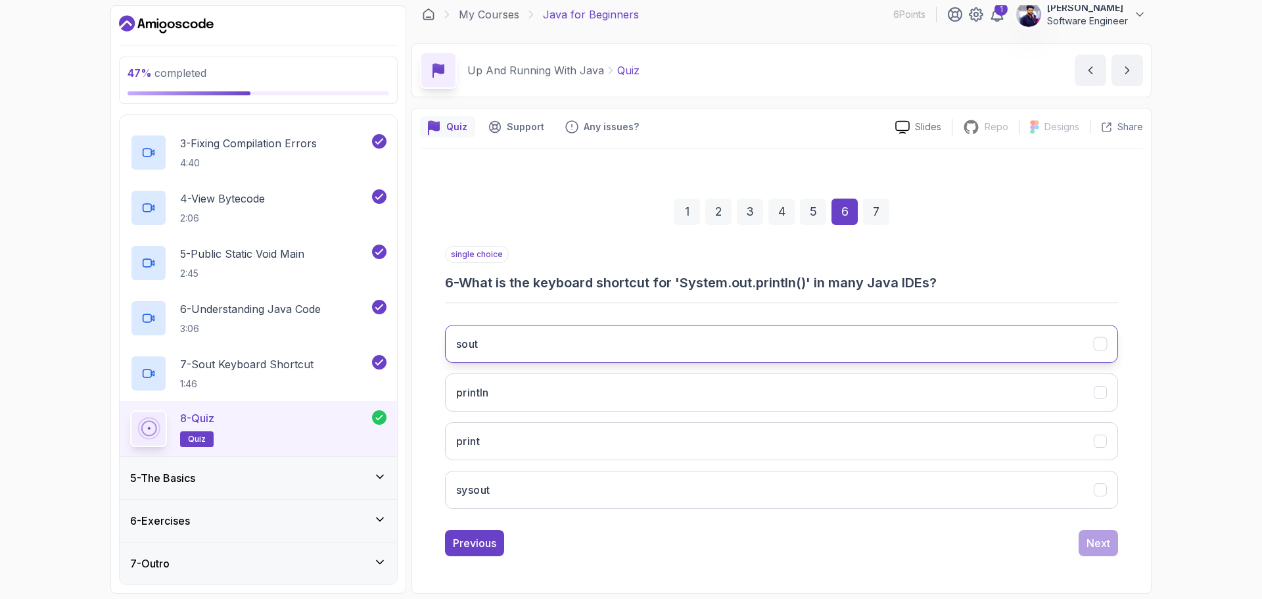
click at [587, 336] on button "sout" at bounding box center [781, 344] width 673 height 38
click at [1110, 543] on button "Next" at bounding box center [1097, 543] width 39 height 26
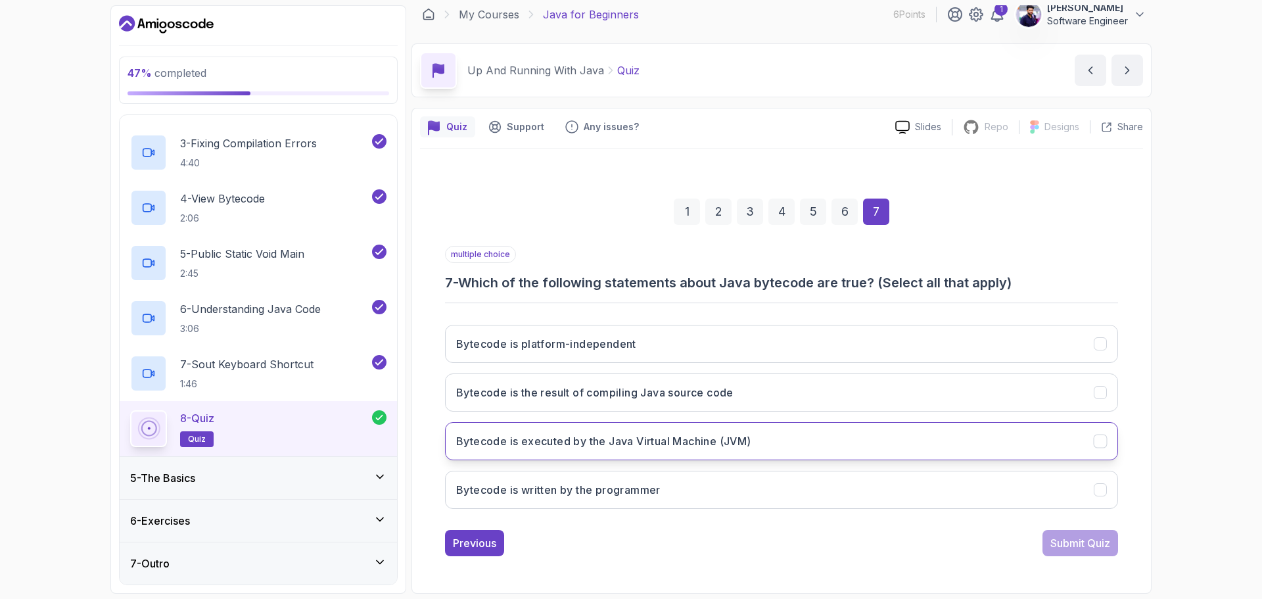
click at [756, 446] on button "Bytecode is executed by the Java Virtual Machine (JVM)" at bounding box center [781, 441] width 673 height 38
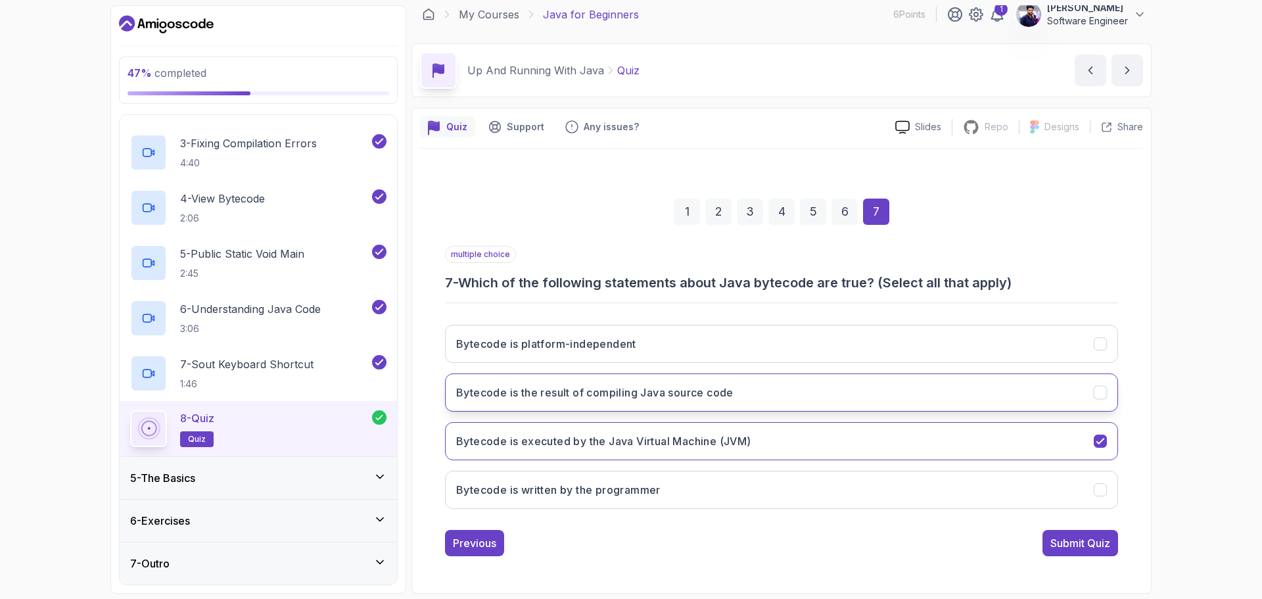
click at [747, 392] on button "Bytecode is the result of compiling Java source code" at bounding box center [781, 392] width 673 height 38
click at [666, 346] on button "Bytecode is platform-independent" at bounding box center [781, 344] width 673 height 38
click at [1083, 543] on div "Submit Quiz" at bounding box center [1080, 543] width 60 height 16
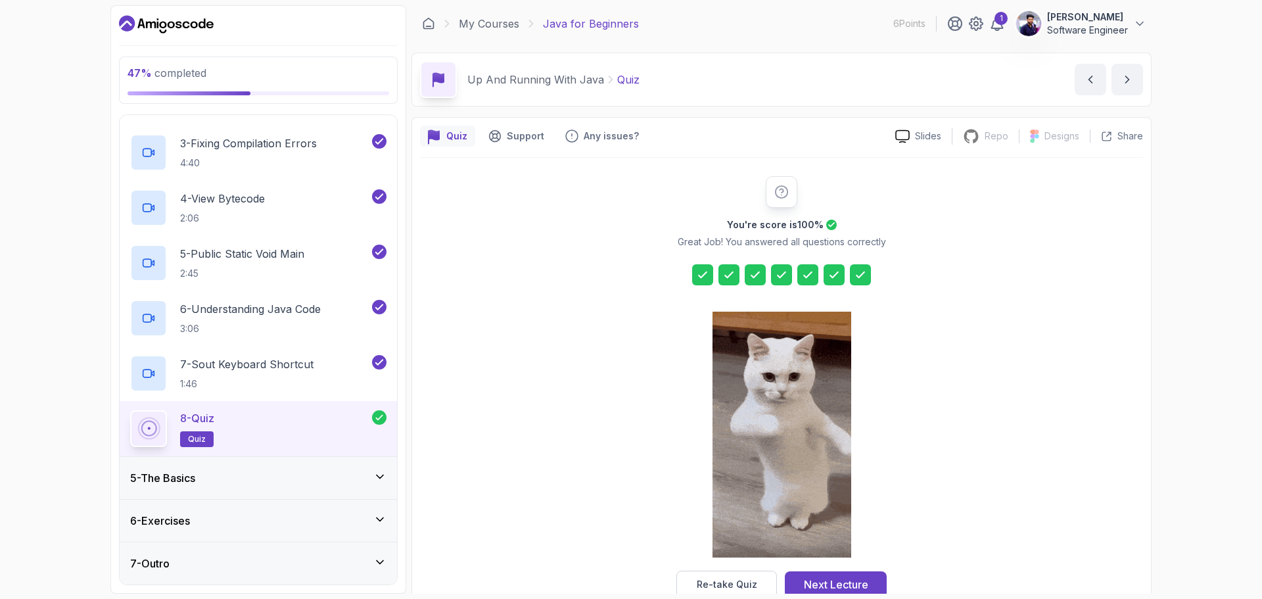
scroll to position [32, 0]
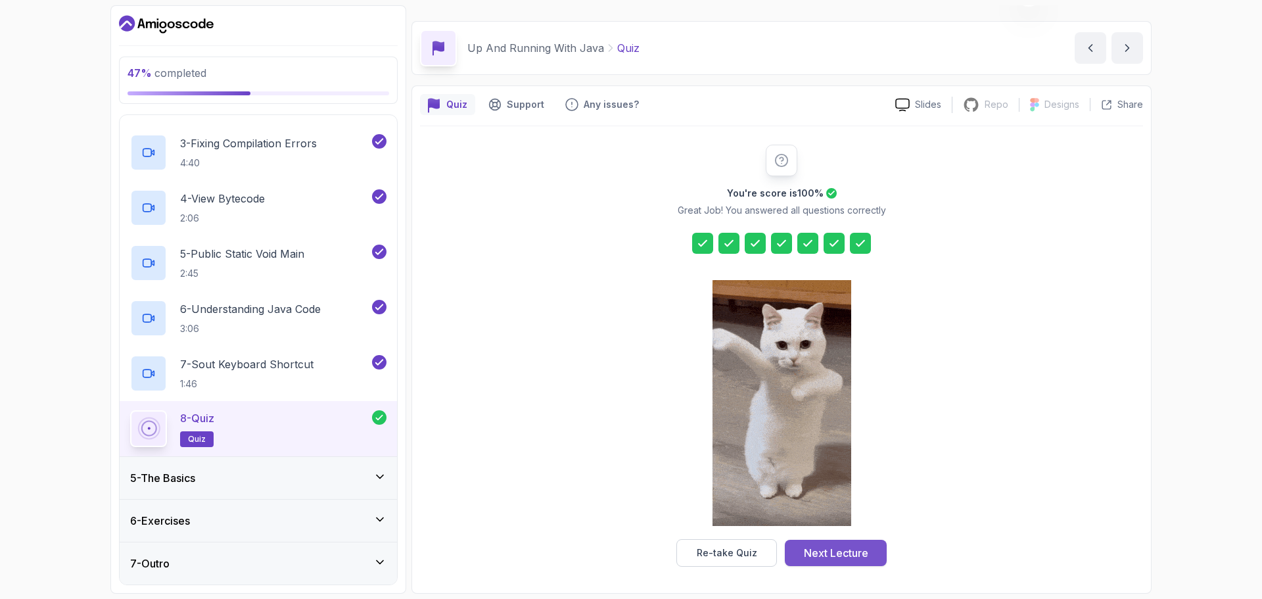
click at [864, 553] on div "Next Lecture" at bounding box center [836, 553] width 64 height 16
